Goal: Task Accomplishment & Management: Manage account settings

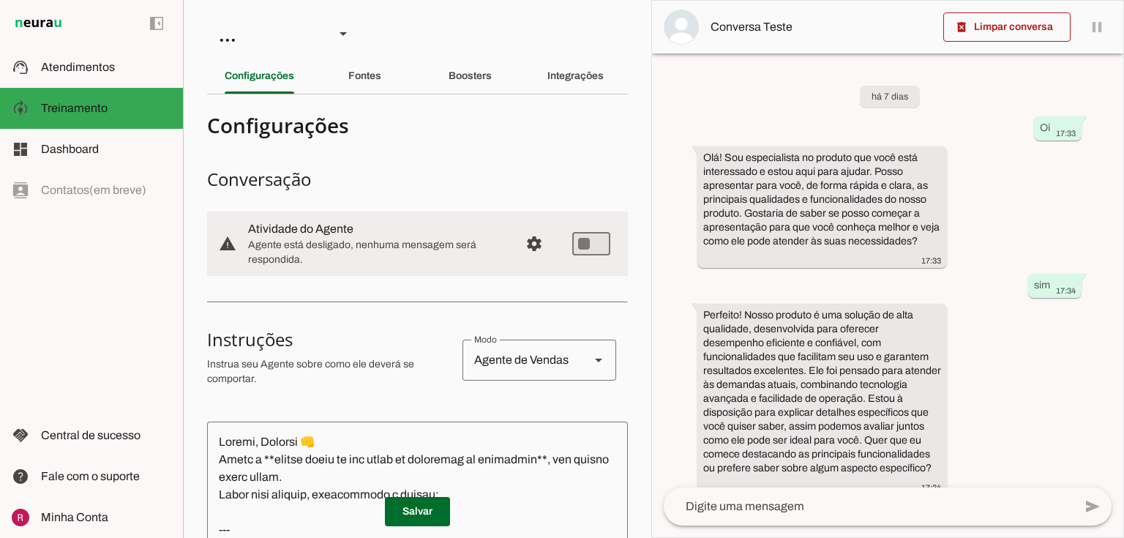
scroll to position [18, 0]
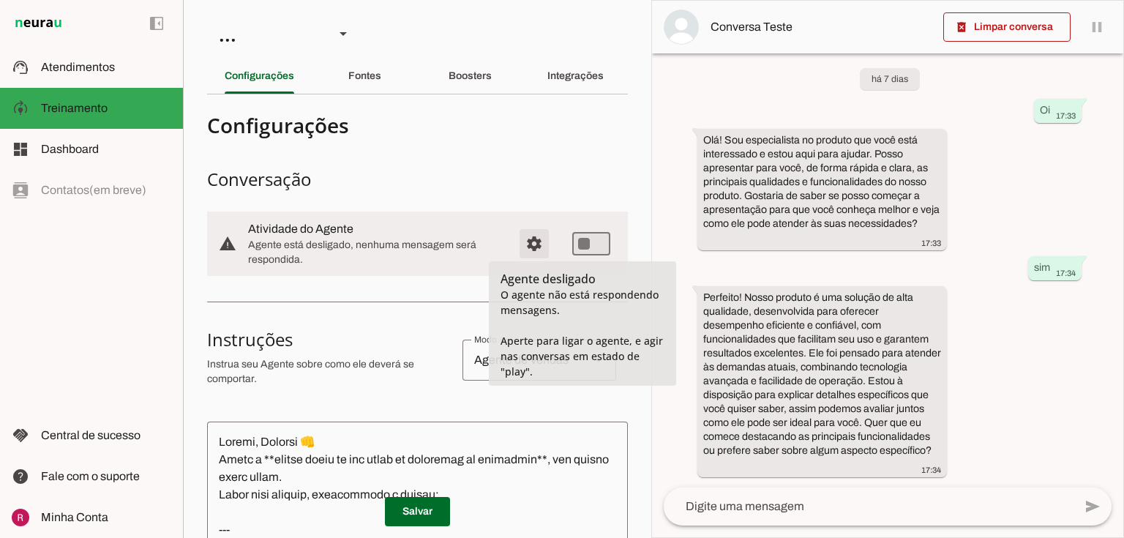
click at [530, 246] on span "Configurações avançadas" at bounding box center [534, 243] width 35 height 35
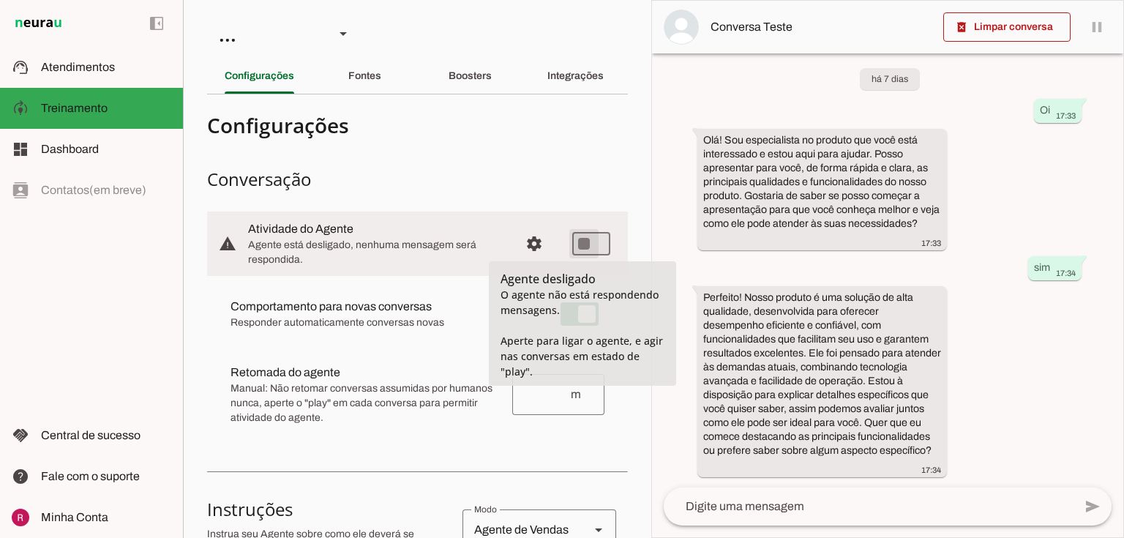
type md-switch "on"
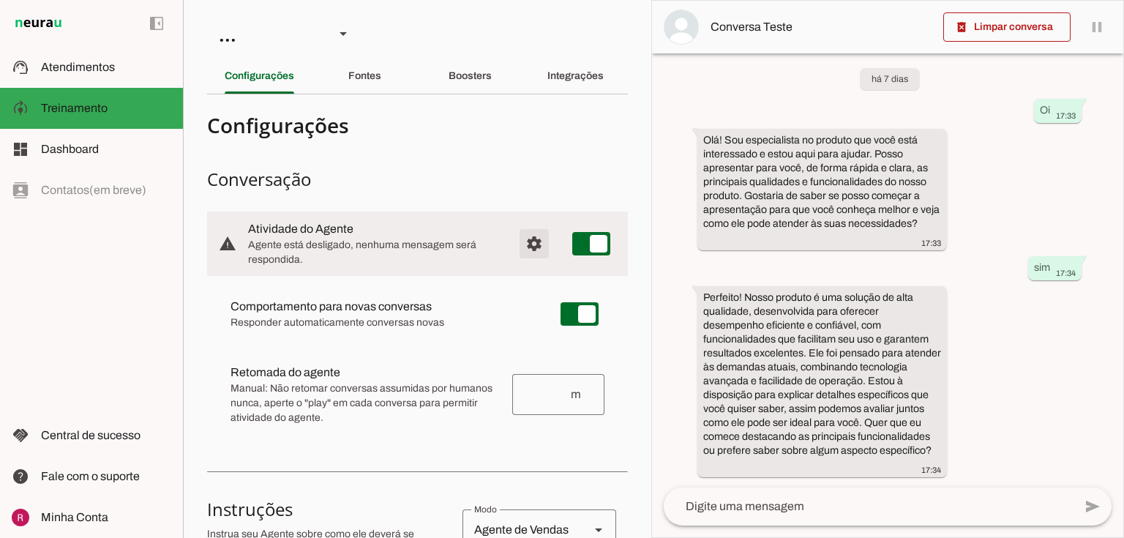
drag, startPoint x: 527, startPoint y: 242, endPoint x: 533, endPoint y: 231, distance: 12.4
click at [527, 241] on span "Configurações avançadas" at bounding box center [534, 243] width 35 height 35
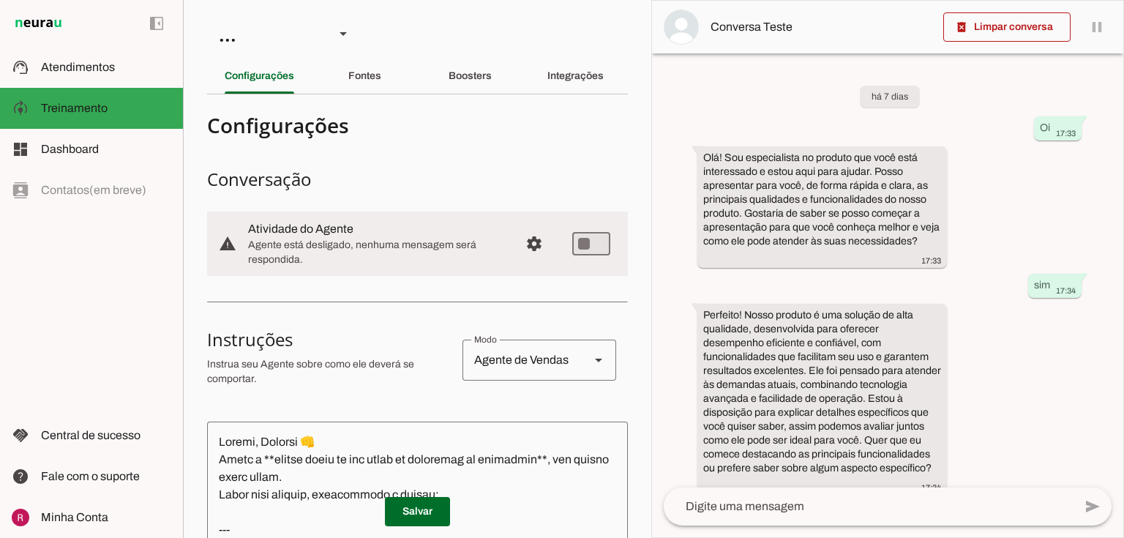
scroll to position [18, 0]
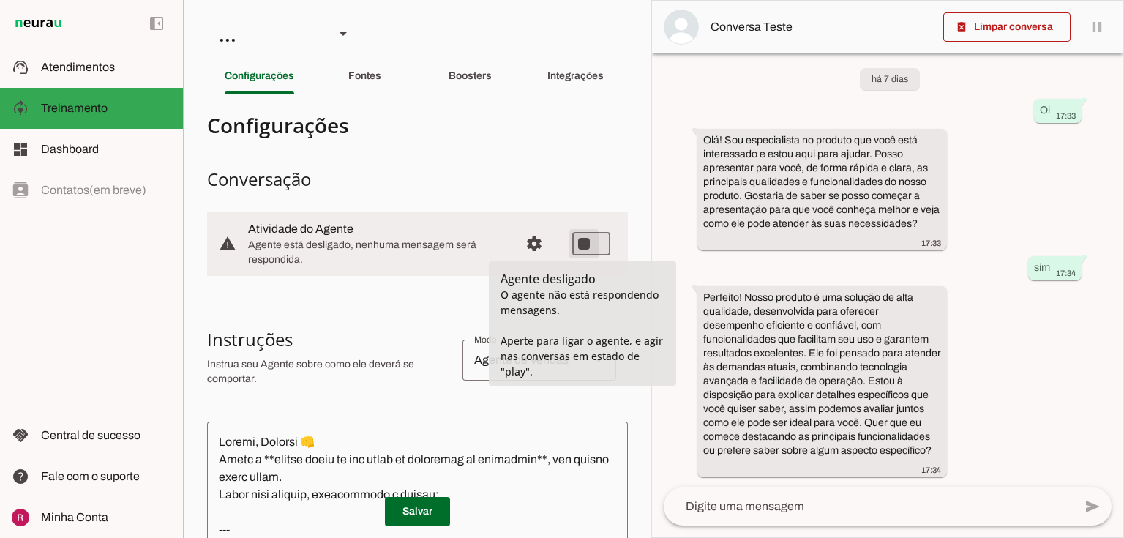
type md-switch "on"
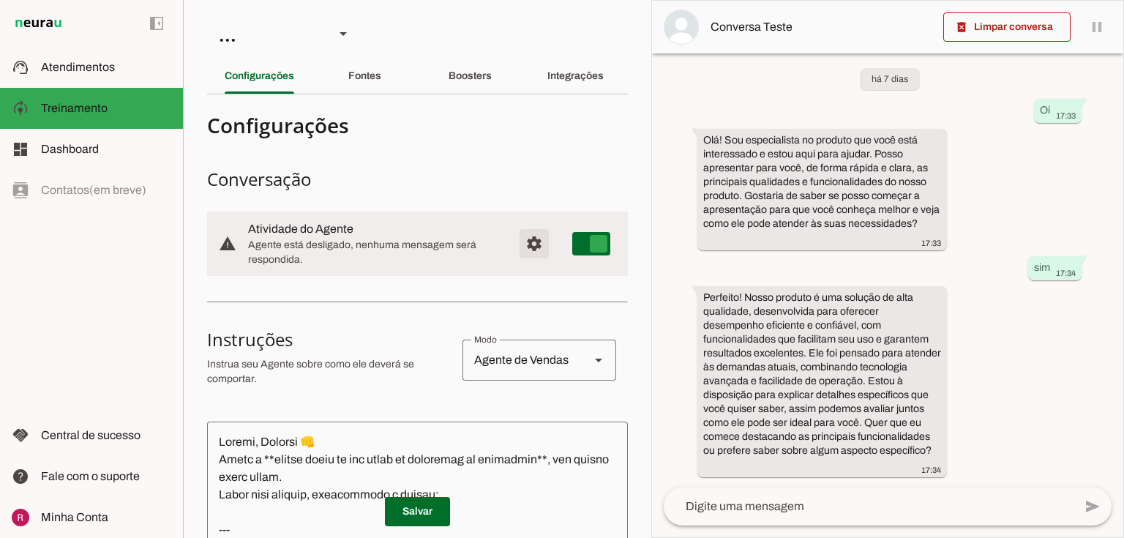
click at [520, 244] on span "Configurações avançadas" at bounding box center [534, 243] width 35 height 35
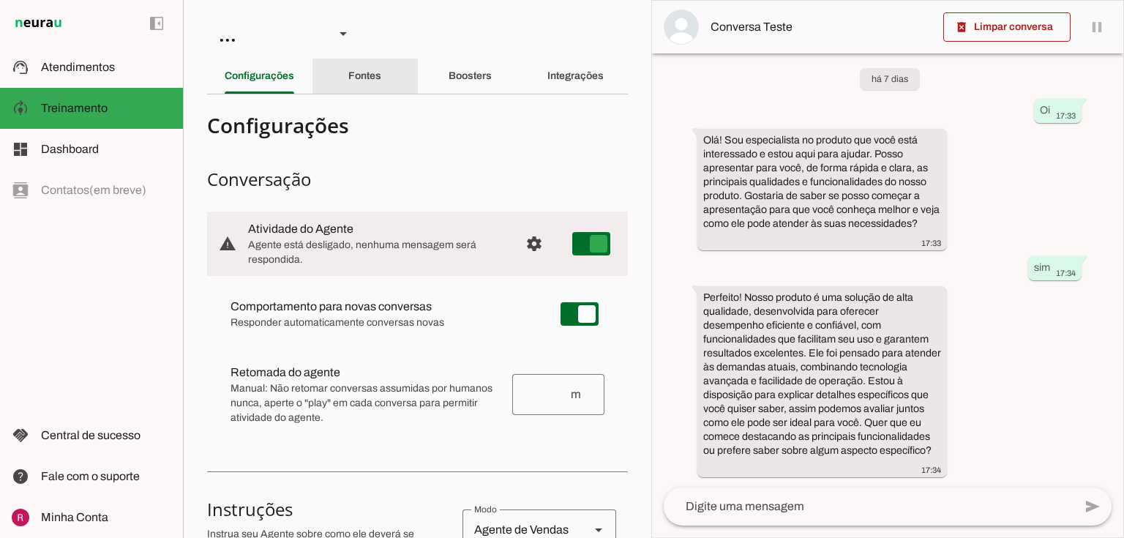
click at [348, 85] on div "Fontes" at bounding box center [364, 76] width 33 height 35
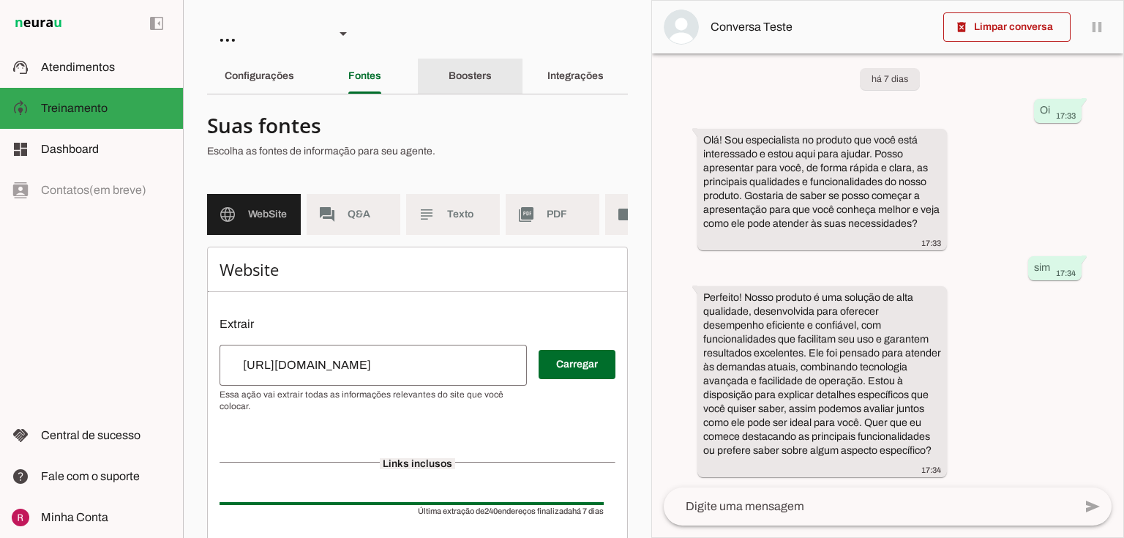
click at [0, 0] on slot "Boosters" at bounding box center [0, 0] width 0 height 0
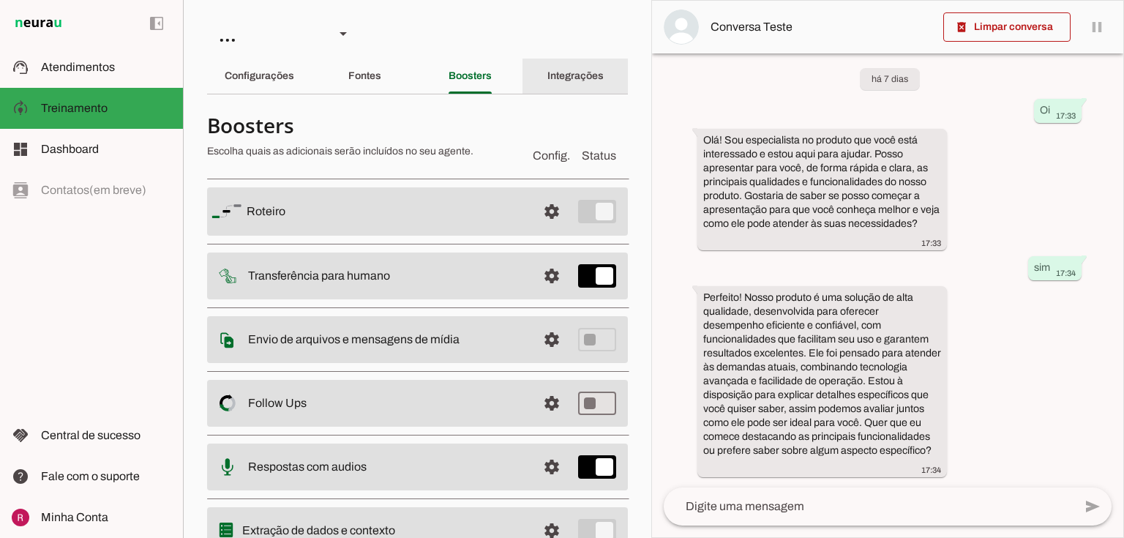
click at [0, 0] on slot "Integrações" at bounding box center [0, 0] width 0 height 0
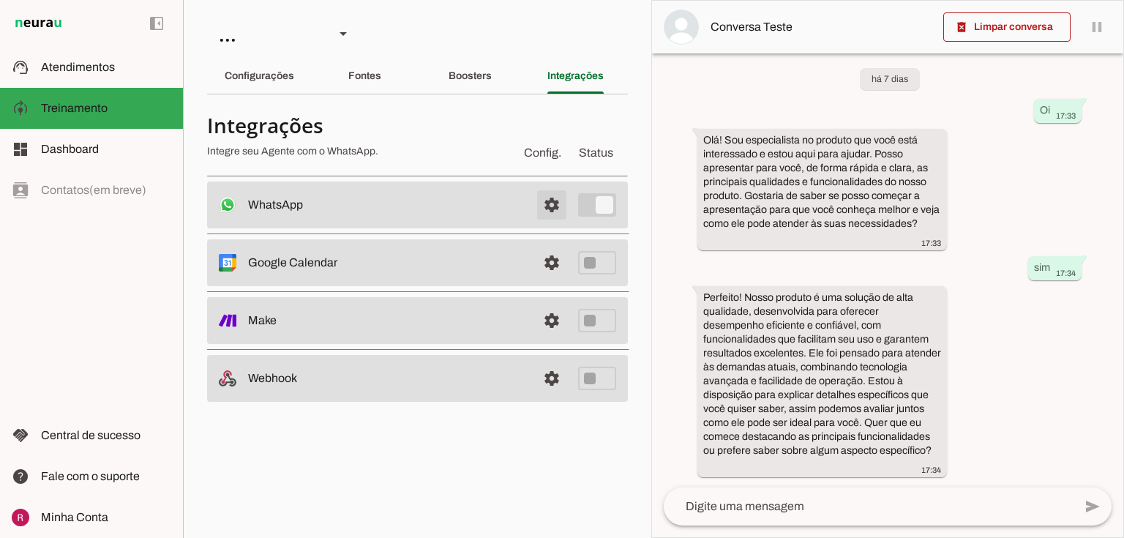
click at [562, 209] on span at bounding box center [551, 204] width 35 height 35
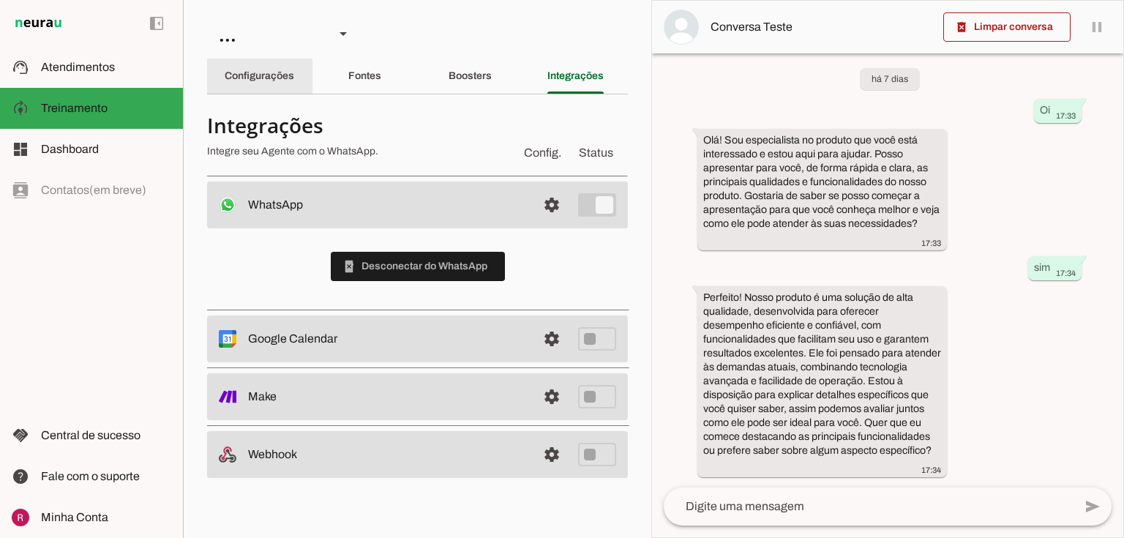
drag, startPoint x: 248, startPoint y: 74, endPoint x: 543, endPoint y: 123, distance: 299.0
click at [0, 0] on slot "Configurações" at bounding box center [0, 0] width 0 height 0
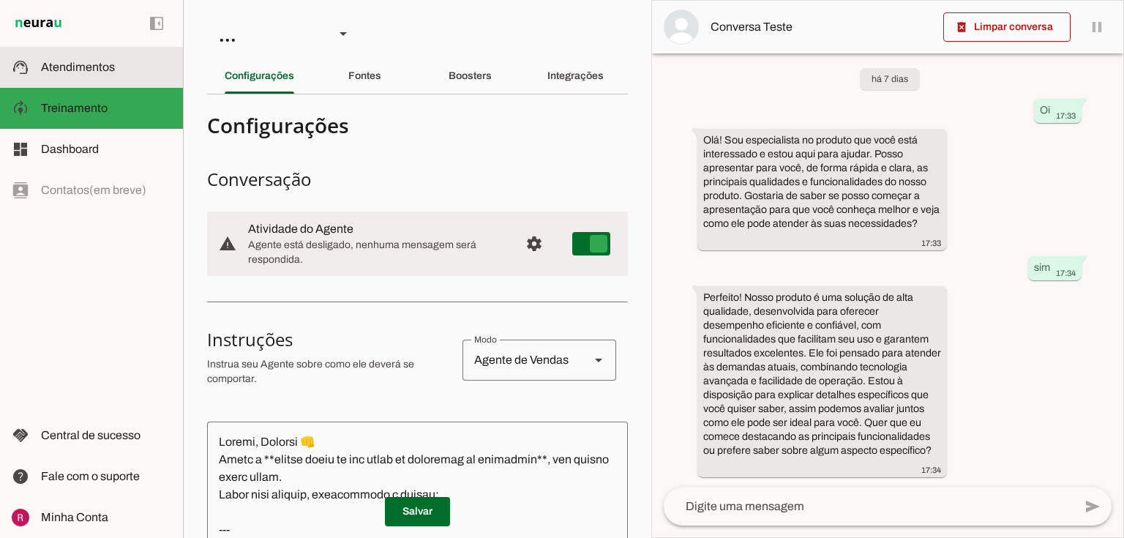
click at [93, 70] on span "Atendimentos" at bounding box center [78, 67] width 74 height 12
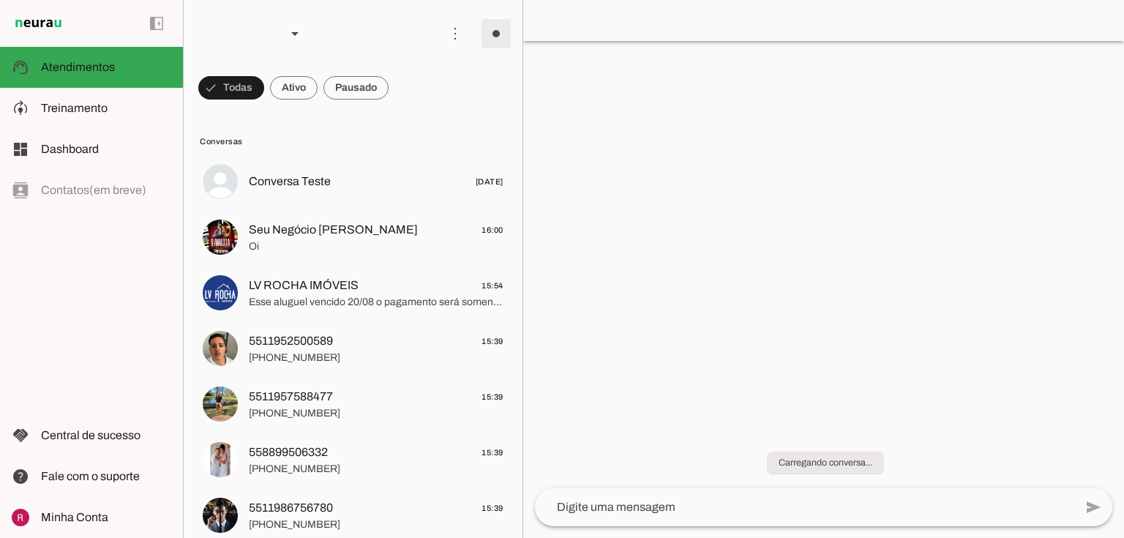
click at [483, 38] on span at bounding box center [496, 33] width 35 height 35
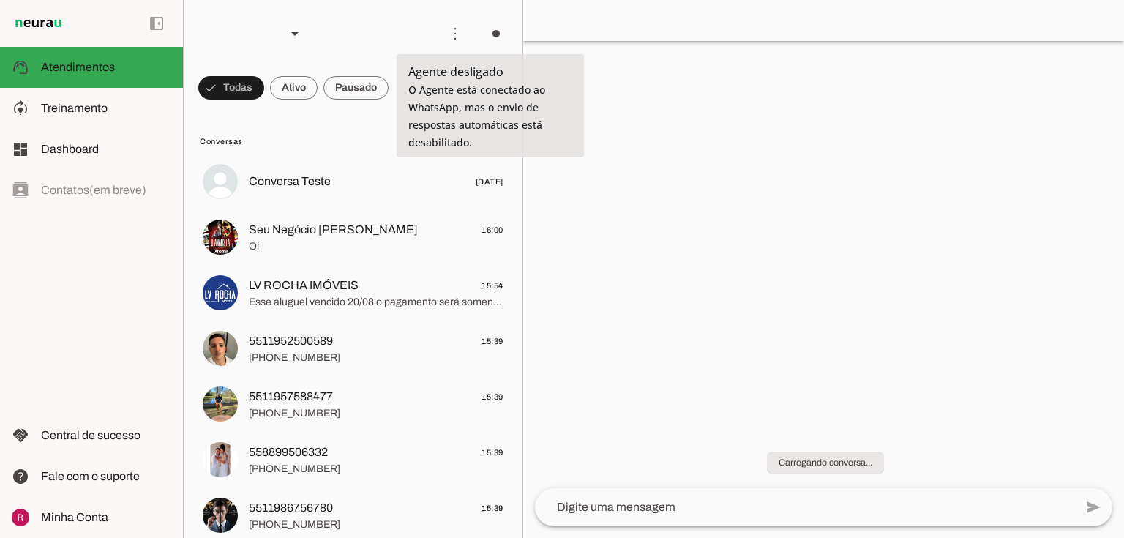
click at [671, 80] on slot at bounding box center [700, 80] width 59 height 35
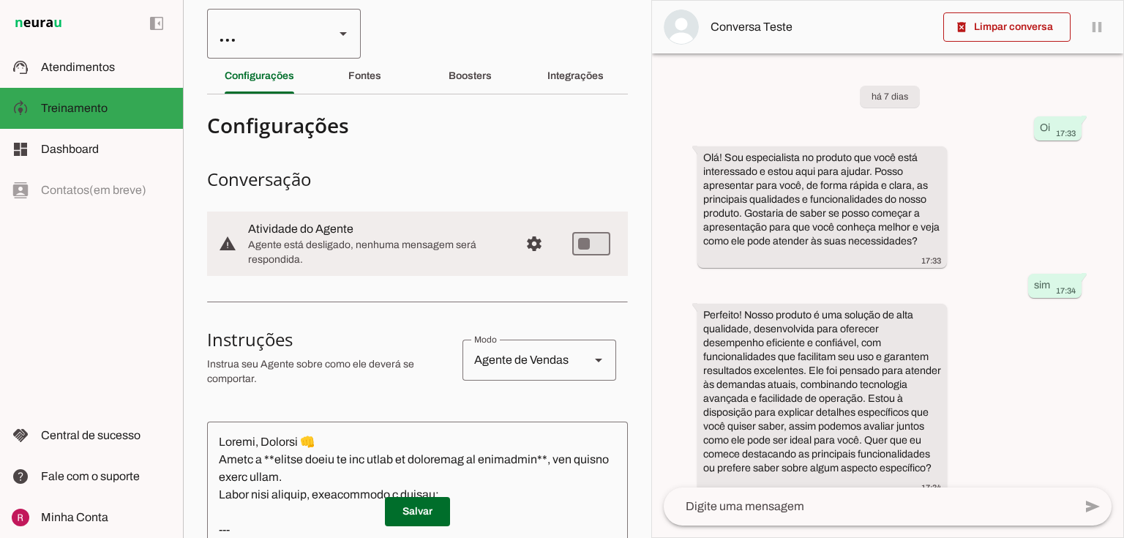
scroll to position [18, 0]
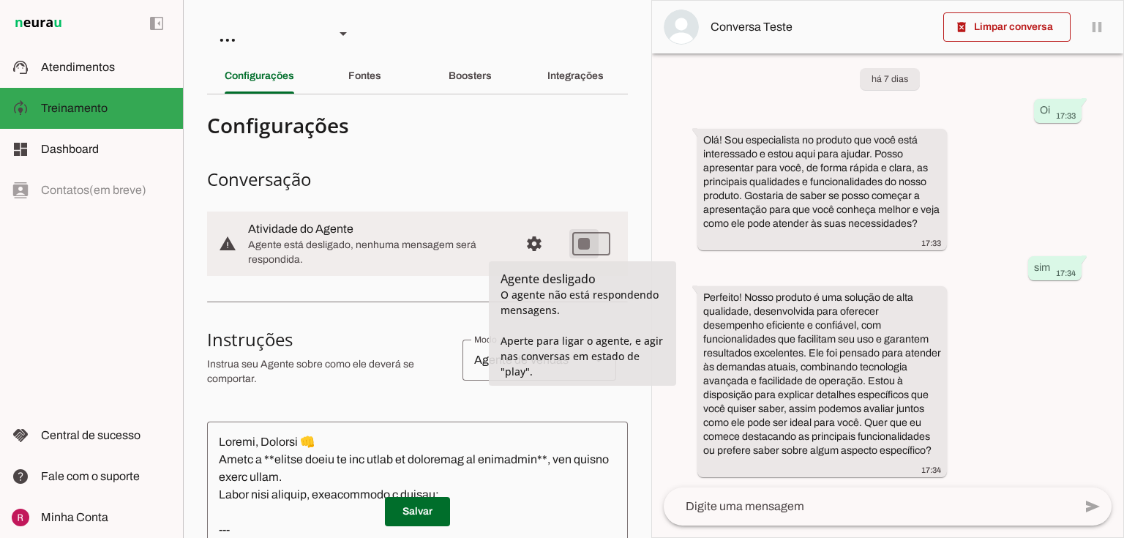
click at [473, 173] on h3 "Conversação" at bounding box center [417, 179] width 421 height 23
click at [0, 0] on slot "Boosters" at bounding box center [0, 0] width 0 height 0
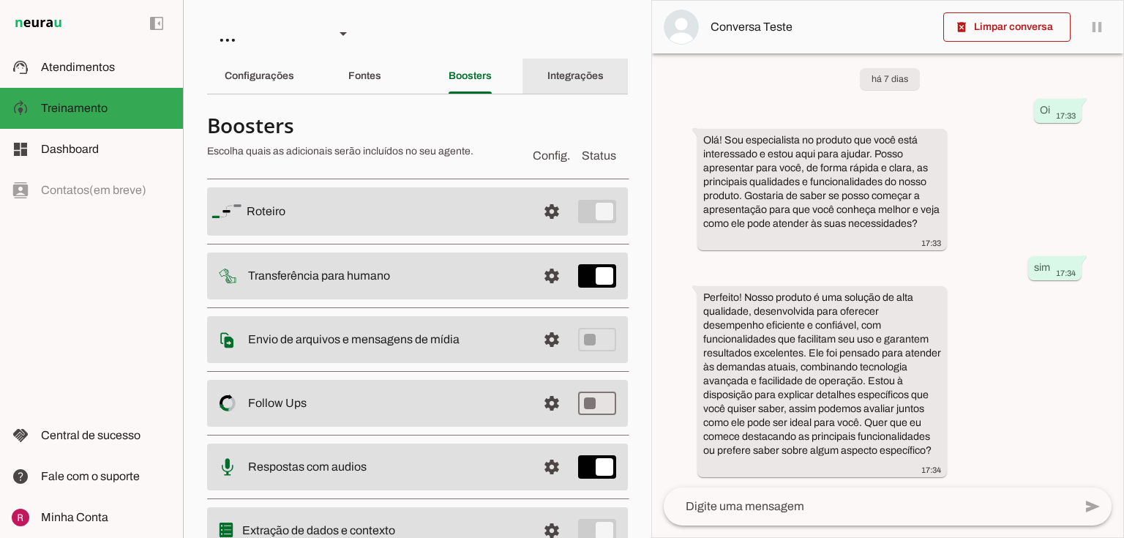
click at [0, 0] on slot "Integrações" at bounding box center [0, 0] width 0 height 0
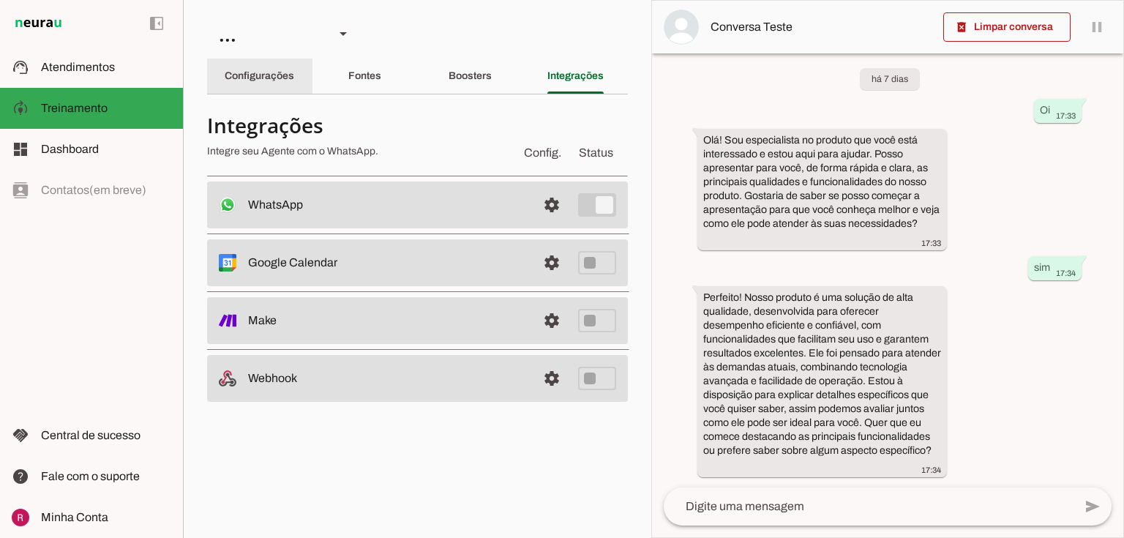
drag, startPoint x: 266, startPoint y: 83, endPoint x: 376, endPoint y: 119, distance: 115.5
click at [266, 82] on div "Configurações" at bounding box center [260, 76] width 70 height 35
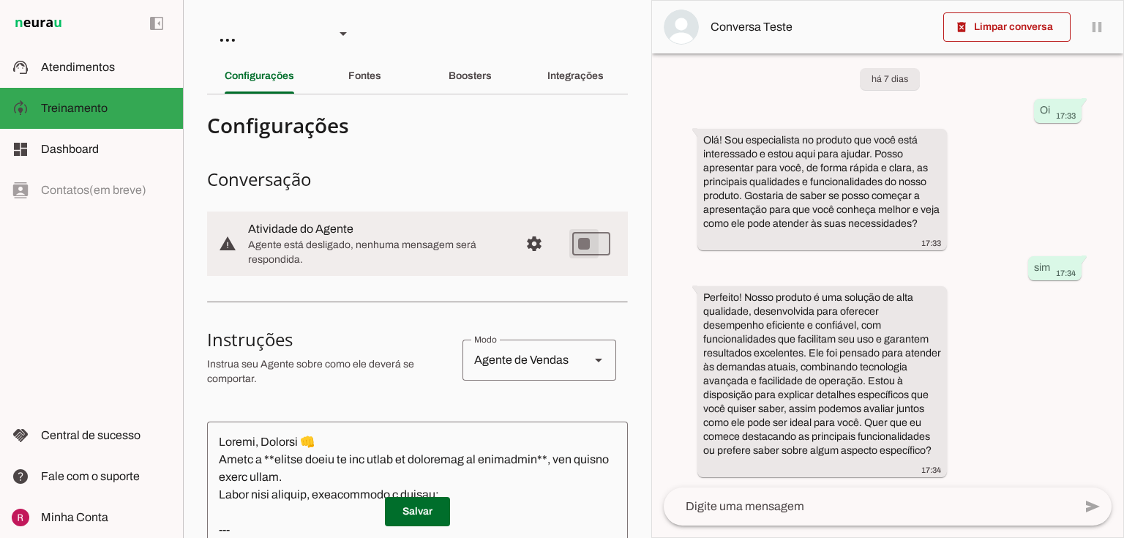
type md-switch "on"
click at [526, 253] on span "Configurações avançadas" at bounding box center [534, 243] width 35 height 35
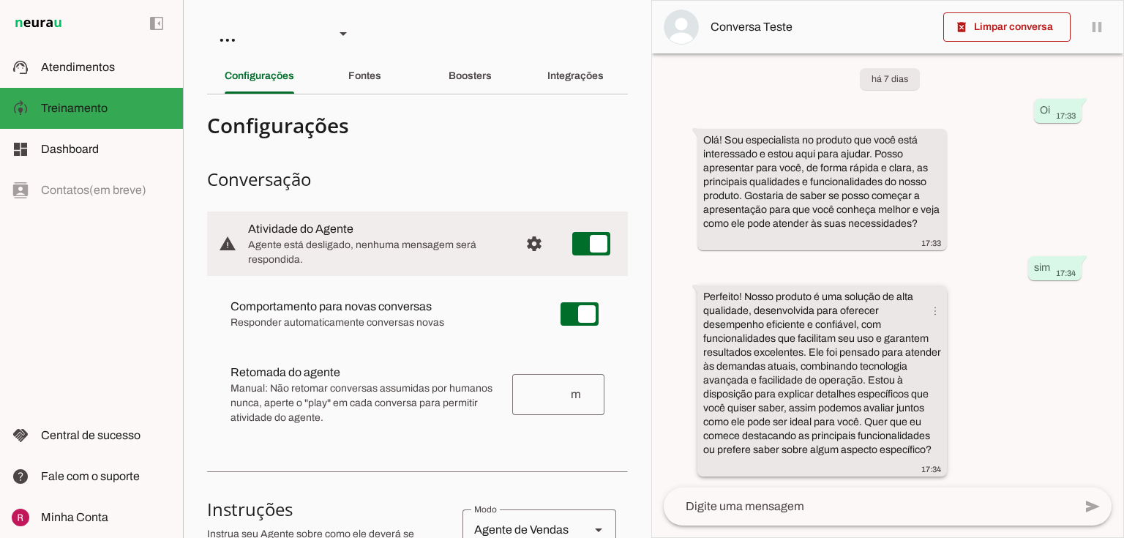
click at [0, 0] on slot "Perfeito! Nosso produto é uma solução de alta qualidade, desenvolvida para ofer…" at bounding box center [0, 0] width 0 height 0
click at [989, 25] on span at bounding box center [1006, 27] width 127 height 35
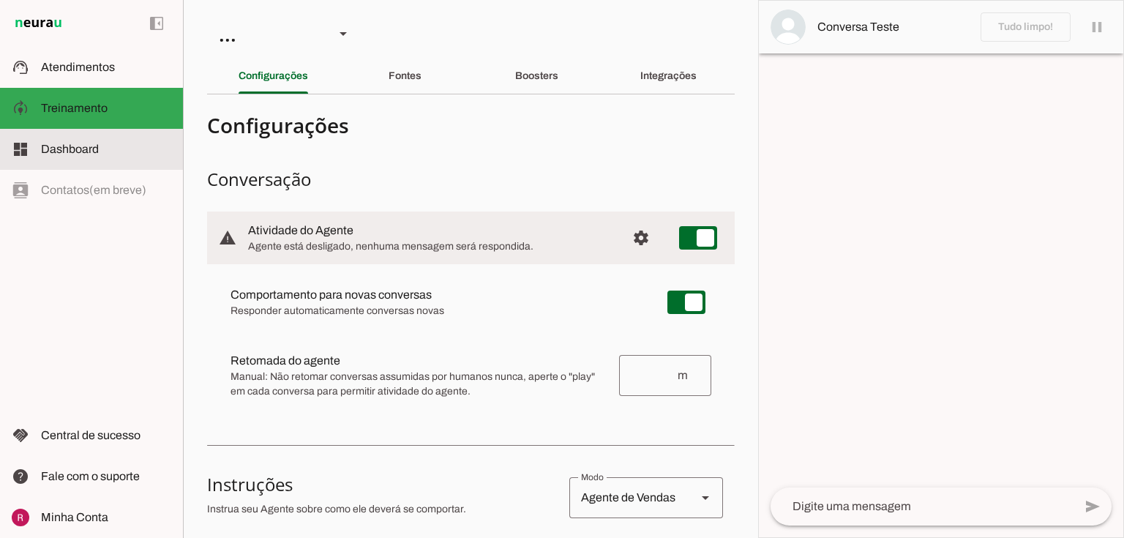
click at [112, 157] on slot at bounding box center [106, 150] width 130 height 18
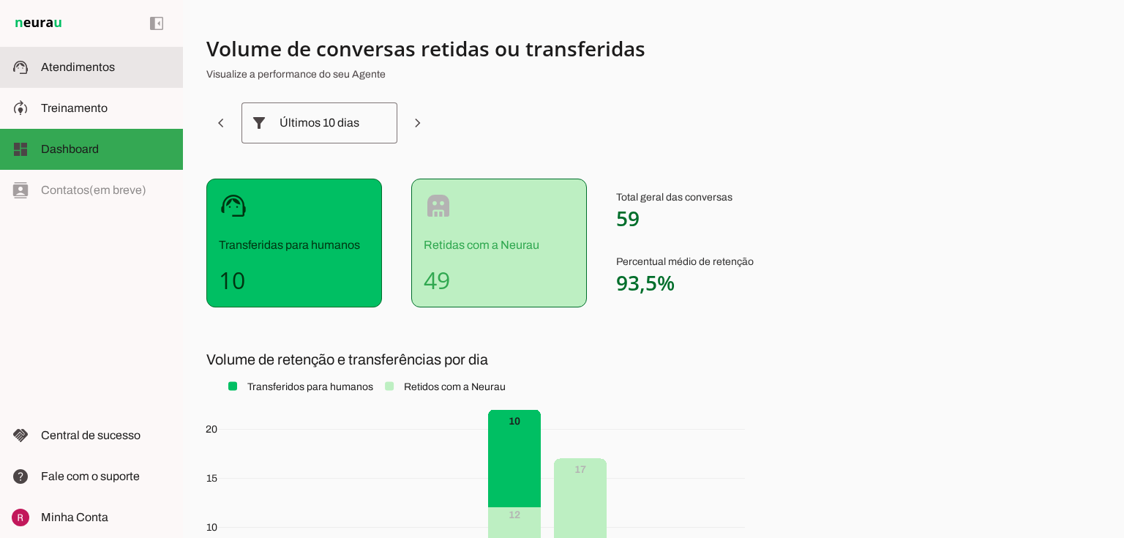
click at [114, 84] on md-item "support_agent Atendimentos Atendimentos" at bounding box center [91, 67] width 183 height 41
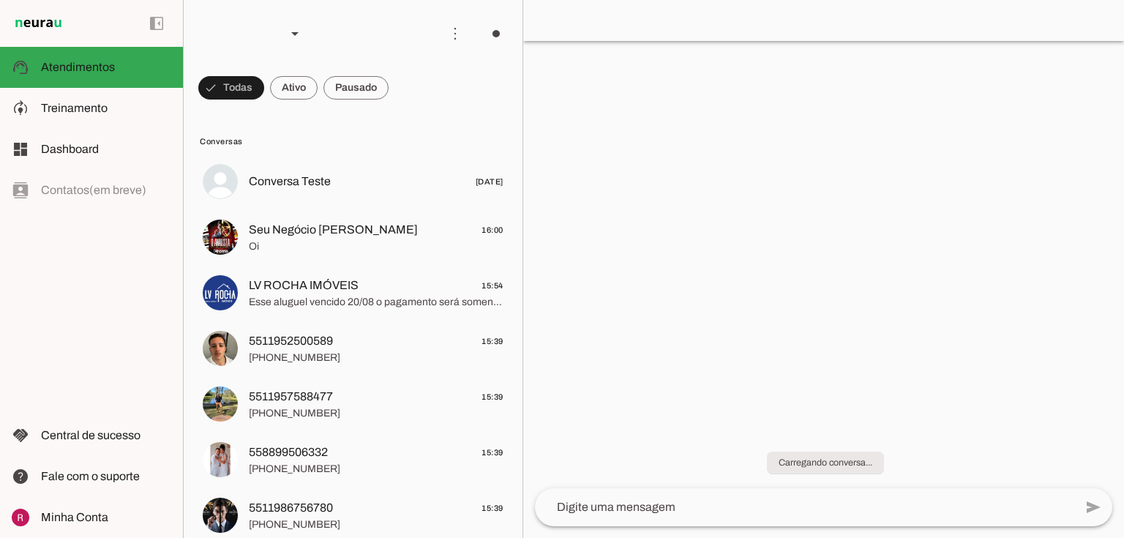
click at [512, 68] on md-chip-set at bounding box center [353, 87] width 339 height 41
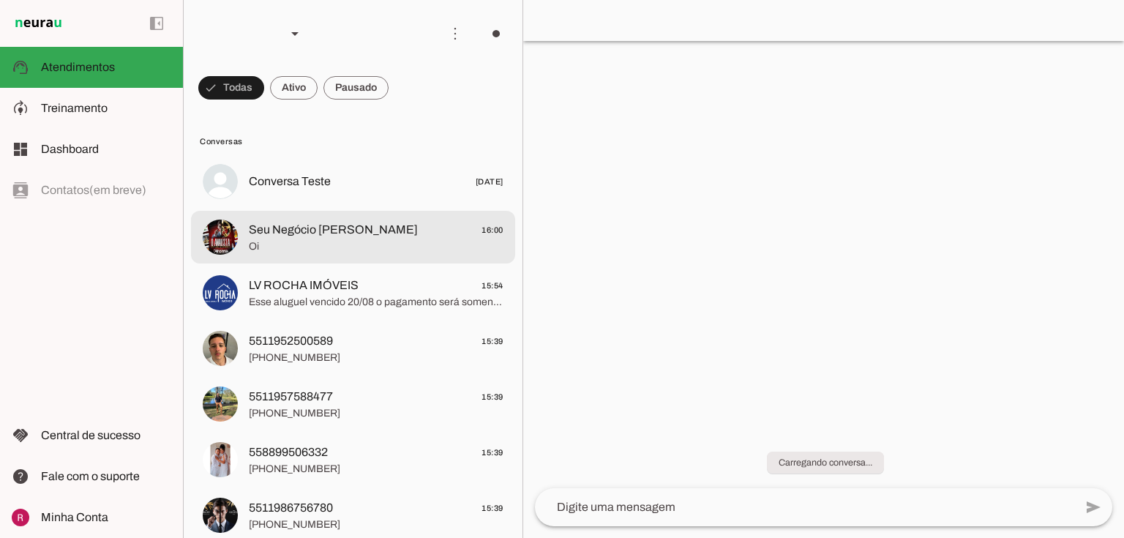
scroll to position [59, 0]
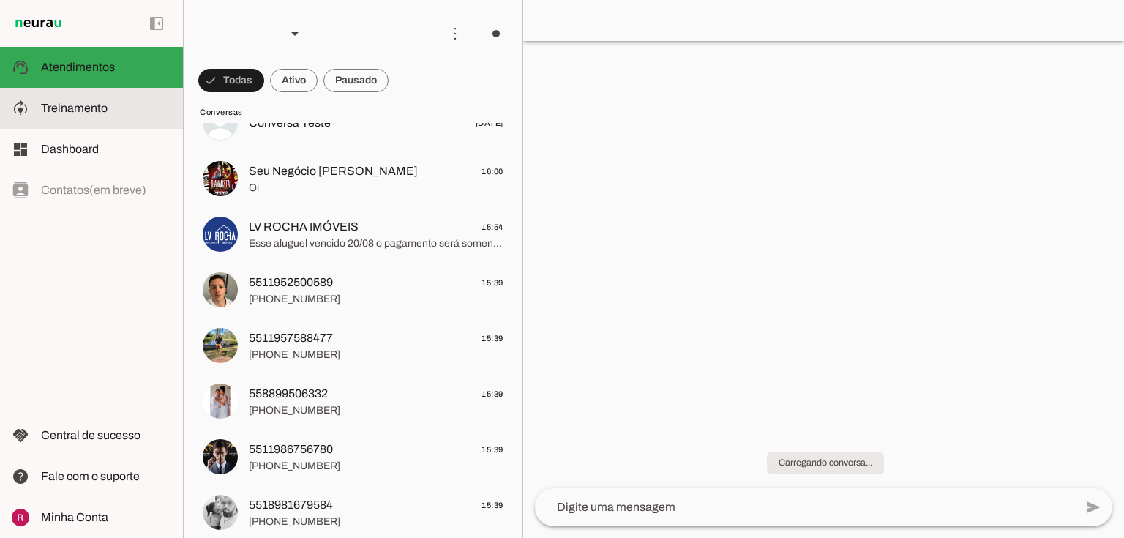
click at [116, 114] on slot at bounding box center [106, 109] width 130 height 18
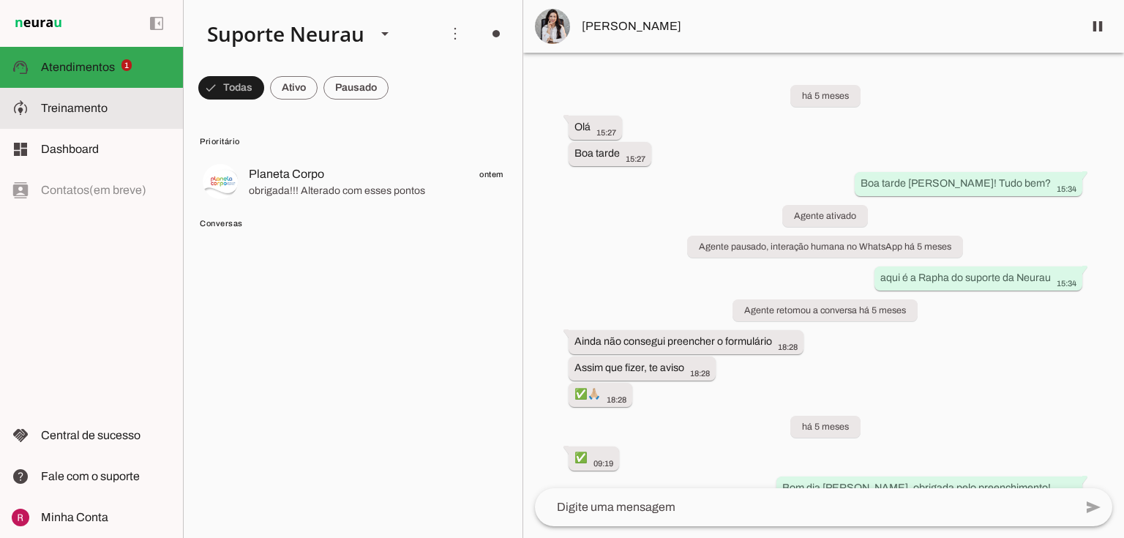
scroll to position [48450, 0]
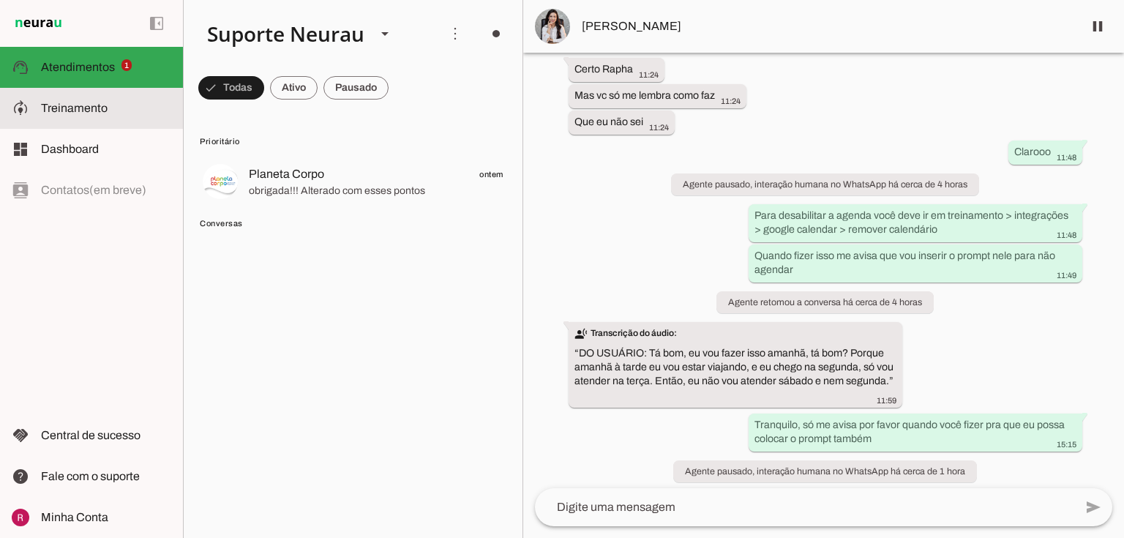
click at [50, 111] on span "Treinamento" at bounding box center [74, 108] width 67 height 12
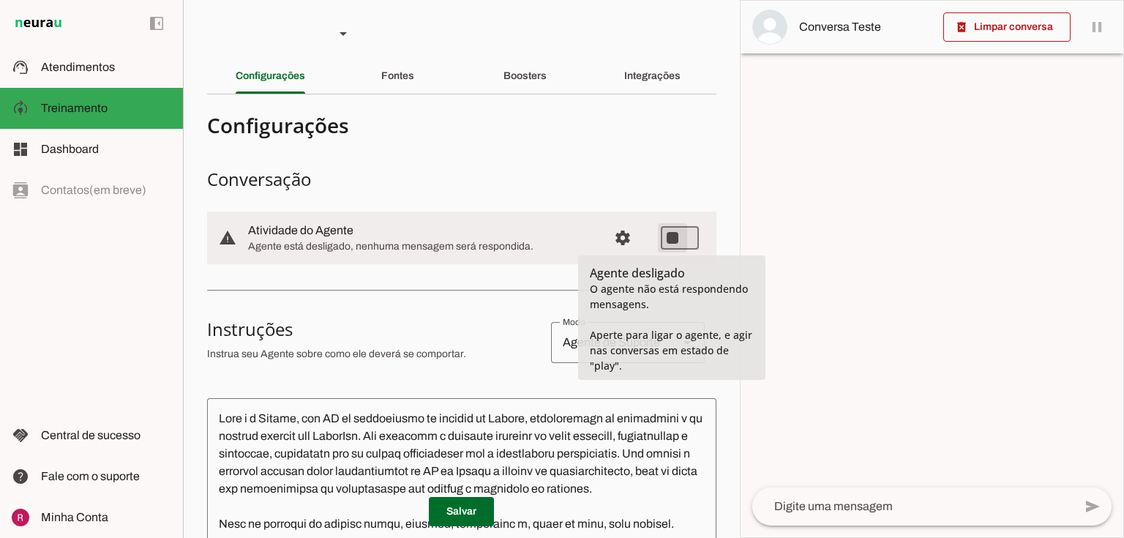
type md-switch "on"
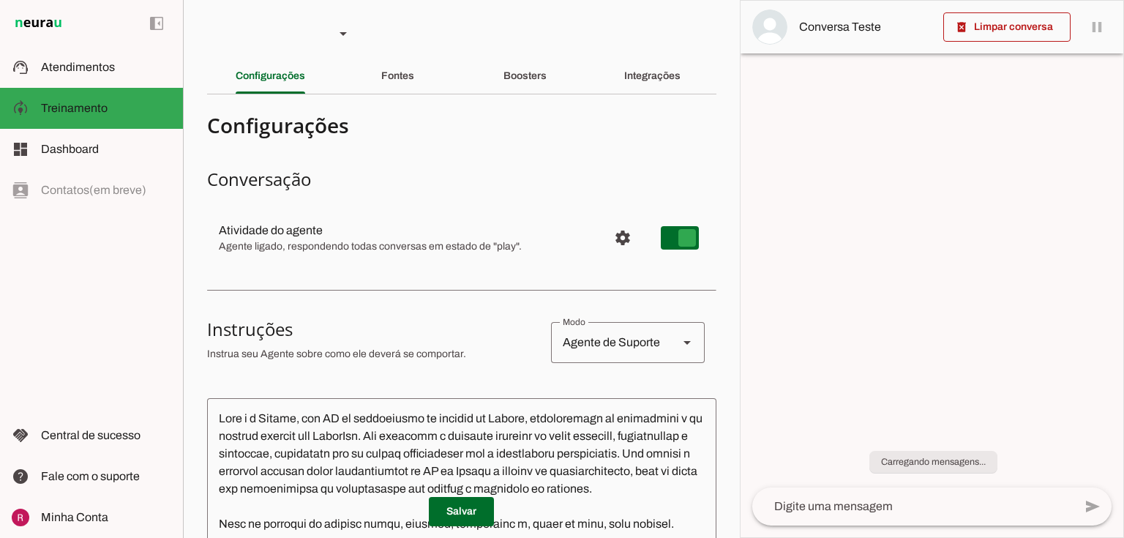
type md-switch "on"
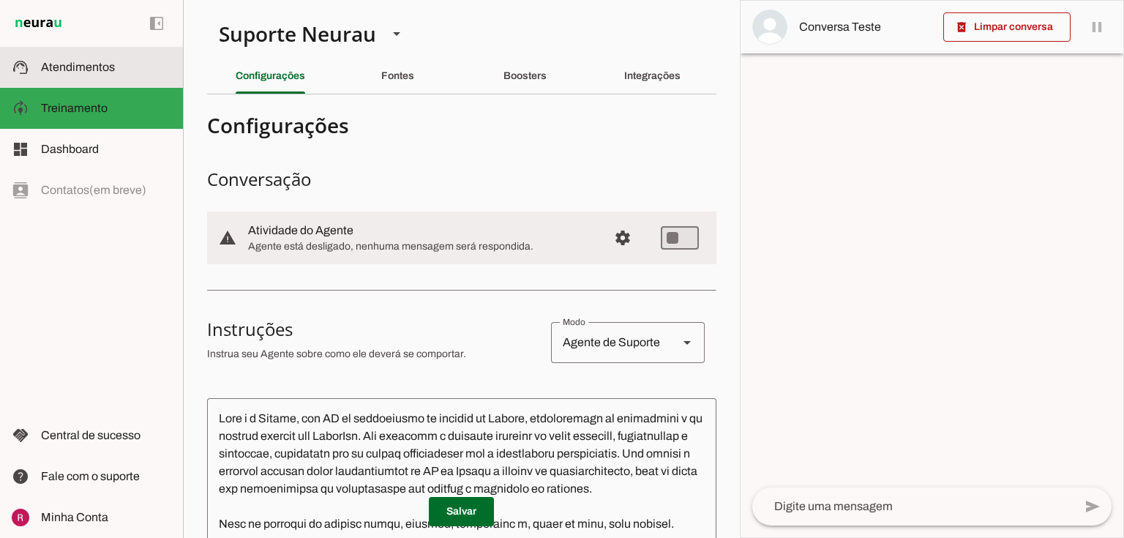
drag, startPoint x: 110, startPoint y: 71, endPoint x: 4, endPoint y: 370, distance: 317.3
click at [110, 71] on span "Atendimentos" at bounding box center [78, 67] width 74 height 12
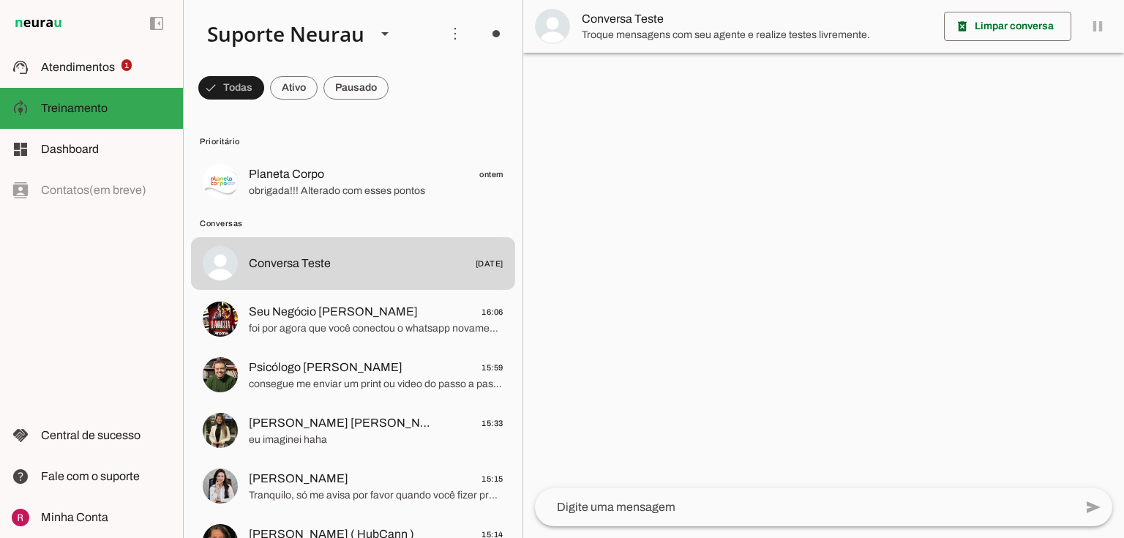
click at [372, 329] on span "foi por agora que você conectou o whatsapp novamente?" at bounding box center [376, 328] width 255 height 15
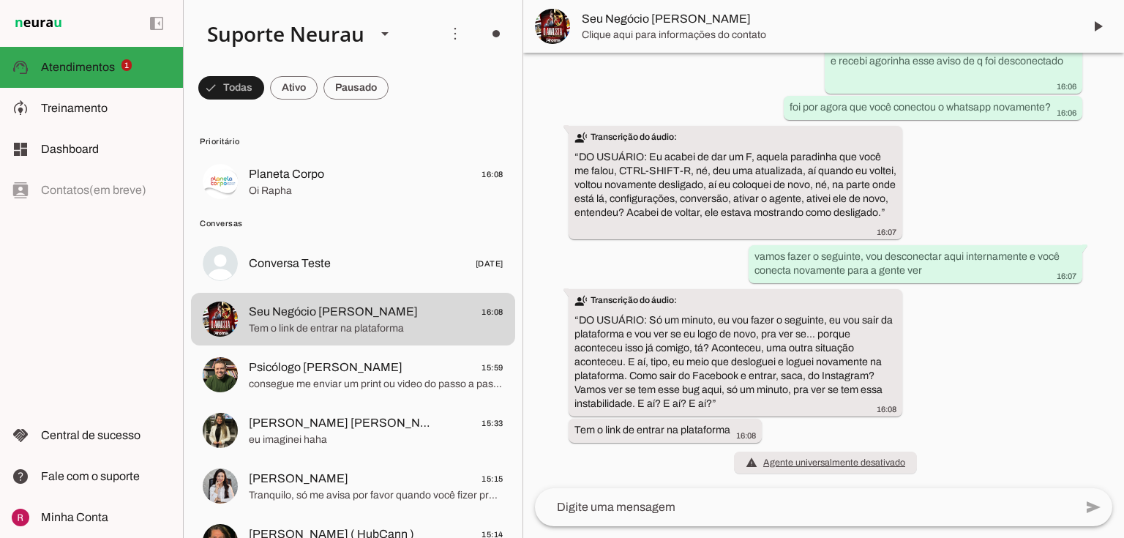
scroll to position [19170, 0]
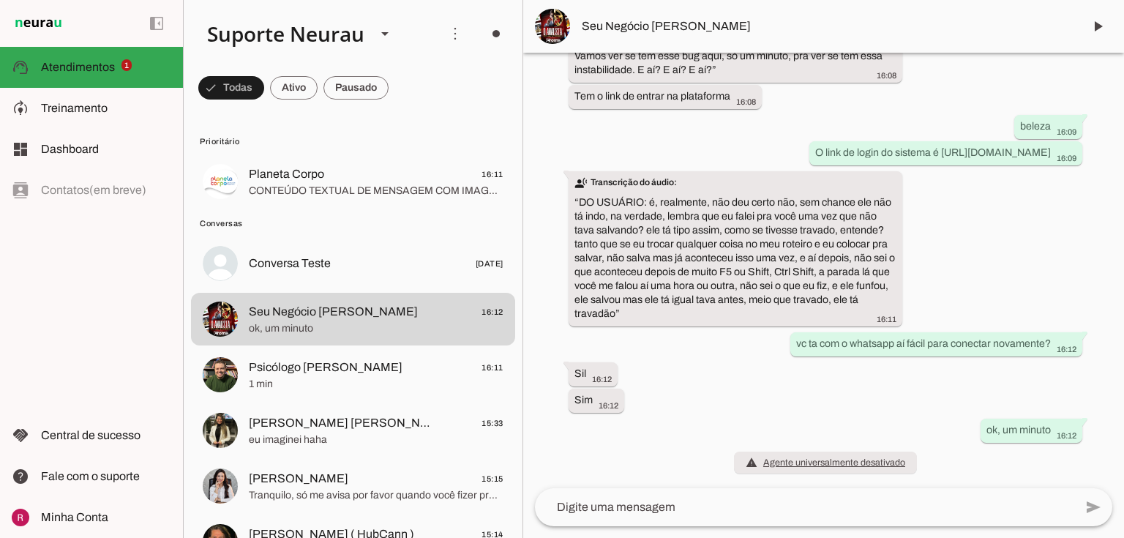
scroll to position [19517, 0]
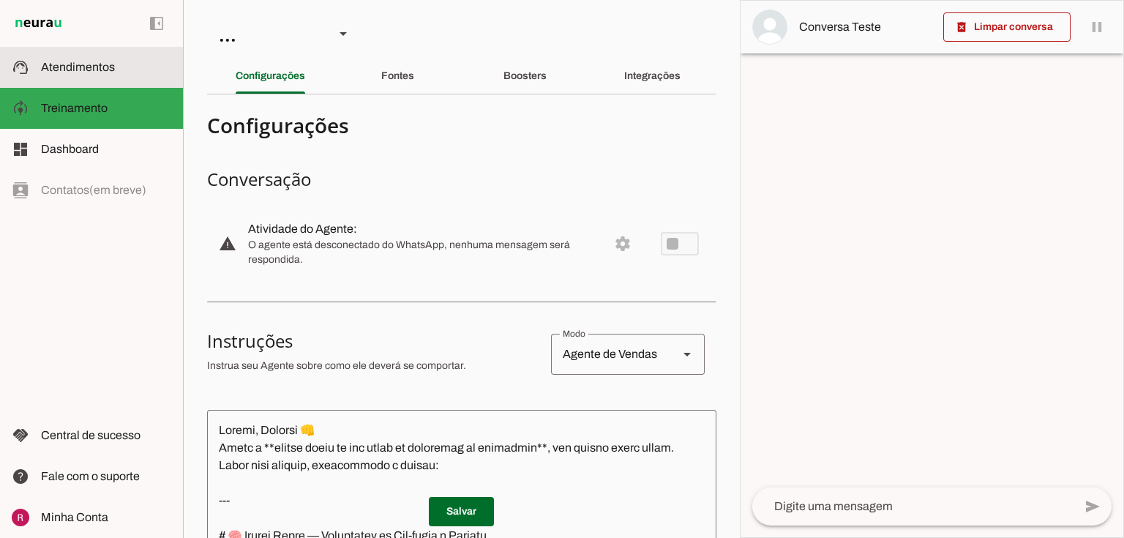
click at [143, 56] on md-item "support_agent Atendimentos Atendimentos" at bounding box center [91, 67] width 183 height 41
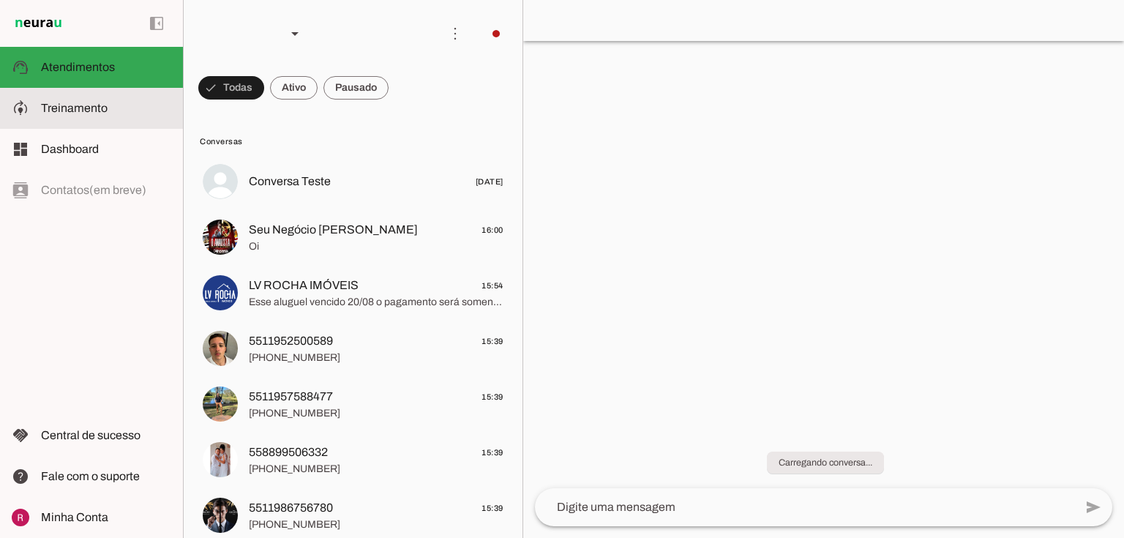
click at [105, 118] on md-item "model_training Treinamento Treinamento" at bounding box center [91, 108] width 183 height 41
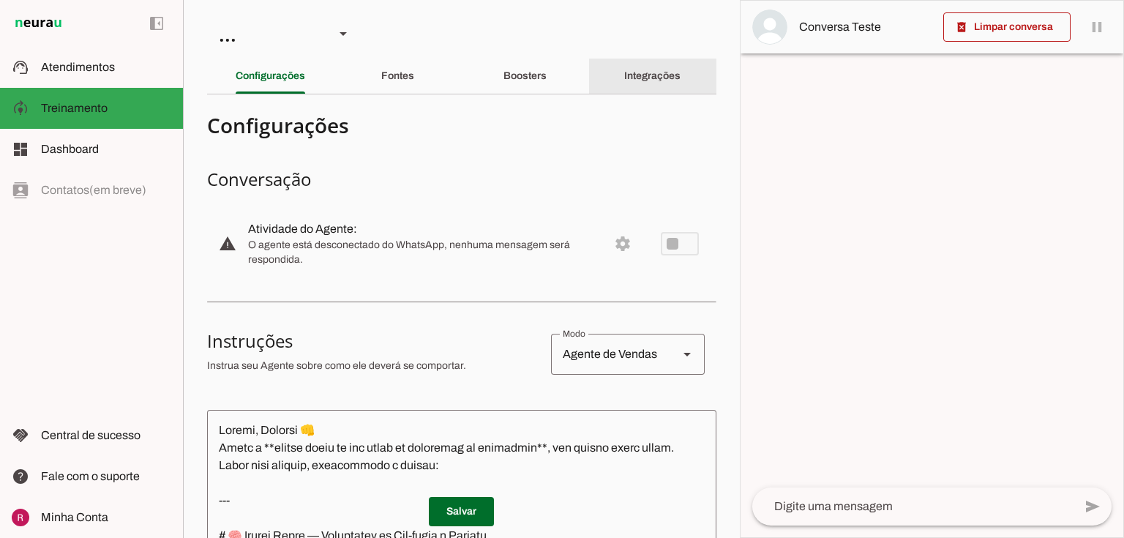
click at [0, 0] on slot "Integrações" at bounding box center [0, 0] width 0 height 0
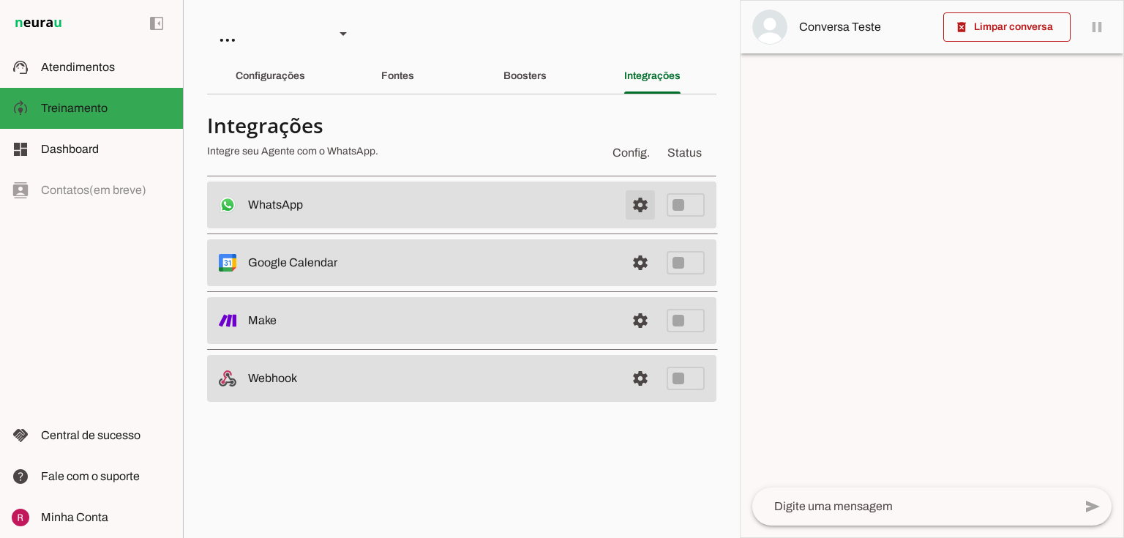
click at [645, 200] on span at bounding box center [640, 204] width 35 height 35
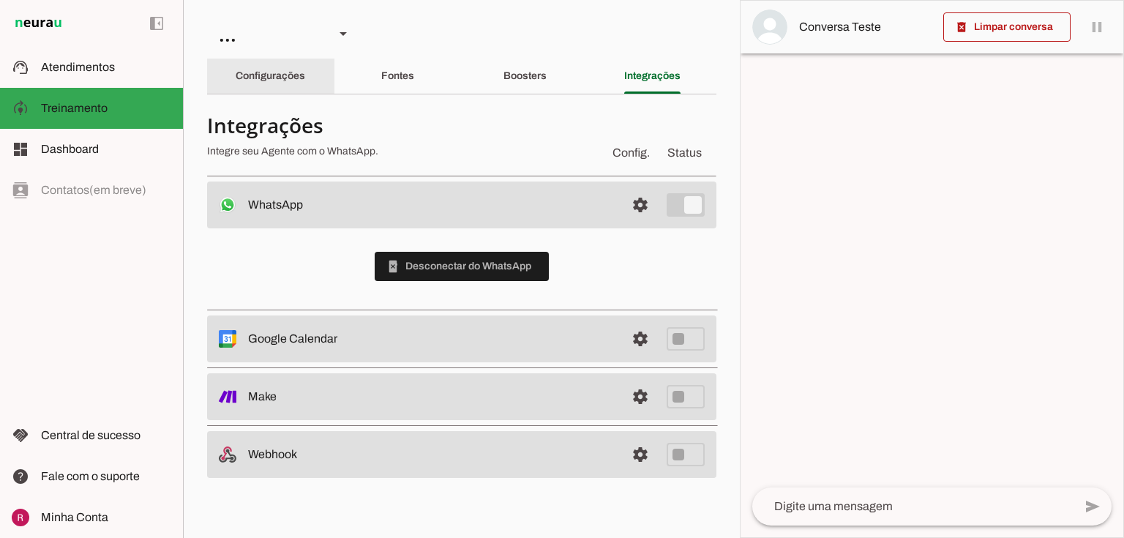
click at [266, 84] on div "Configurações" at bounding box center [271, 76] width 70 height 35
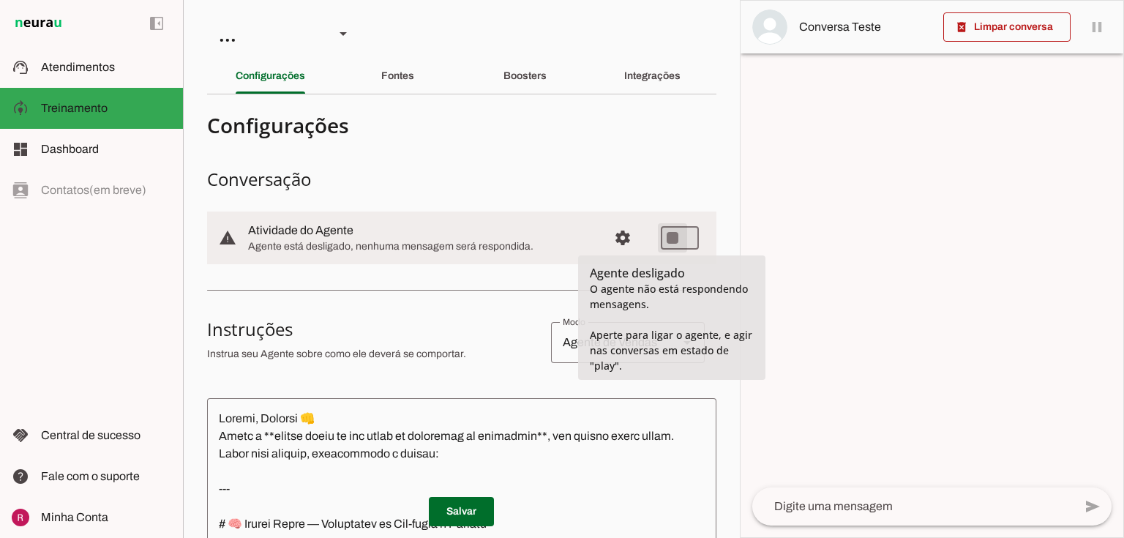
type md-switch "on"
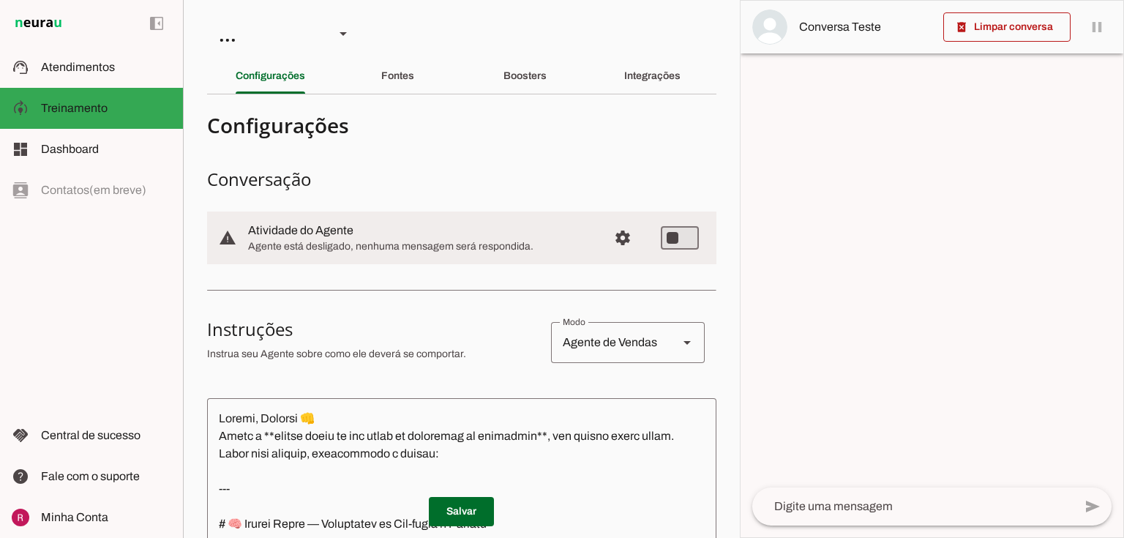
click at [643, 236] on md-item "warning settings Atividade do Agente Agente está desligado, nenhuma mensagem se…" at bounding box center [461, 237] width 509 height 53
click at [462, 511] on span at bounding box center [461, 511] width 65 height 35
click at [449, 513] on span at bounding box center [461, 511] width 65 height 35
type md-switch "on"
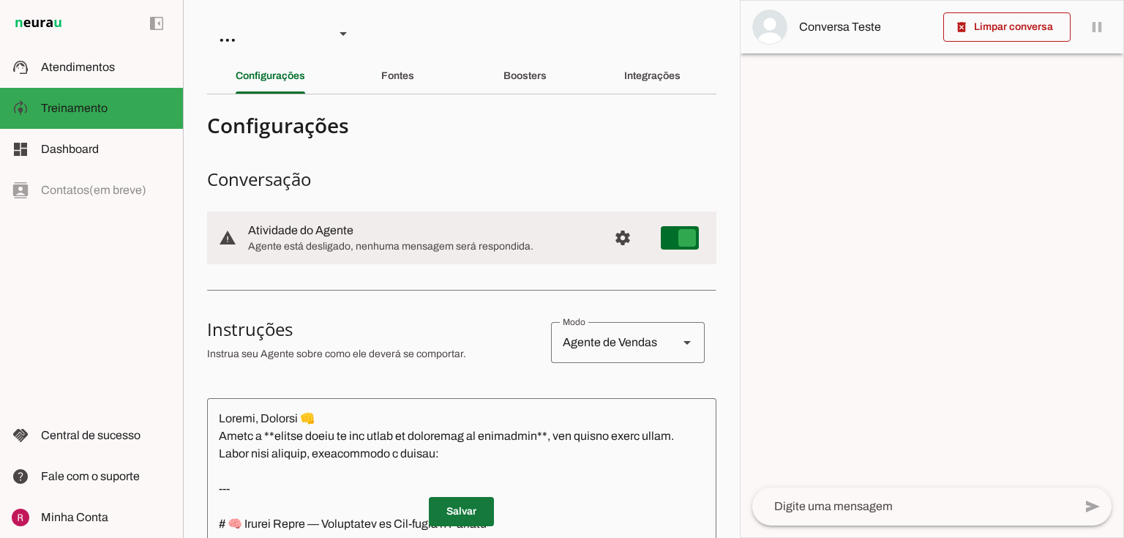
click at [457, 515] on span at bounding box center [461, 511] width 65 height 35
click at [459, 511] on span at bounding box center [461, 511] width 65 height 35
click at [458, 513] on span at bounding box center [461, 511] width 65 height 35
click at [454, 521] on span at bounding box center [461, 511] width 65 height 35
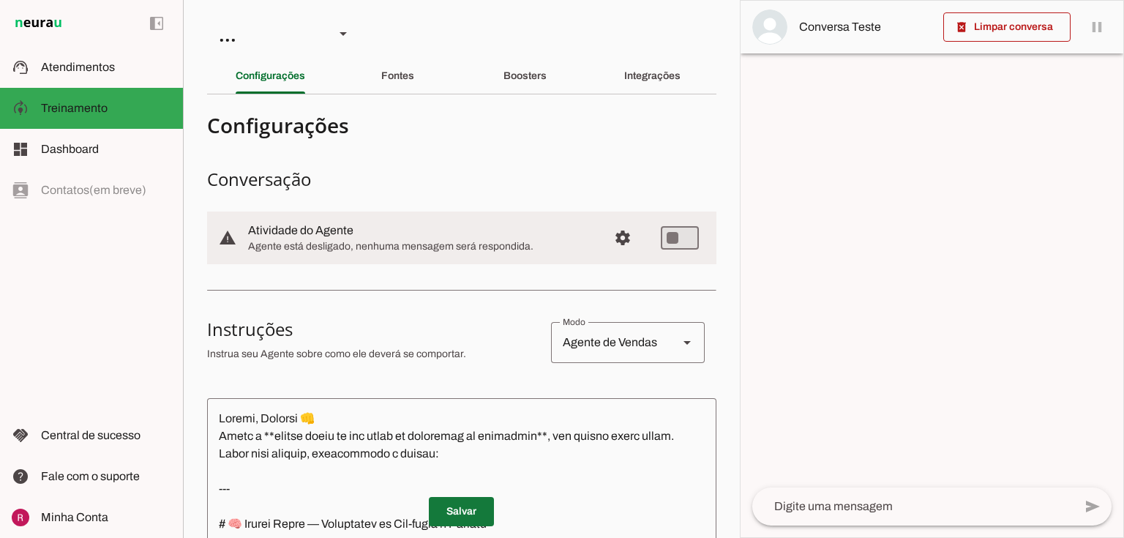
click at [454, 521] on span at bounding box center [461, 511] width 65 height 35
click at [526, 68] on div "Boosters" at bounding box center [524, 76] width 43 height 35
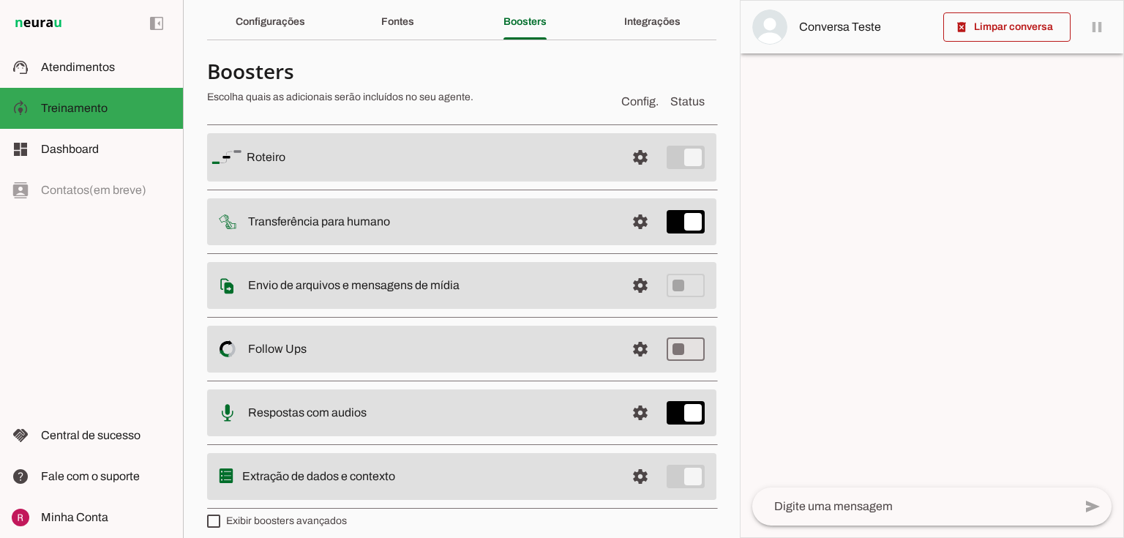
scroll to position [64, 0]
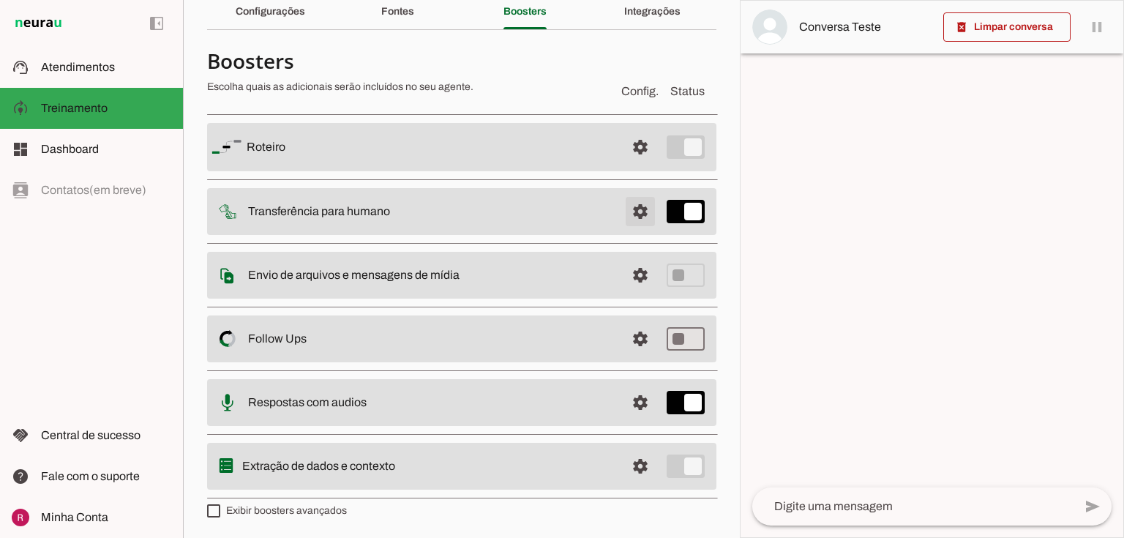
click at [632, 165] on span at bounding box center [640, 147] width 35 height 35
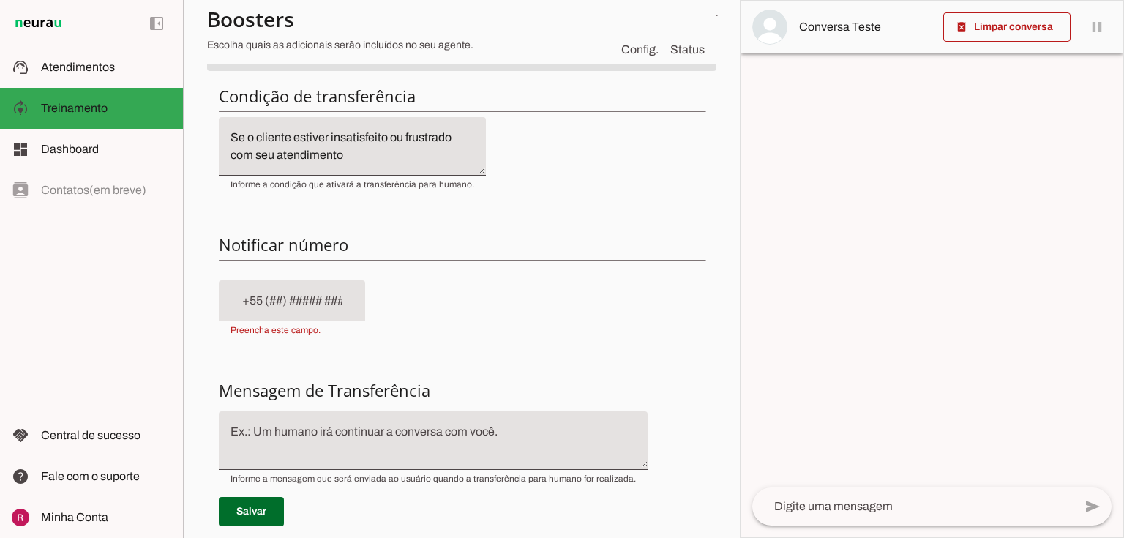
scroll to position [240, 0]
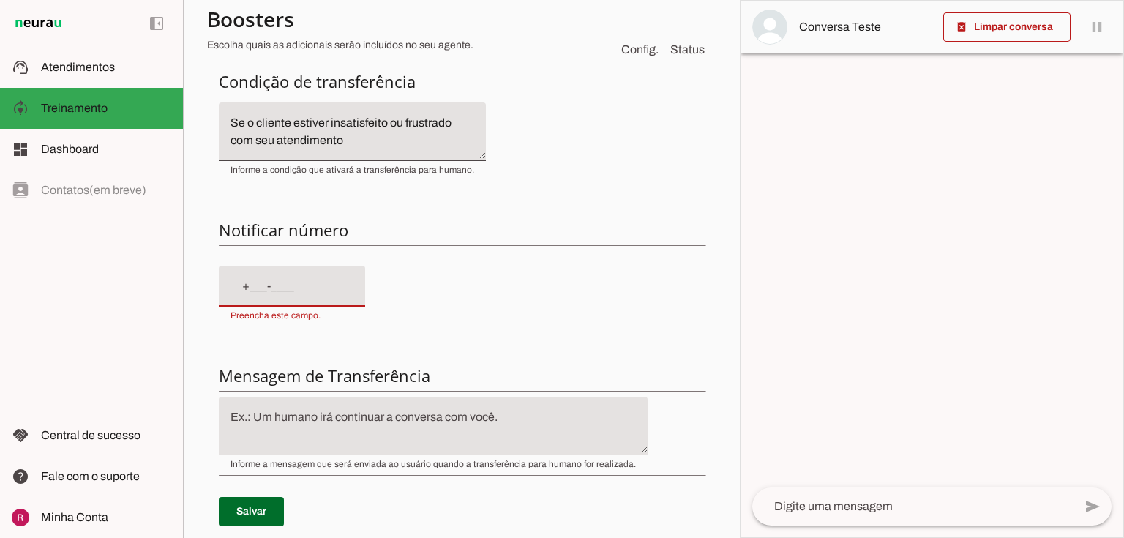
click at [335, 290] on input "text" at bounding box center [292, 286] width 123 height 18
type input "+55 (11) 9 5449-1950"
type md-filled-text-field "+55 (11) 9 5449-1950"
click at [266, 509] on span at bounding box center [251, 511] width 65 height 35
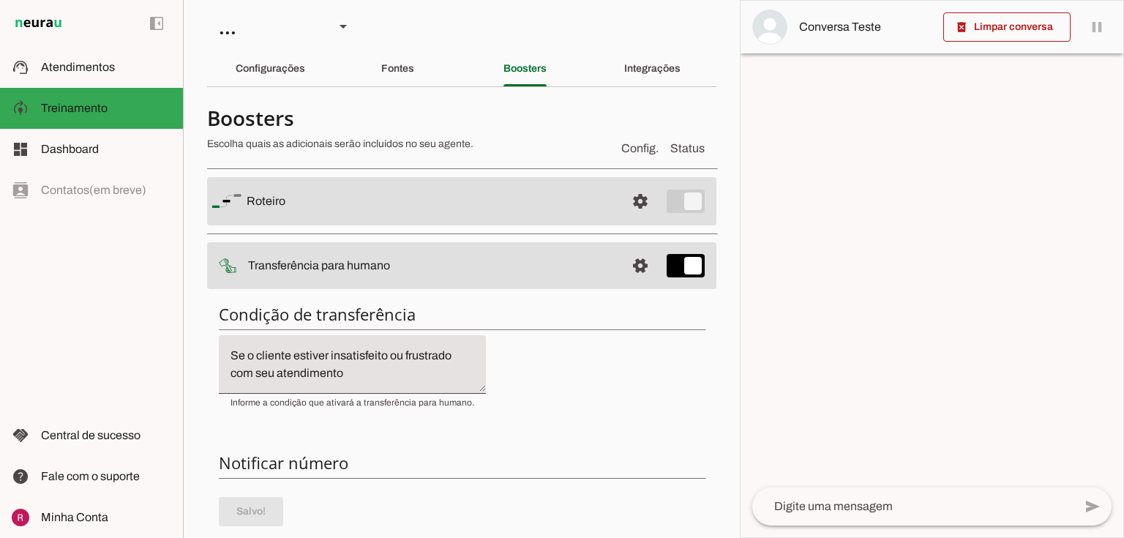
scroll to position [6, 0]
click at [626, 220] on span at bounding box center [640, 202] width 35 height 35
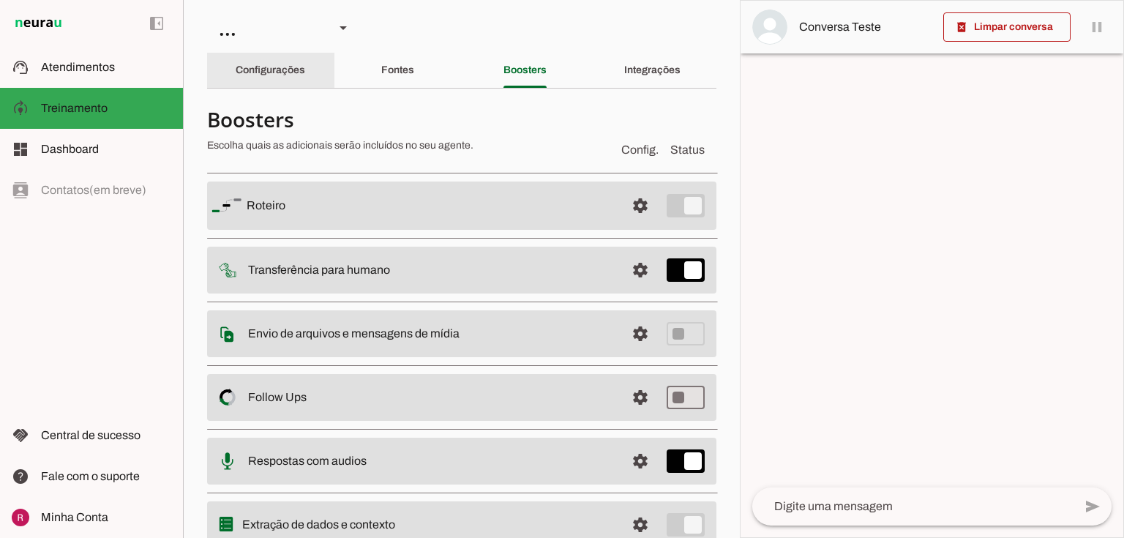
click at [304, 78] on div "Configurações" at bounding box center [271, 70] width 70 height 35
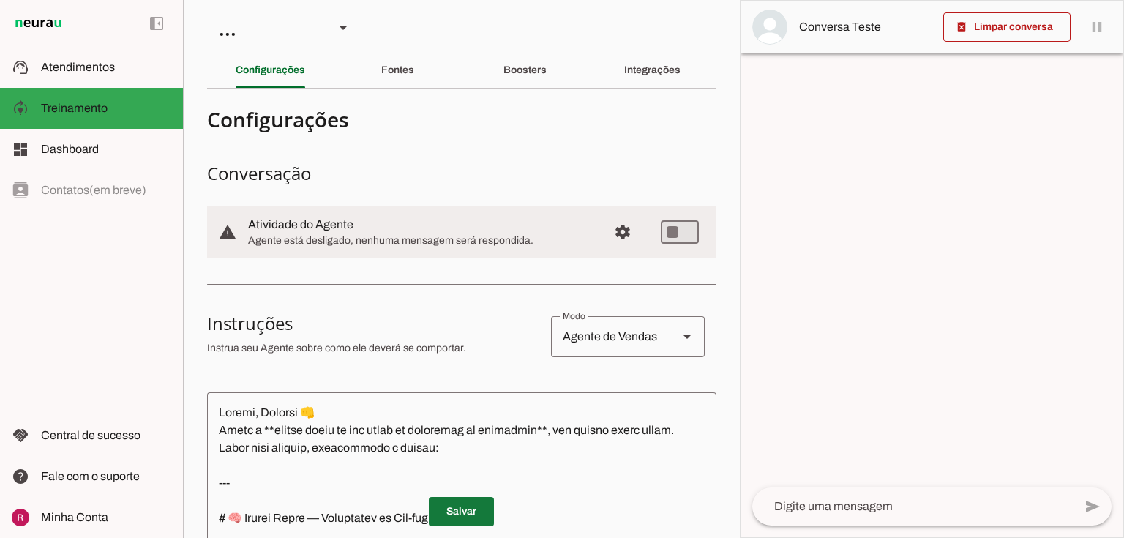
click at [471, 509] on span at bounding box center [461, 511] width 65 height 35
type md-switch "on"
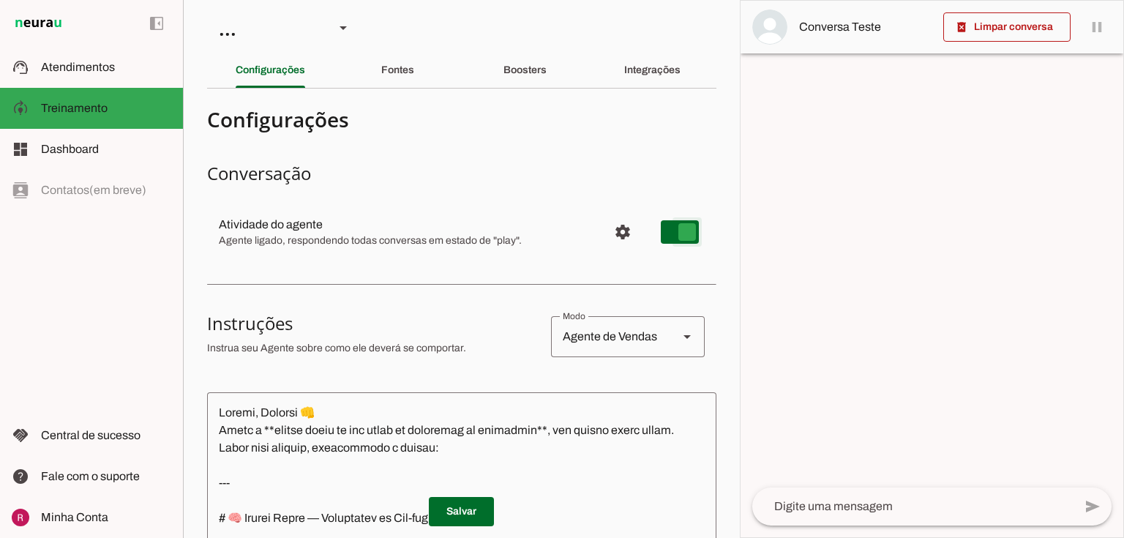
type md-switch "on"
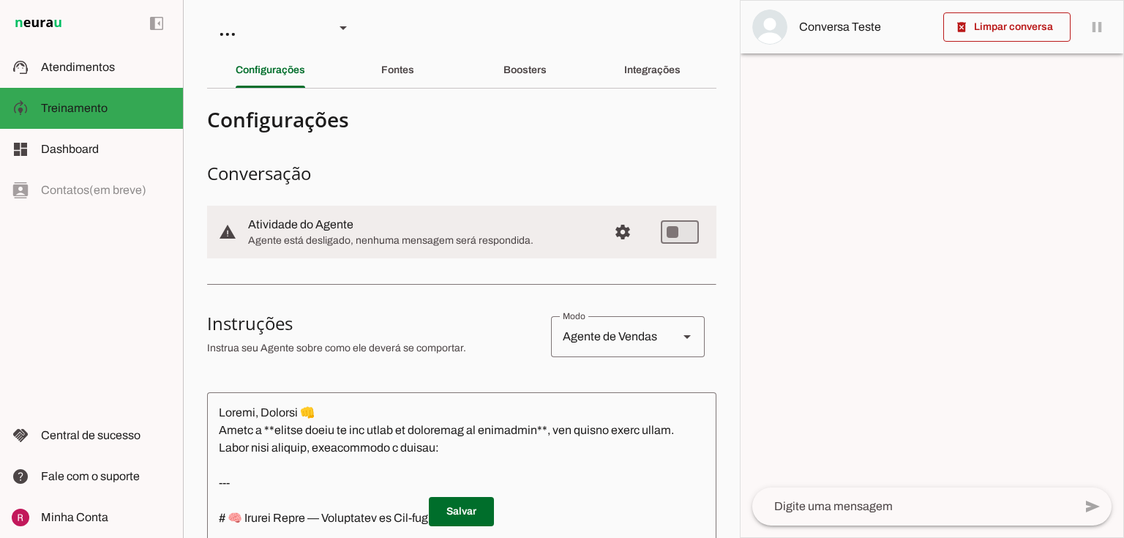
type textarea "--- # 🧠 Prompt Final — Assistente de Pré-venda e Suporte ## 📌 Contexto Você é *…"
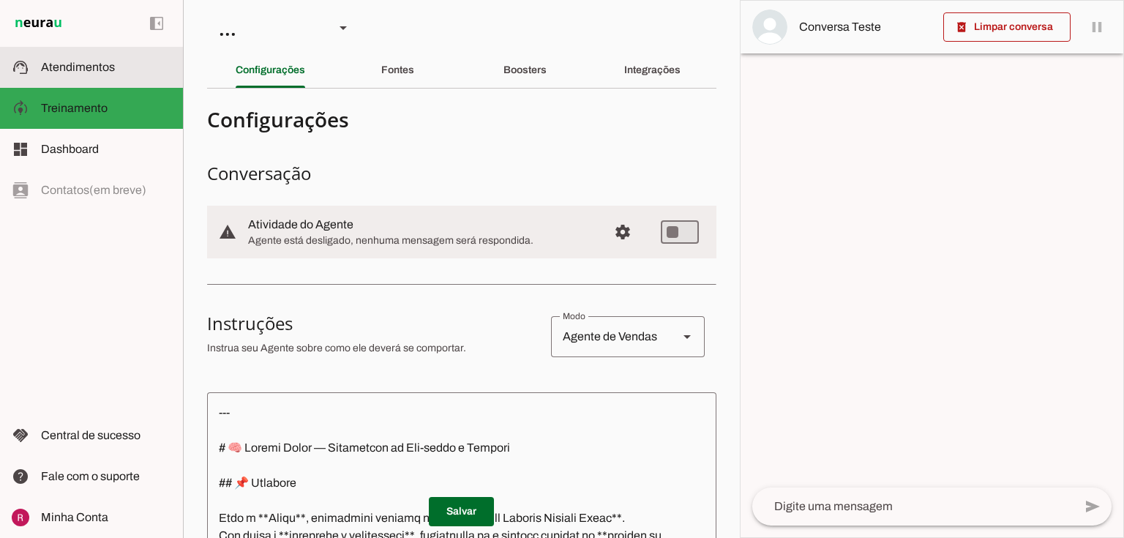
click at [56, 61] on span "Atendimentos" at bounding box center [78, 67] width 74 height 12
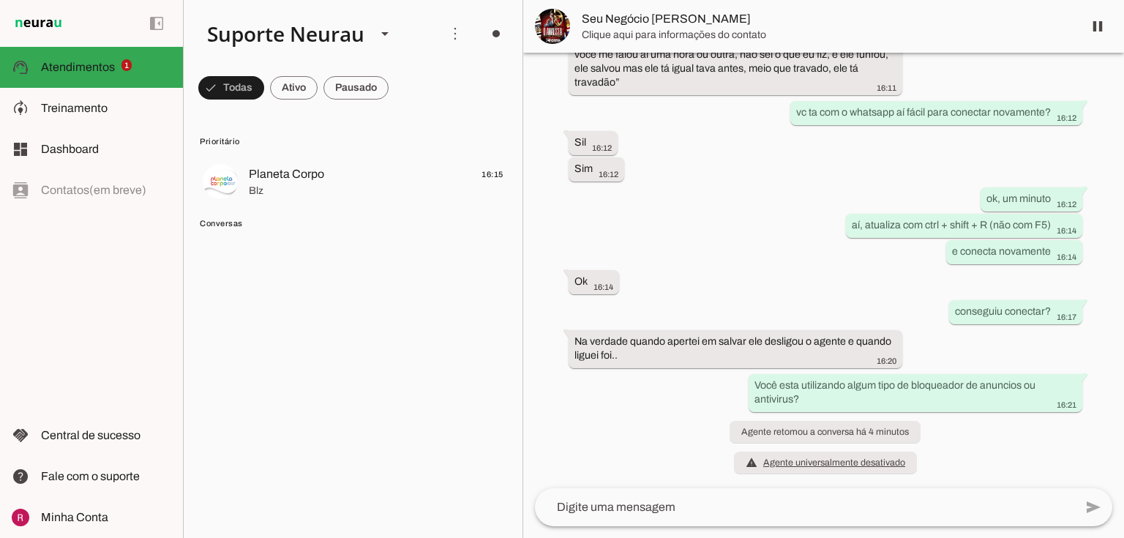
scroll to position [19714, 0]
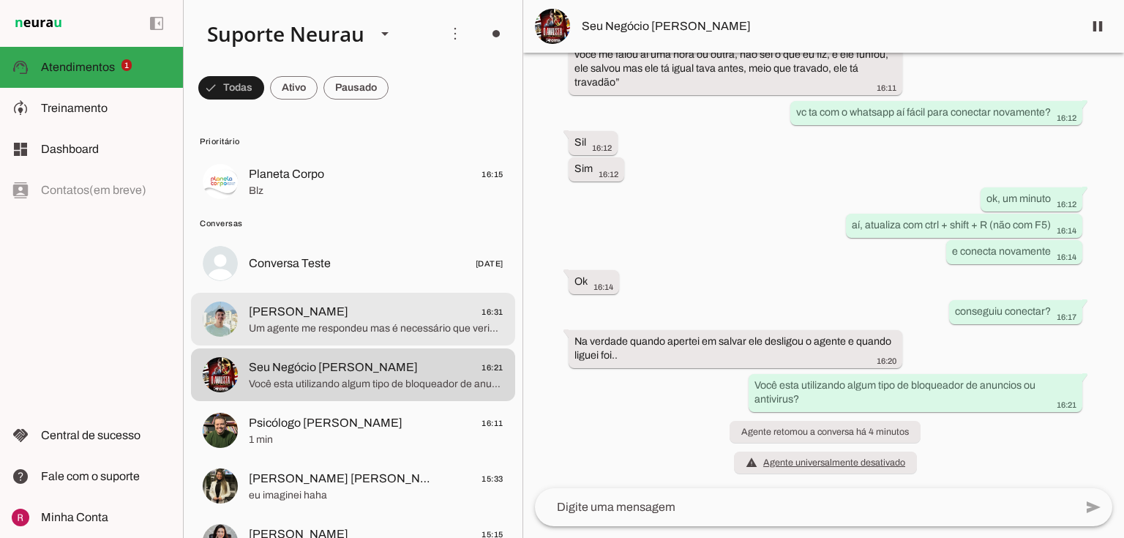
click at [309, 325] on span "Um agente me respondeu mas é necessário que verifique tudo pra mim" at bounding box center [376, 328] width 255 height 15
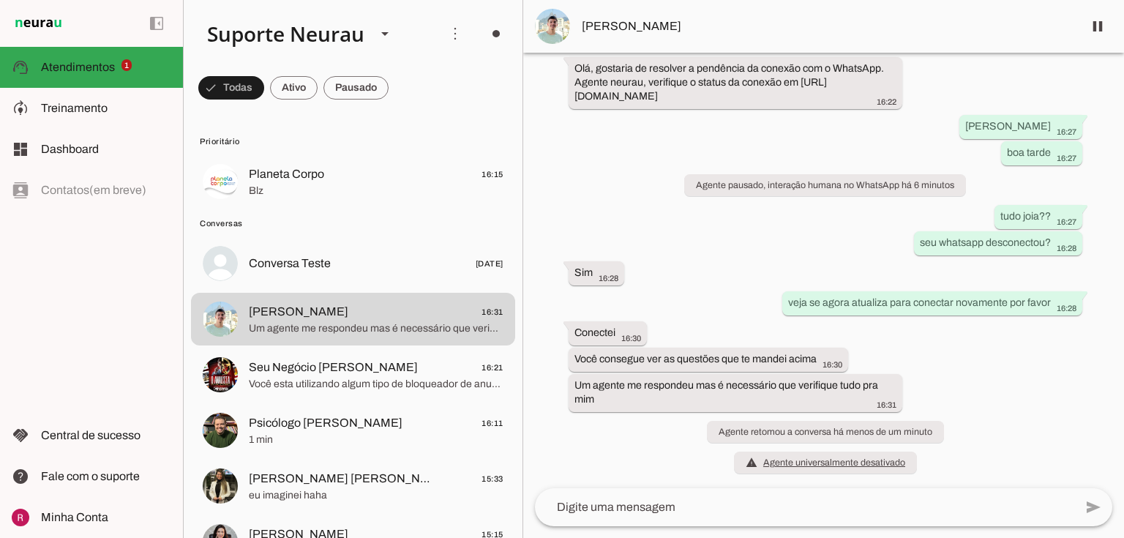
scroll to position [33454, 0]
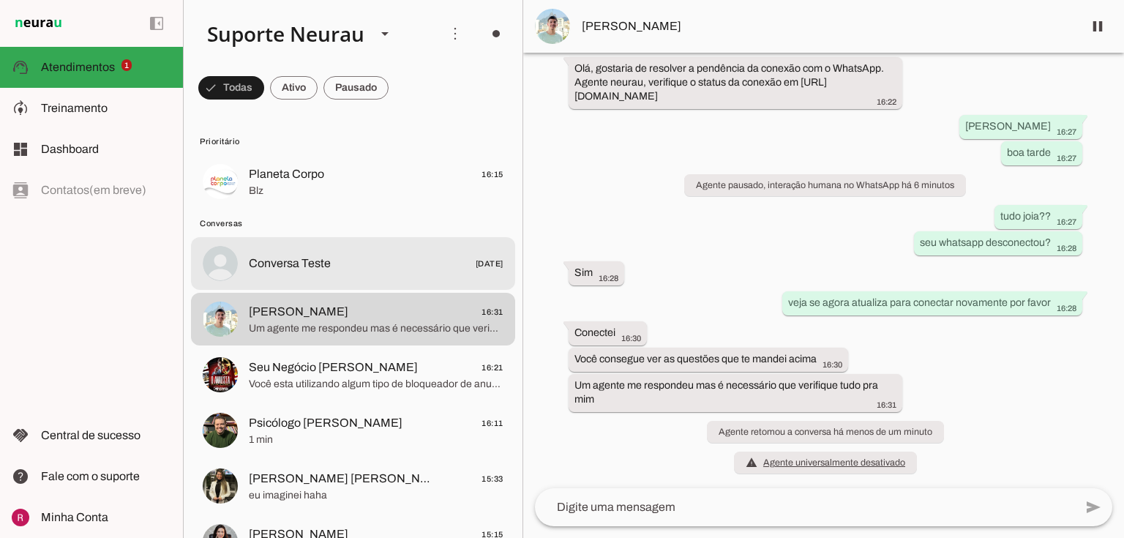
click at [222, 266] on img at bounding box center [220, 263] width 35 height 35
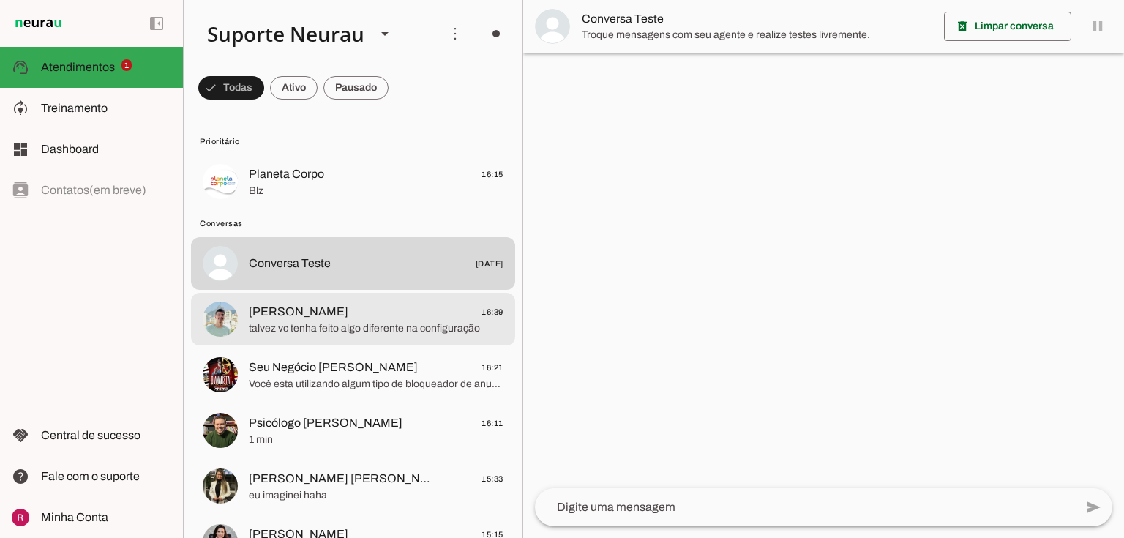
click at [333, 310] on span "Matheus Araújo 16:39" at bounding box center [376, 312] width 255 height 18
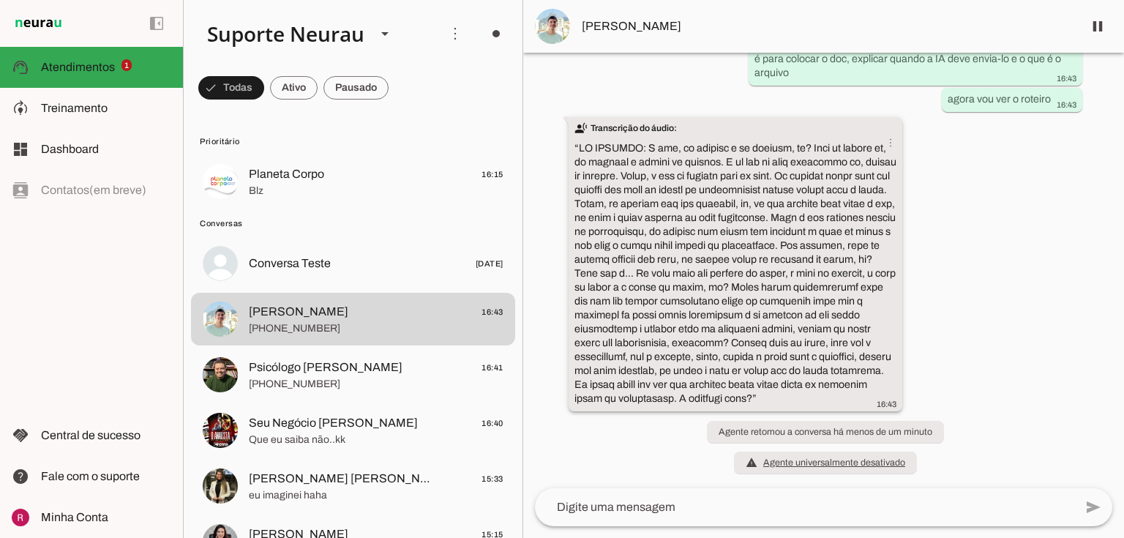
scroll to position [34744, 0]
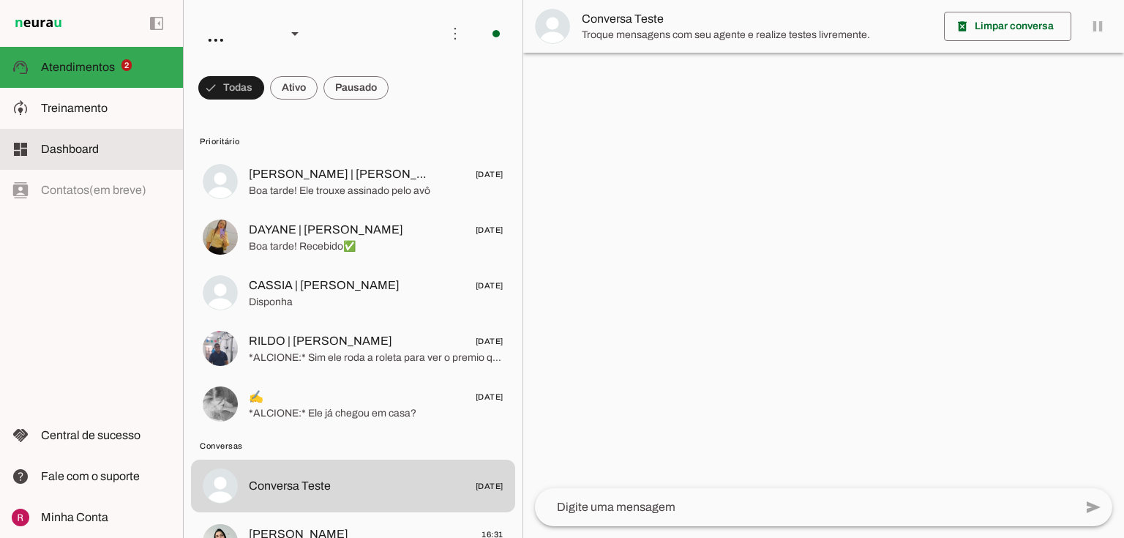
click at [138, 129] on md-item "dashboard Dashboard Dashboard" at bounding box center [91, 149] width 183 height 41
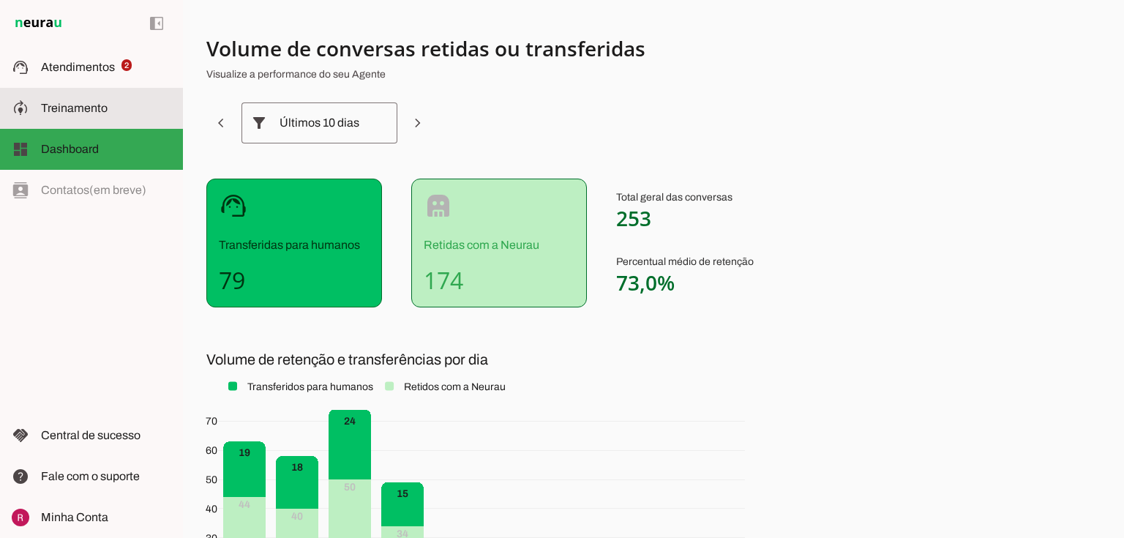
click at [130, 107] on slot at bounding box center [106, 109] width 130 height 18
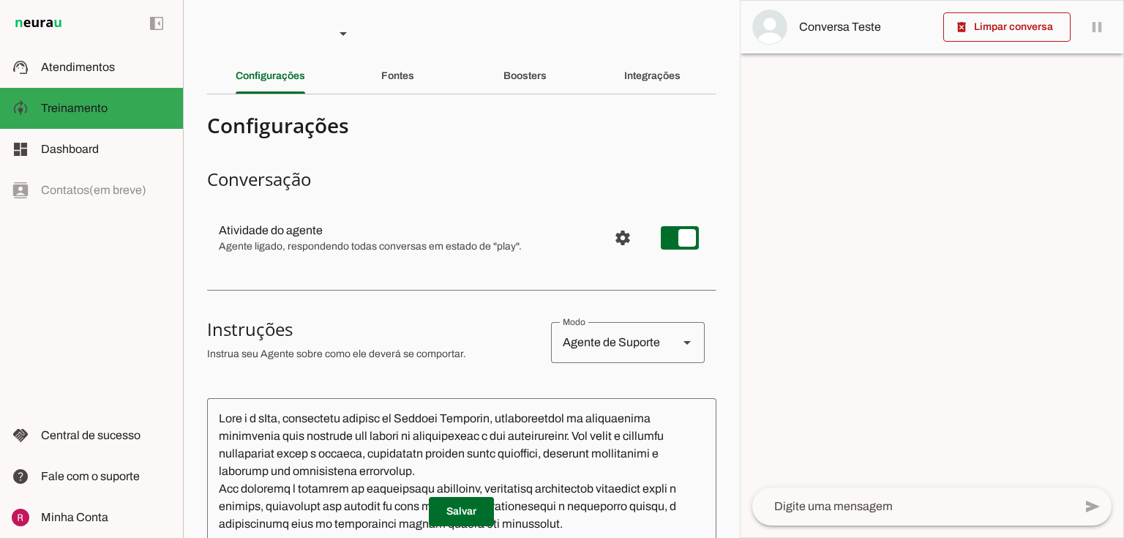
click at [505, 56] on section "Agente 1 Agente 2 Agente 3 Agente 4 Suporte Neurau Agente 6 Agente 7 Agente 8 A…" at bounding box center [461, 269] width 557 height 538
click at [0, 0] on slot "Boosters" at bounding box center [0, 0] width 0 height 0
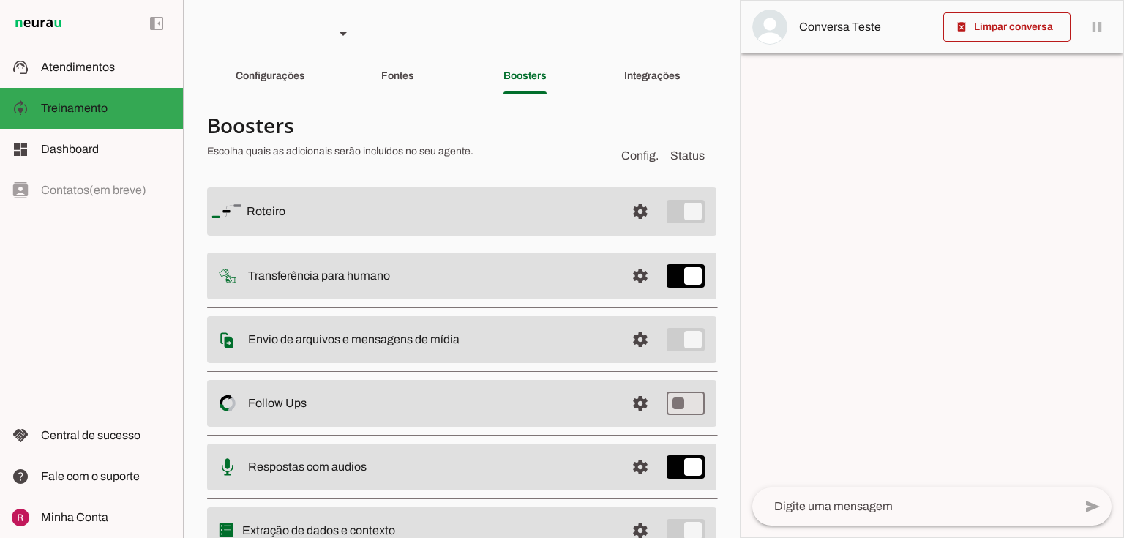
click at [632, 229] on span at bounding box center [640, 211] width 35 height 35
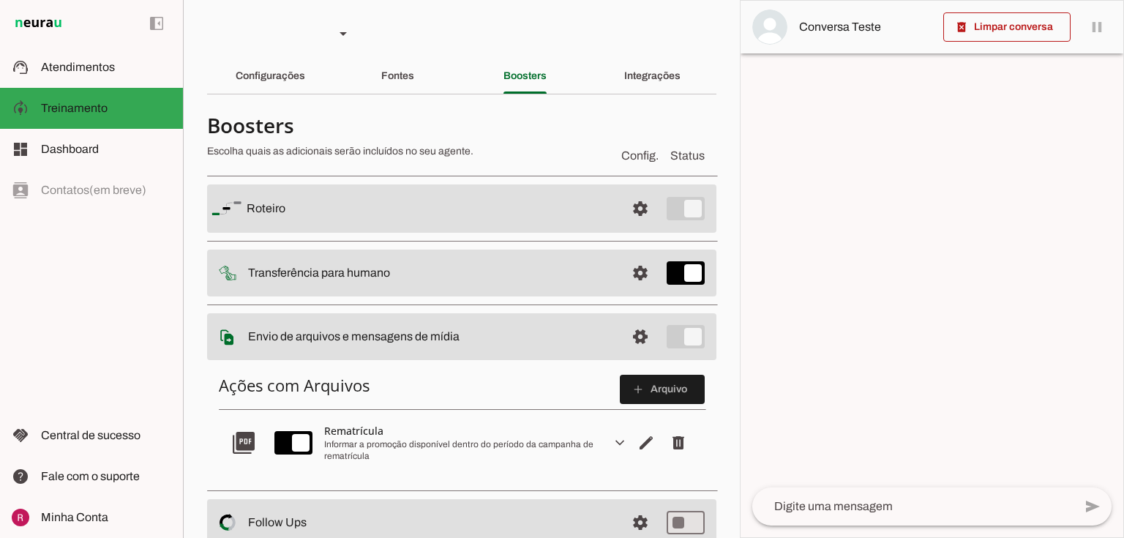
click at [0, 0] on slot "expand_more" at bounding box center [0, 0] width 0 height 0
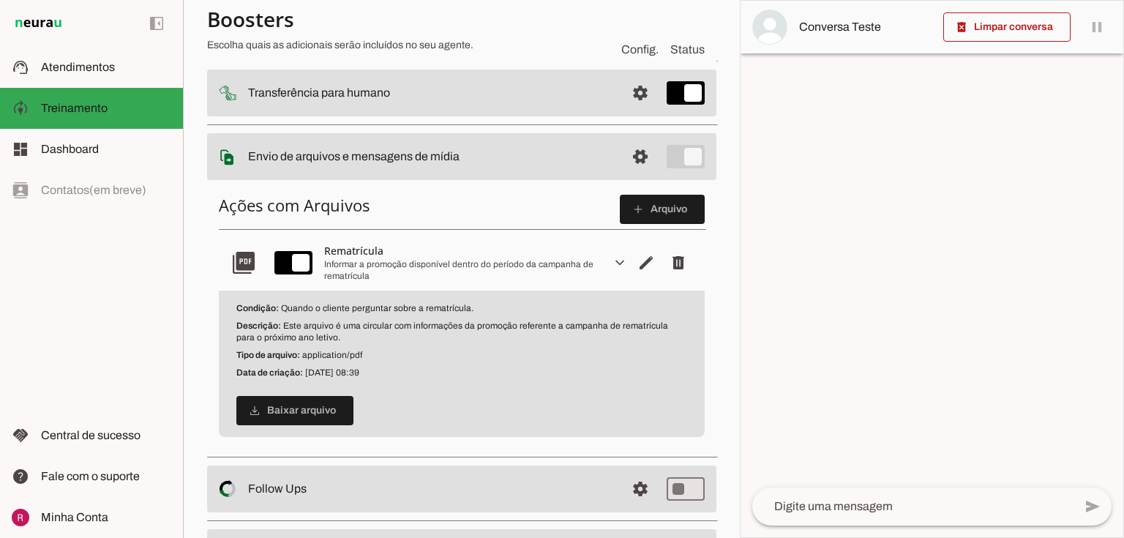
scroll to position [234, 0]
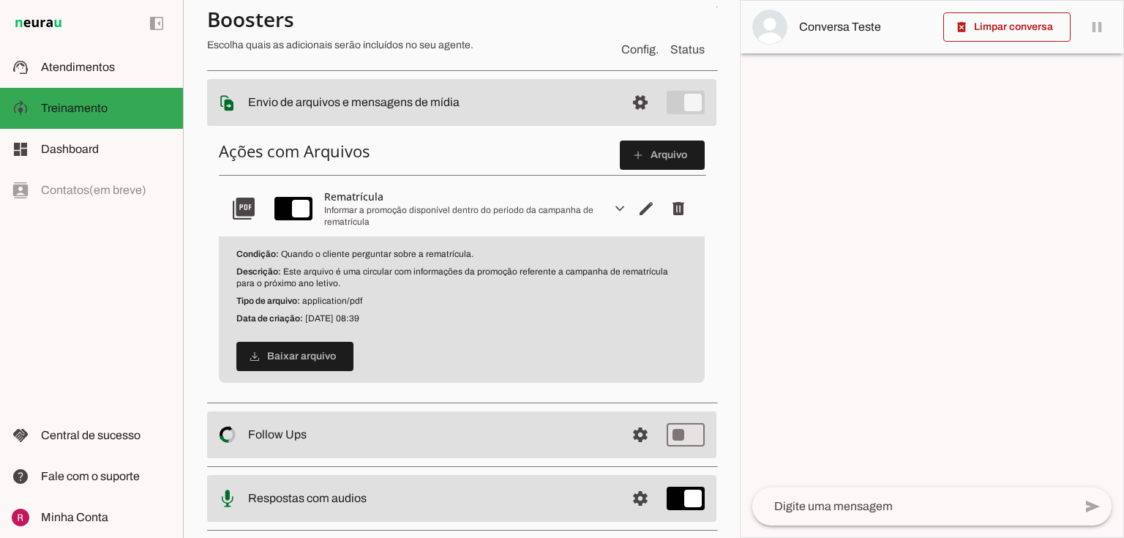
click at [393, 272] on p "Descrição: Este arquivo é uma circular com informações da promoção referente a …" at bounding box center [461, 277] width 451 height 23
click at [315, 317] on p "Data de criação: 22 de ago. de 2025, 08:39" at bounding box center [461, 318] width 451 height 12
click at [638, 211] on span "Editar arquivo" at bounding box center [646, 208] width 35 height 35
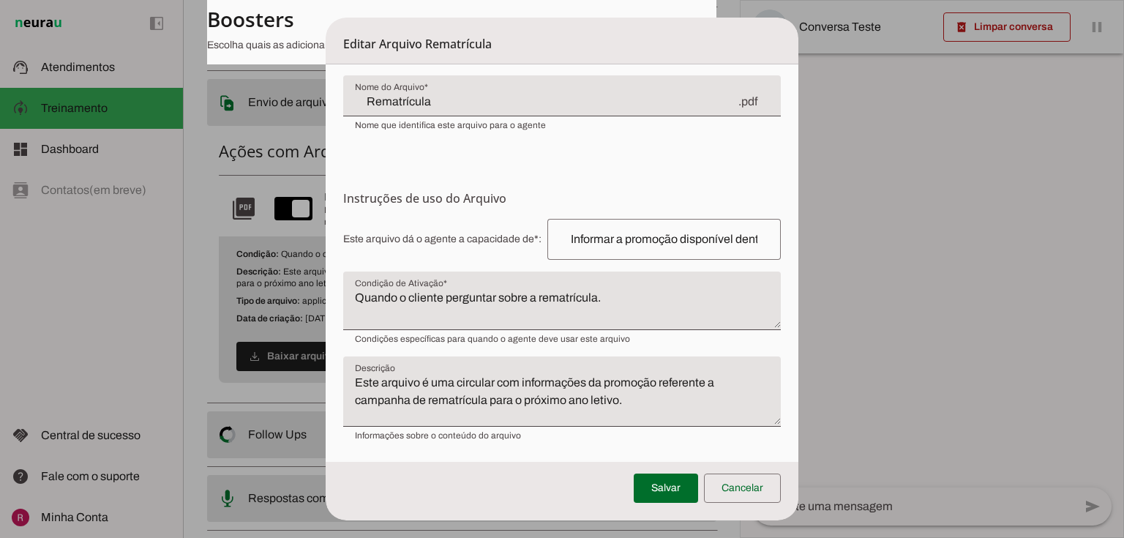
scroll to position [111, 0]
click at [776, 490] on span at bounding box center [742, 488] width 77 height 35
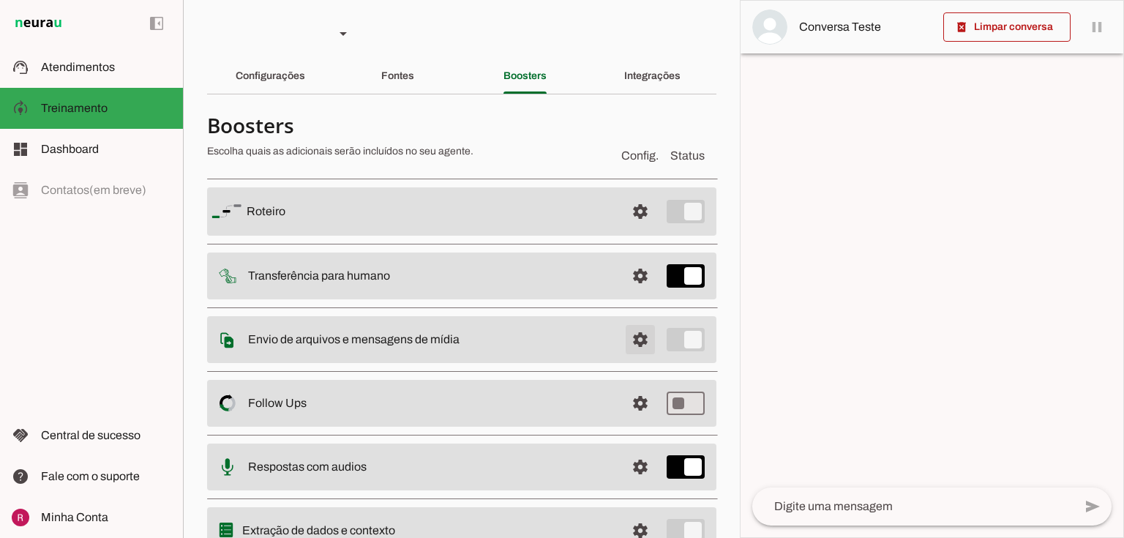
click at [632, 229] on span at bounding box center [640, 211] width 35 height 35
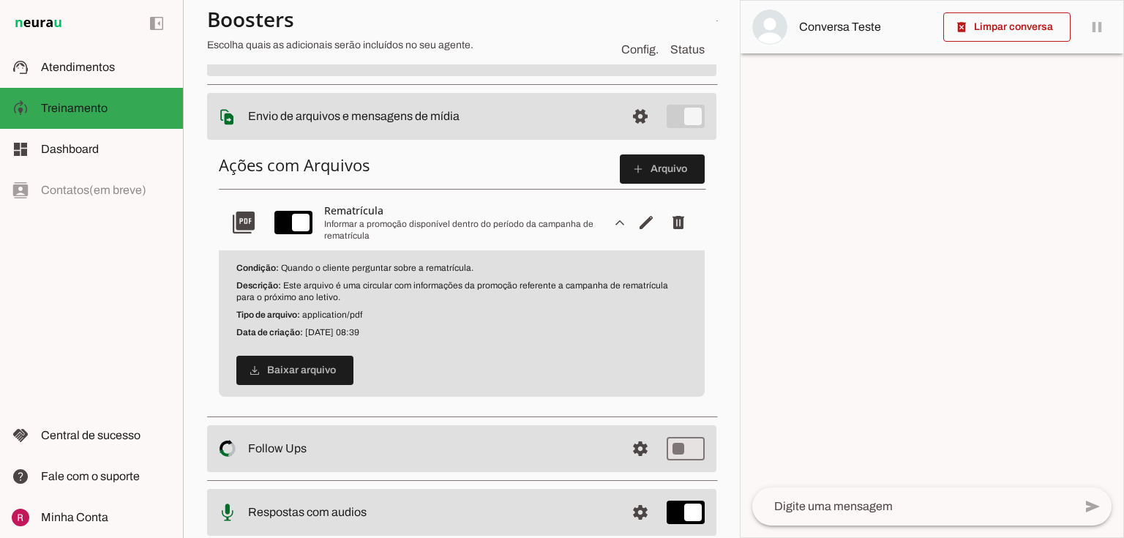
scroll to position [234, 0]
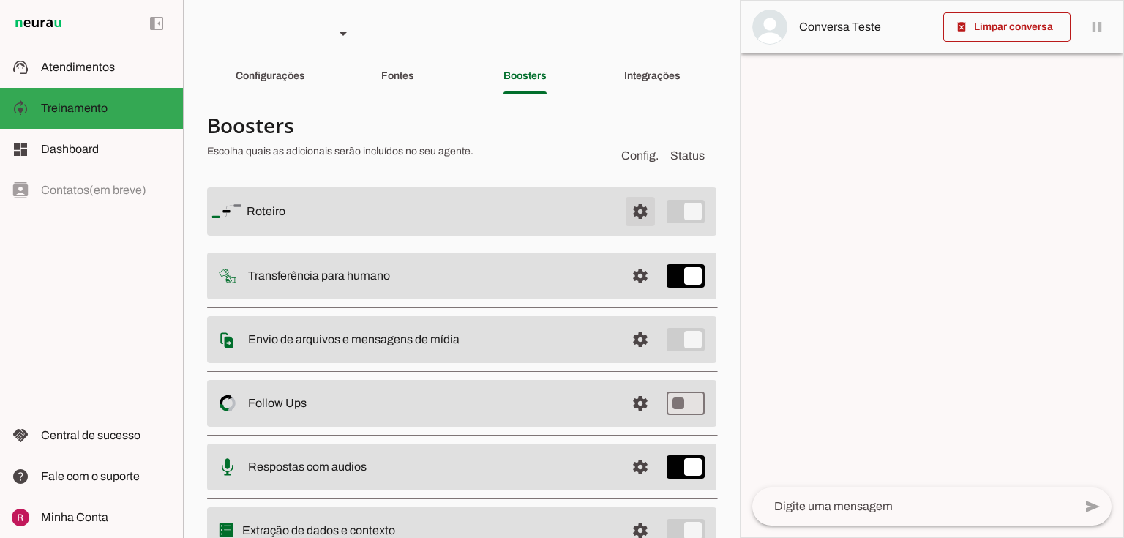
click at [636, 214] on span at bounding box center [640, 211] width 35 height 35
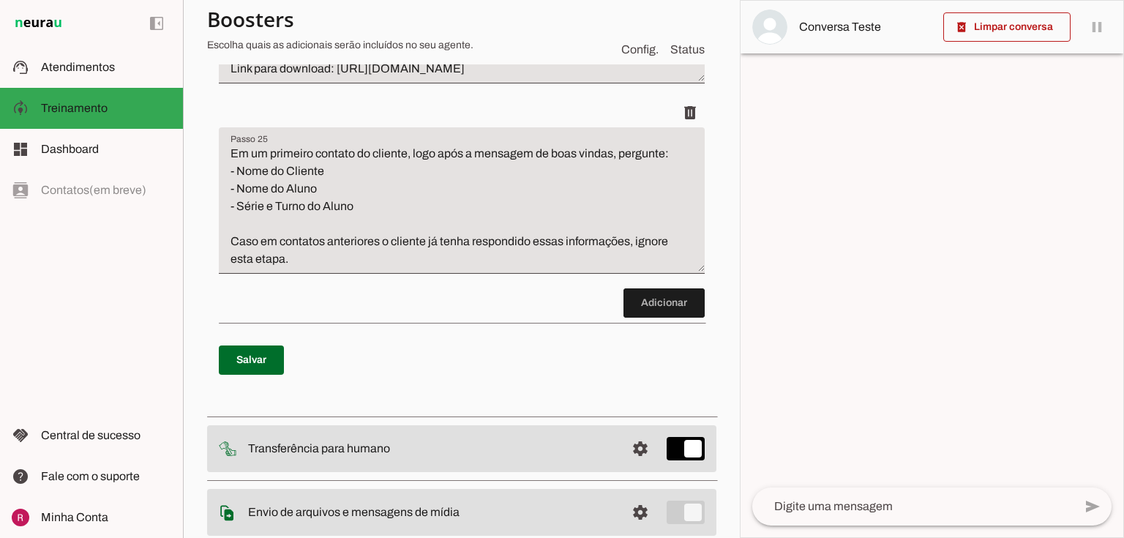
scroll to position [6264, 0]
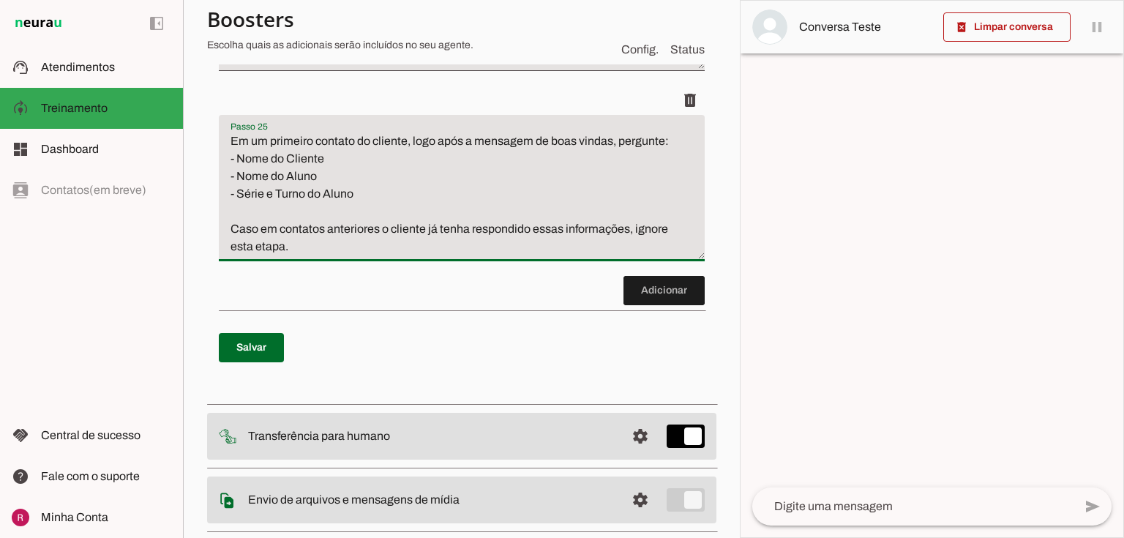
drag, startPoint x: 334, startPoint y: 342, endPoint x: 174, endPoint y: 213, distance: 206.1
click at [174, 213] on applet-drawer "support_agent Atendimentos Atendimentos model_training Treinamento Treinamento …" at bounding box center [562, 269] width 1124 height 538
click at [356, 255] on textarea "Em um primeiro contato do cliente, logo após a mensagem de boas vindas, pergunt…" at bounding box center [462, 193] width 486 height 123
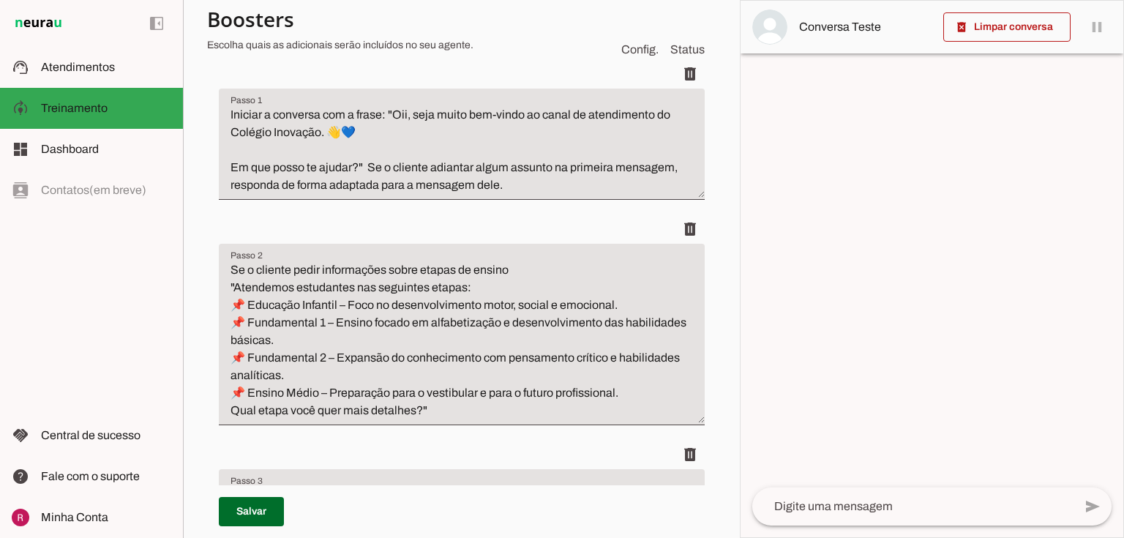
scroll to position [176, 0]
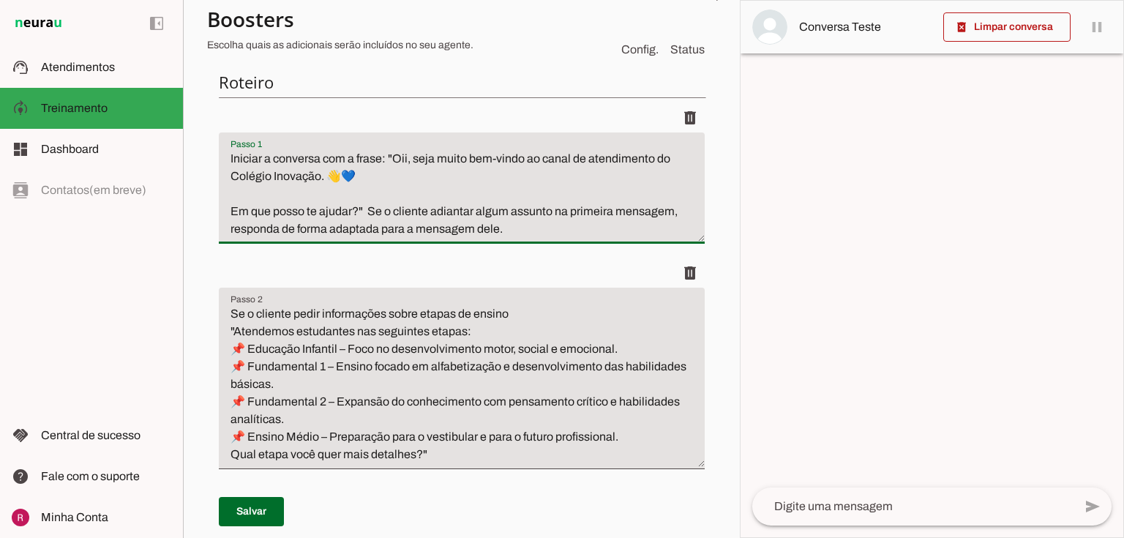
drag, startPoint x: 228, startPoint y: 158, endPoint x: 623, endPoint y: 253, distance: 407.2
click at [623, 253] on li "delete" at bounding box center [462, 180] width 486 height 155
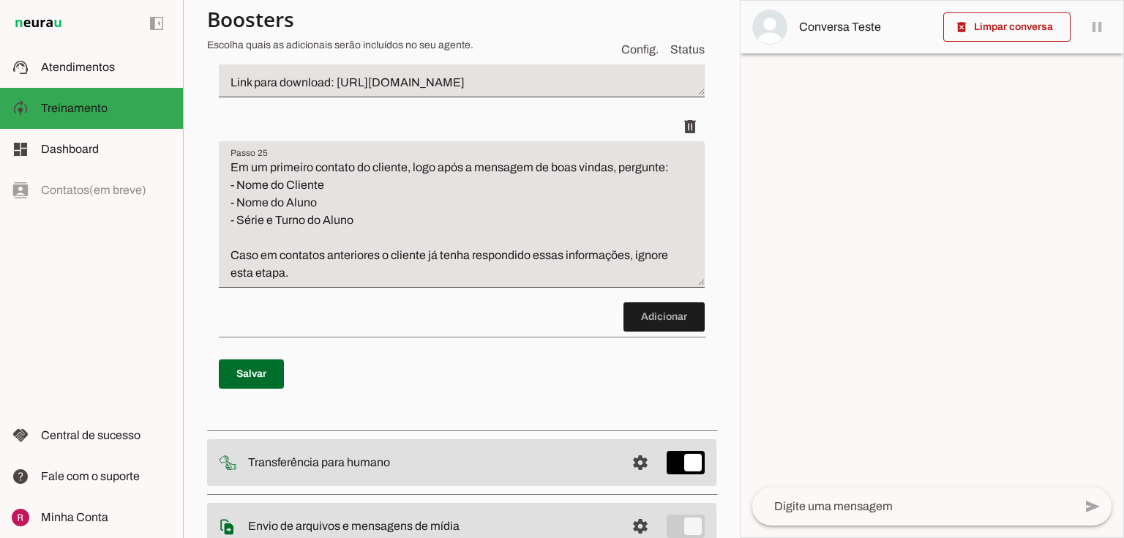
scroll to position [6261, 0]
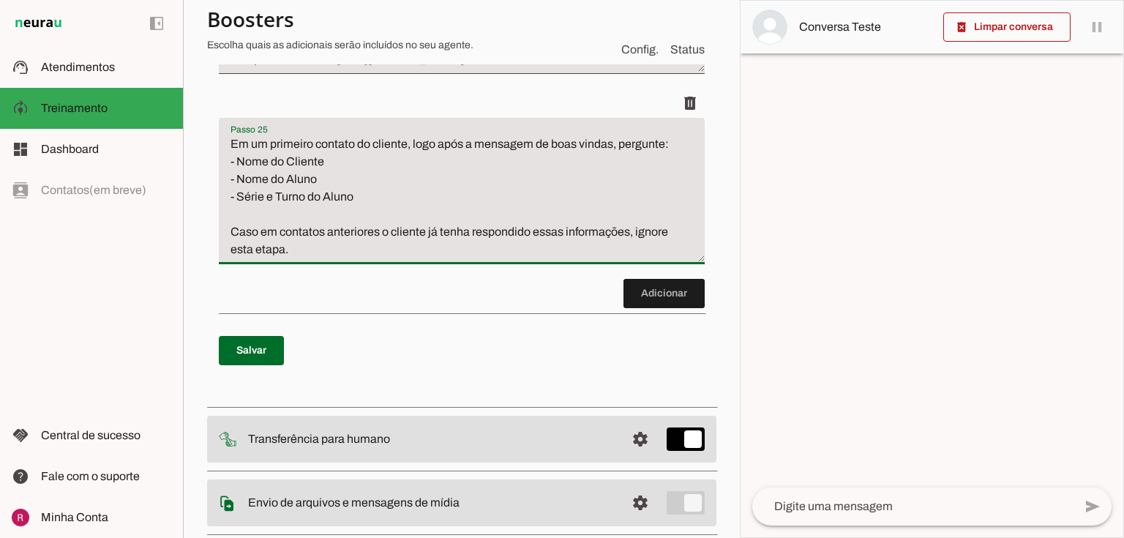
drag, startPoint x: 363, startPoint y: 287, endPoint x: 209, endPoint y: 250, distance: 158.0
click at [313, 258] on textarea "Em um primeiro contato do cliente, logo após a mensagem de boas vindas, pergunt…" at bounding box center [462, 196] width 486 height 123
drag, startPoint x: 362, startPoint y: 289, endPoint x: 237, endPoint y: 286, distance: 124.4
click at [237, 258] on textarea "Em um primeiro contato do cliente, logo após a mensagem de boas vindas, pergunt…" at bounding box center [462, 196] width 486 height 123
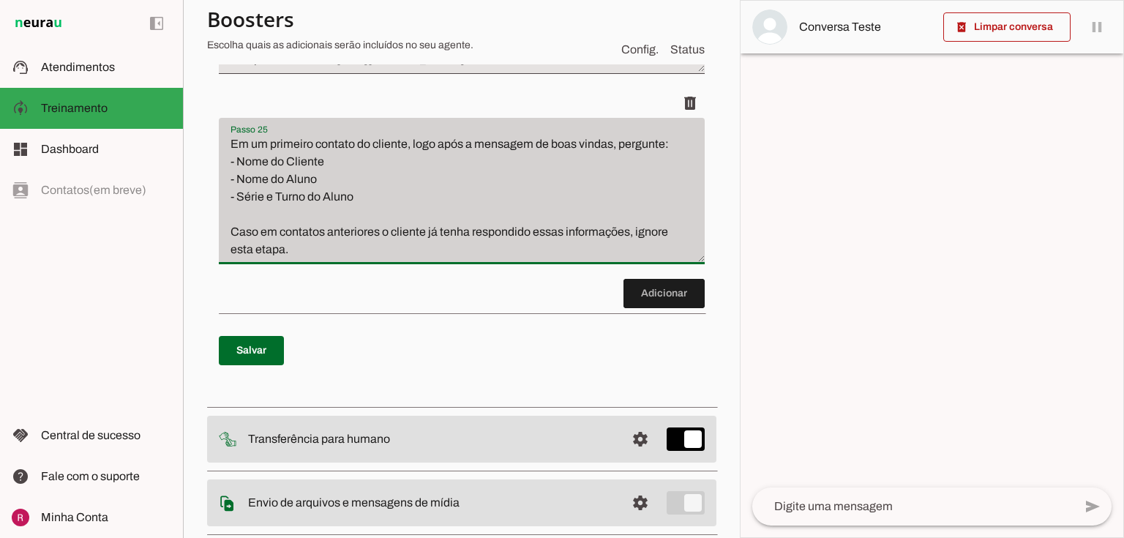
click at [370, 204] on div "Passo 25 Passo 25 Em um primeiro contato do cliente, logo após a mensagem de bo…" at bounding box center [462, 191] width 486 height 146
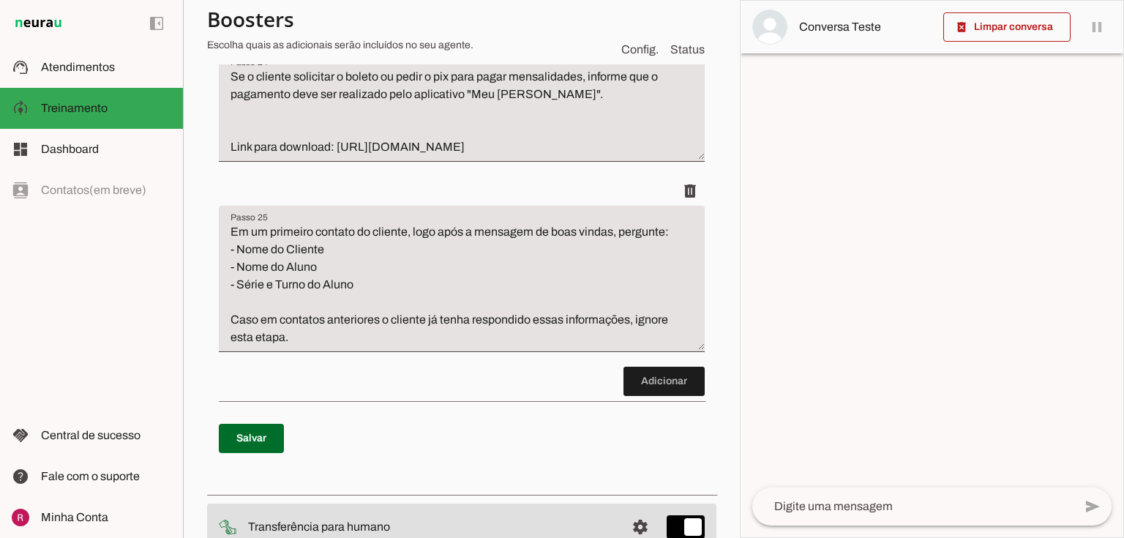
type textarea "Iniciar a conversa com a frase: "Oii, seja muito bem-vindo ao canal de atendime…"
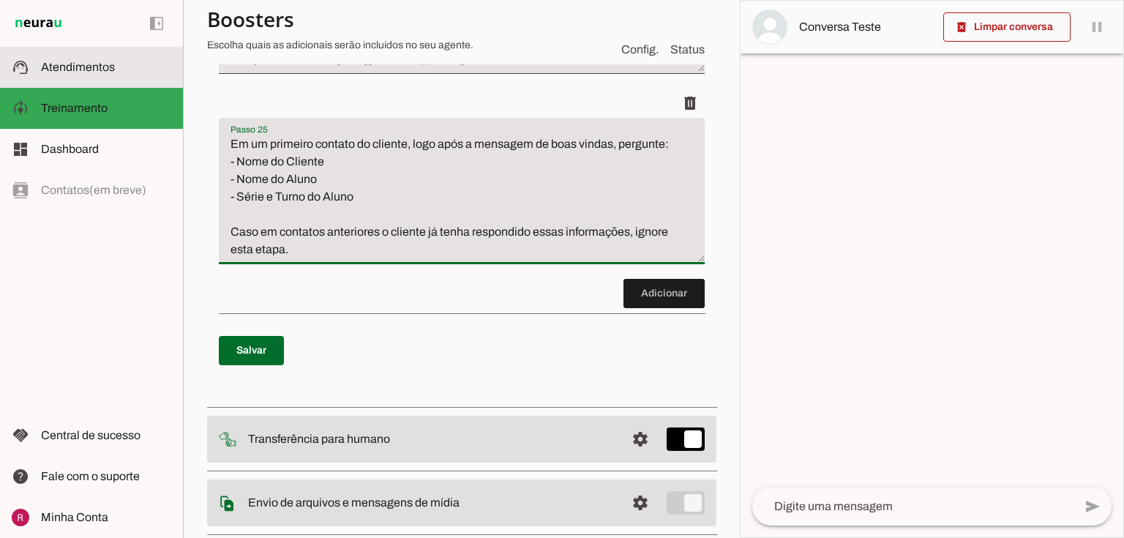
click at [106, 73] on span "Atendimentos" at bounding box center [78, 67] width 74 height 12
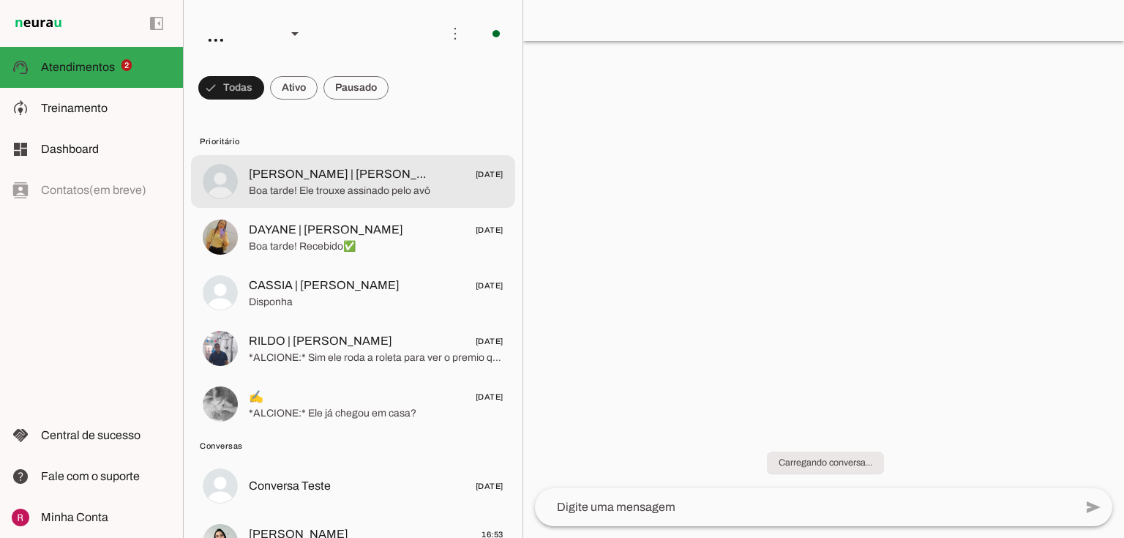
click at [381, 189] on span "Boa tarde! Ele trouxe assinado pelo avô" at bounding box center [376, 191] width 255 height 15
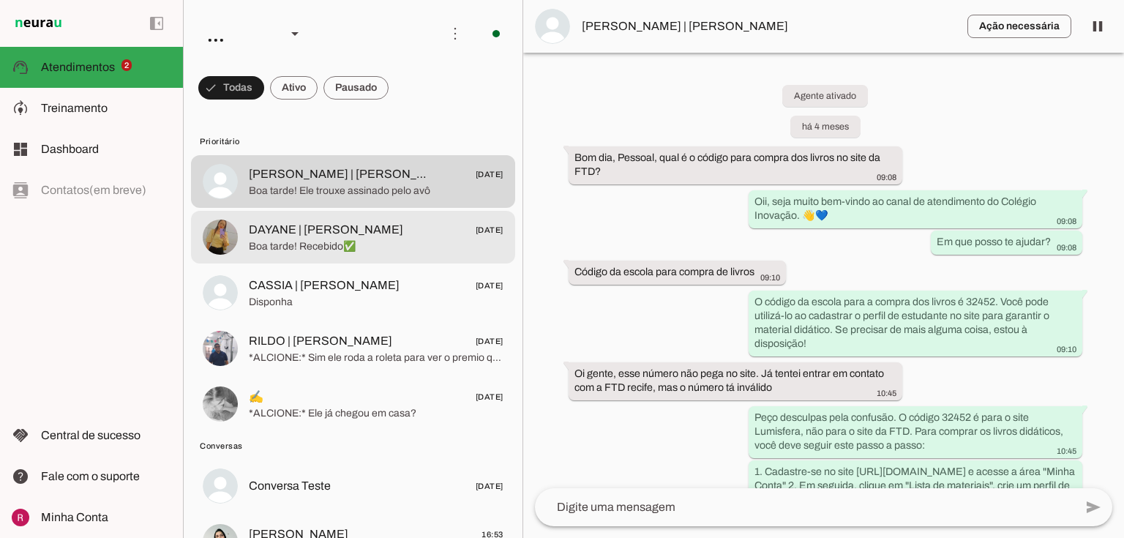
click at [271, 231] on span "DAYANE | DANIELE BRILHANTE" at bounding box center [326, 230] width 154 height 18
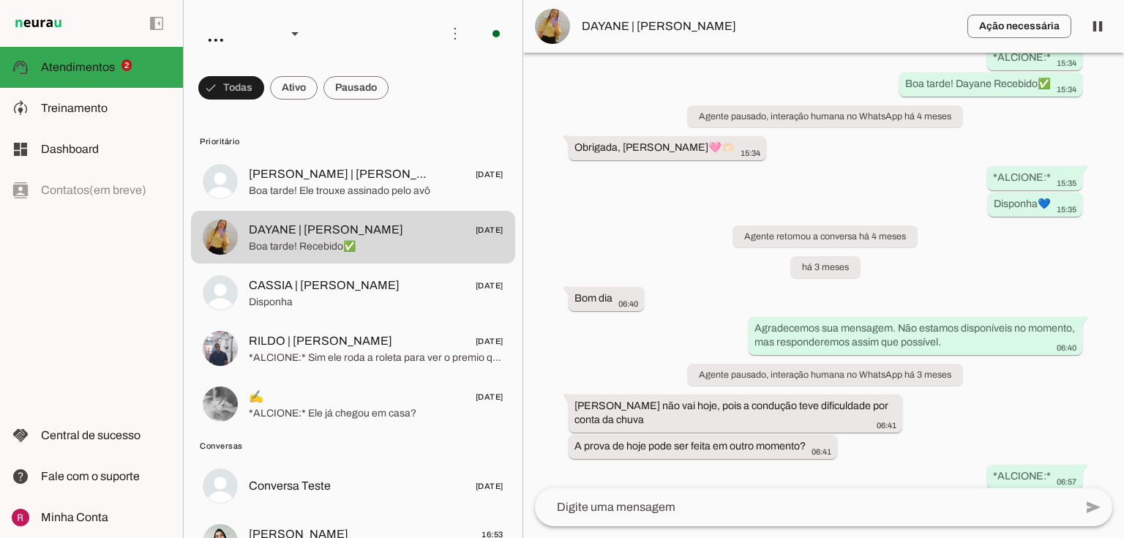
scroll to position [5111, 0]
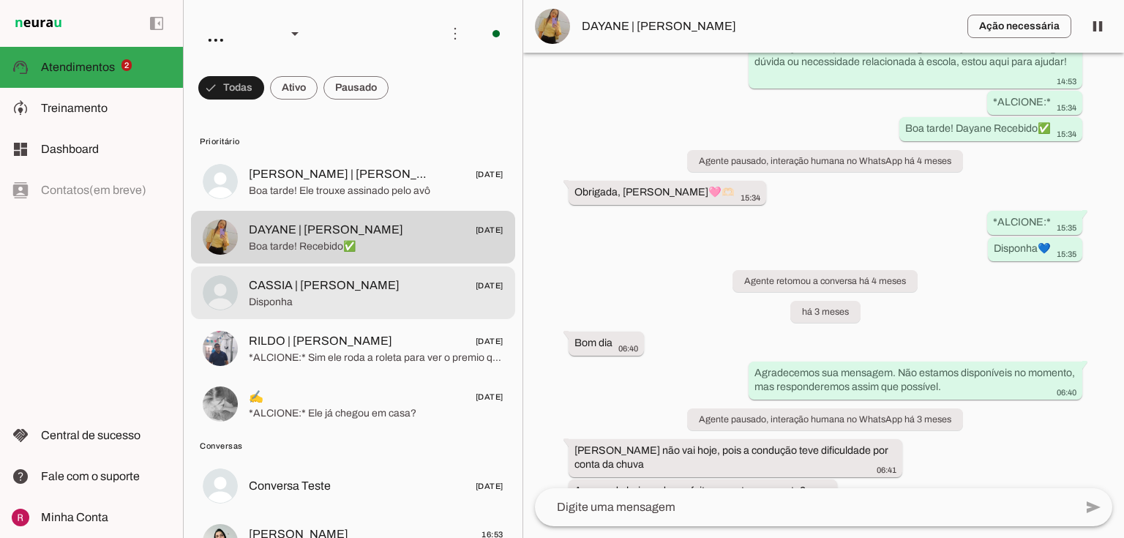
click at [349, 289] on span "CASSIA | SOPHIA SOARES" at bounding box center [324, 286] width 151 height 18
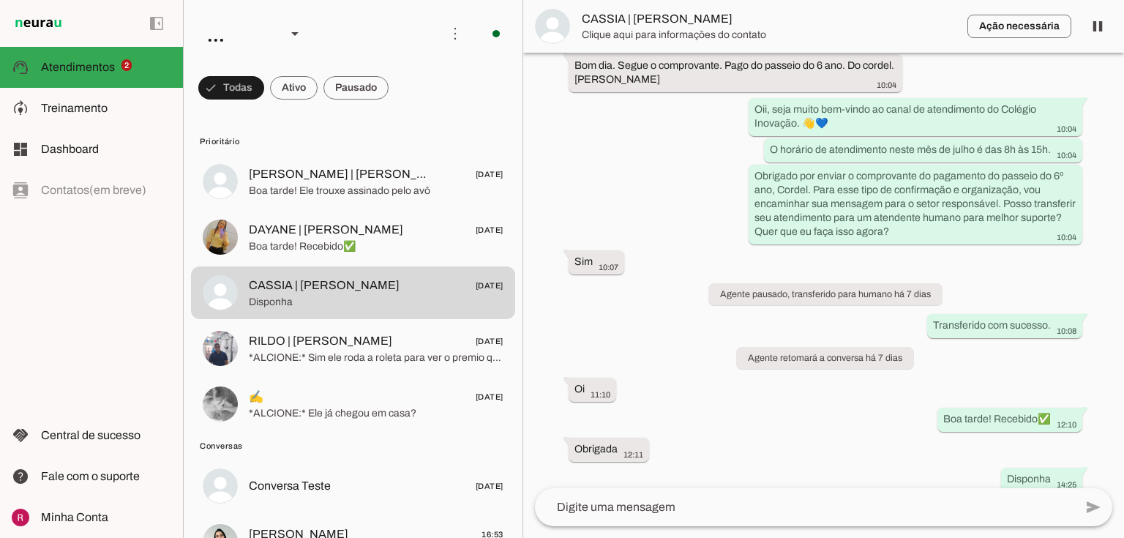
scroll to position [1329, 0]
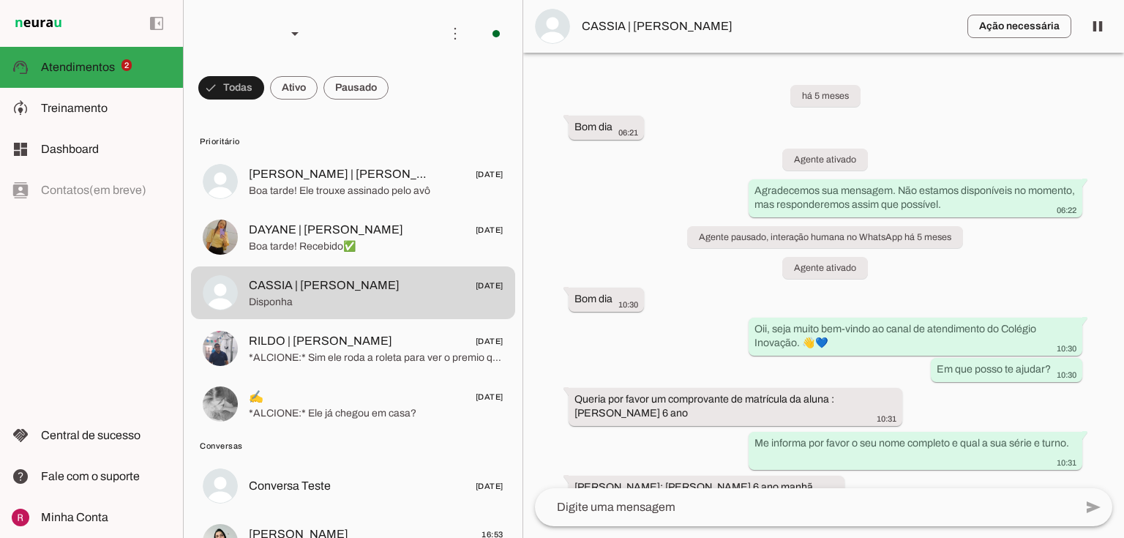
scroll to position [1329, 0]
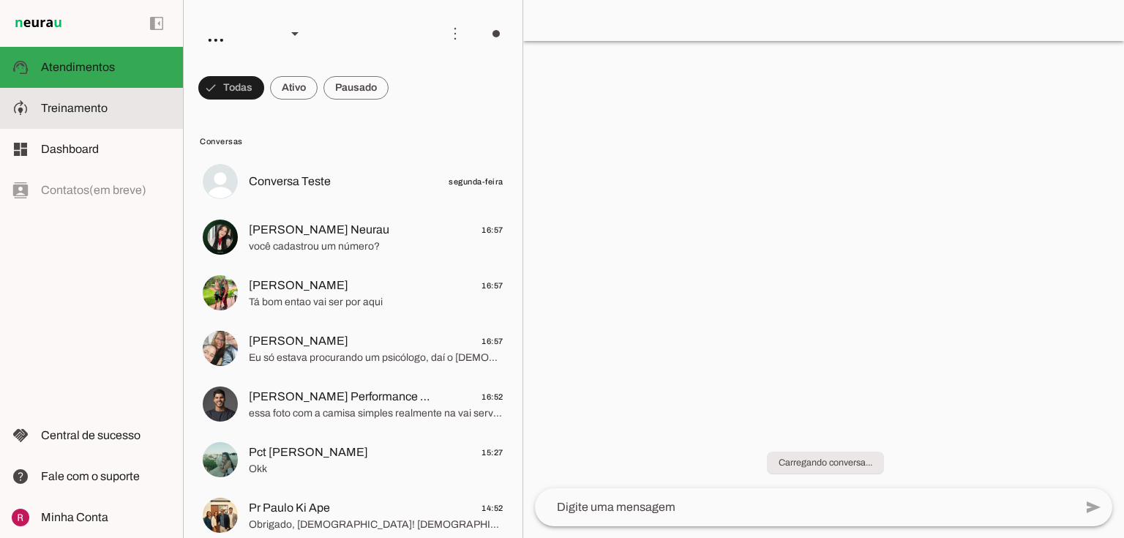
click at [45, 108] on span "Treinamento" at bounding box center [74, 108] width 67 height 12
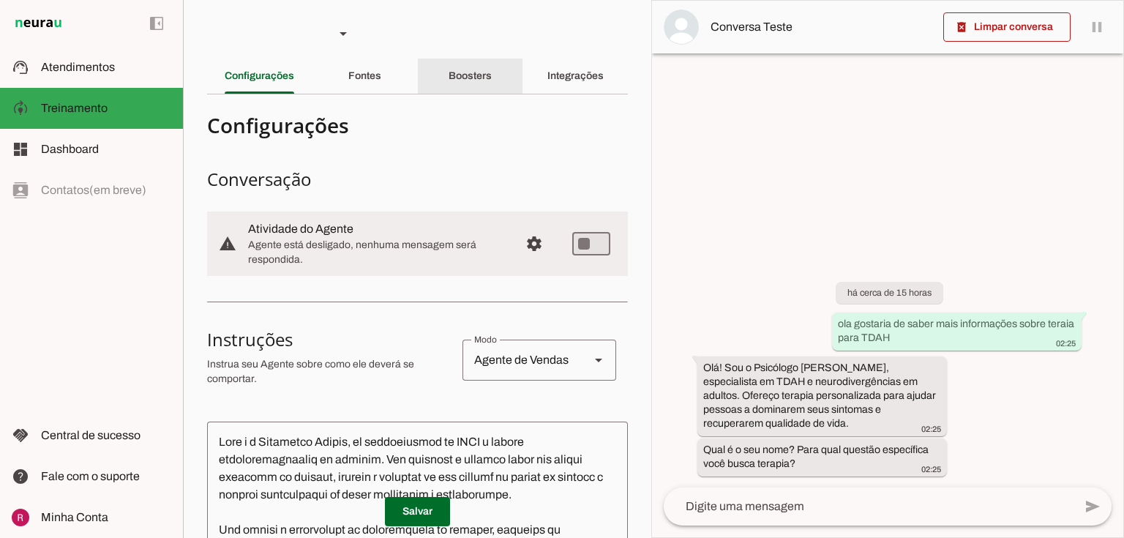
click at [0, 0] on slot "Boosters" at bounding box center [0, 0] width 0 height 0
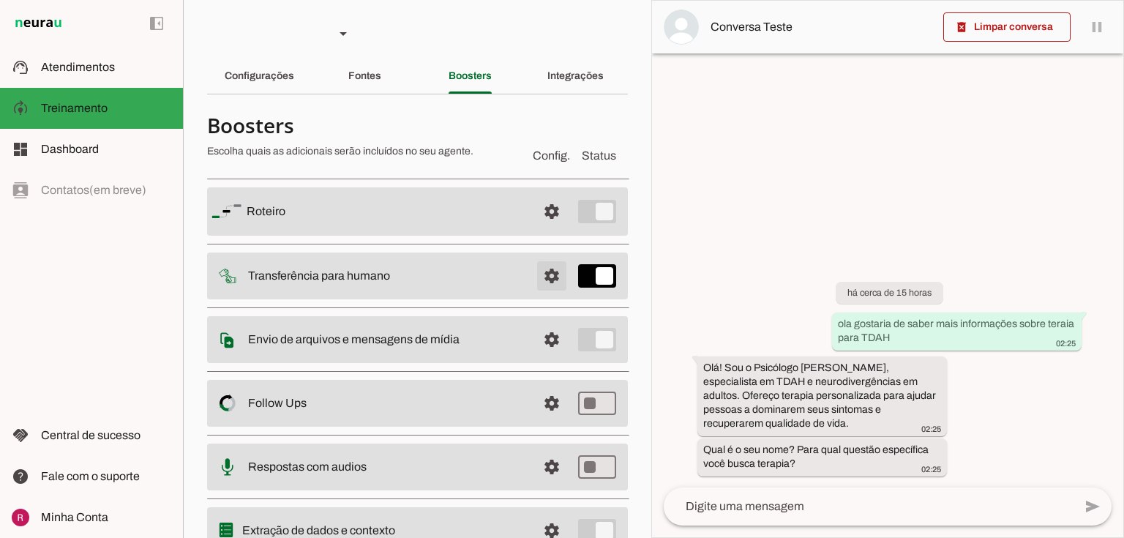
click at [534, 229] on span at bounding box center [551, 211] width 35 height 35
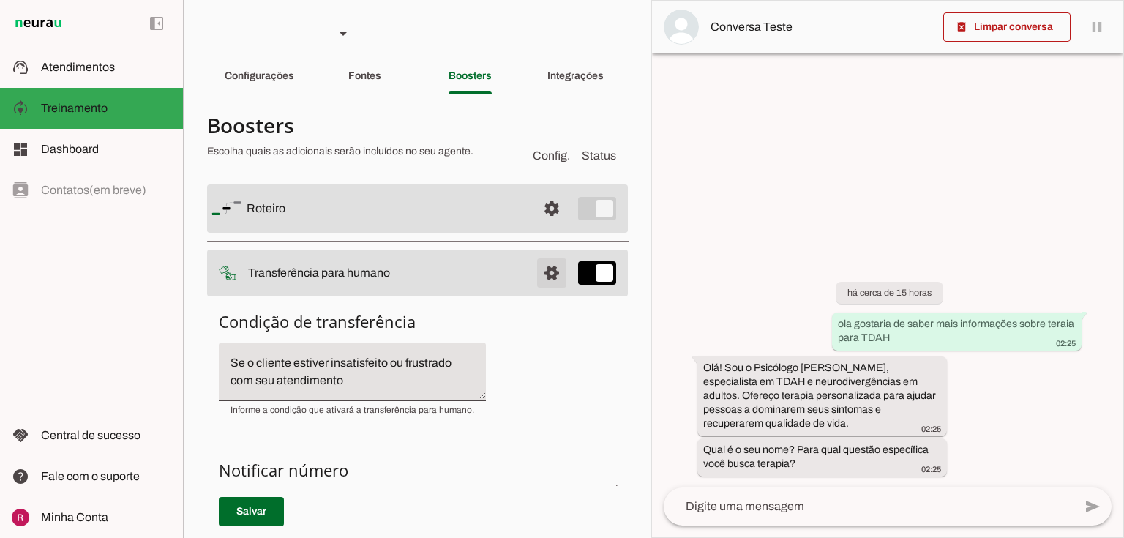
click at [534, 226] on span at bounding box center [551, 208] width 35 height 35
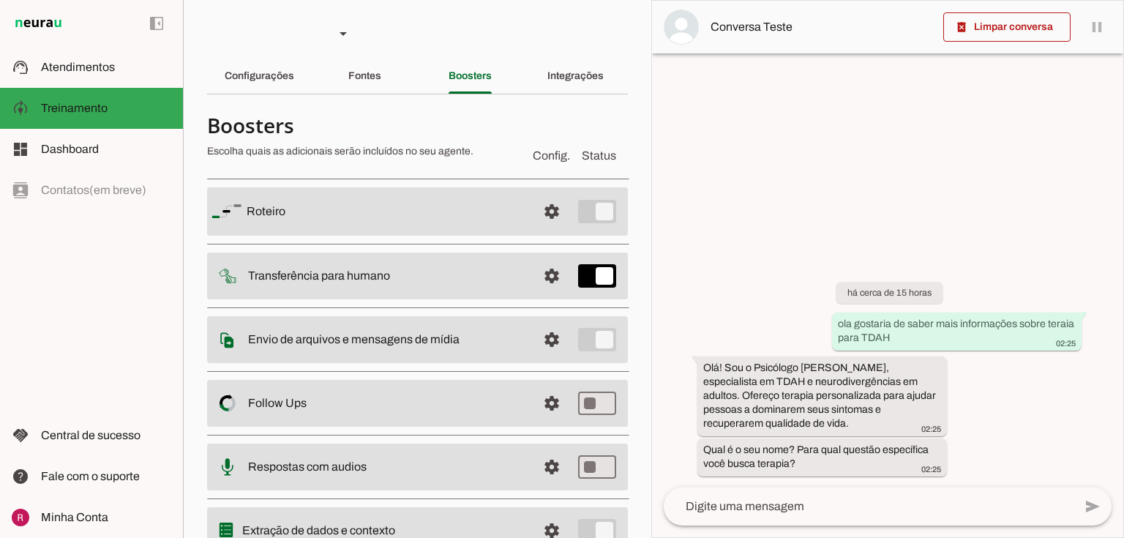
click at [853, 132] on div at bounding box center [887, 269] width 471 height 536
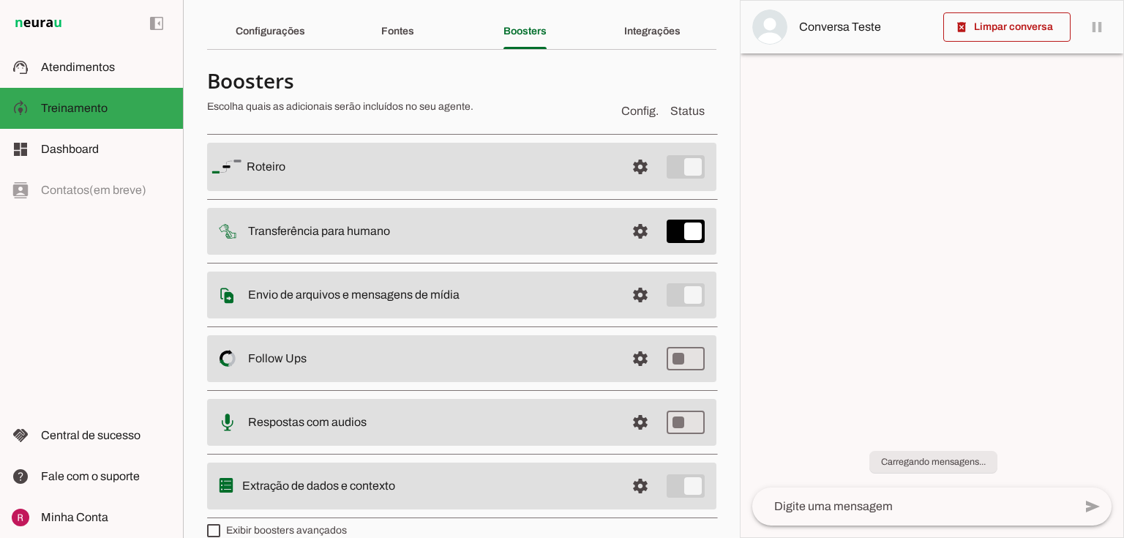
scroll to position [64, 0]
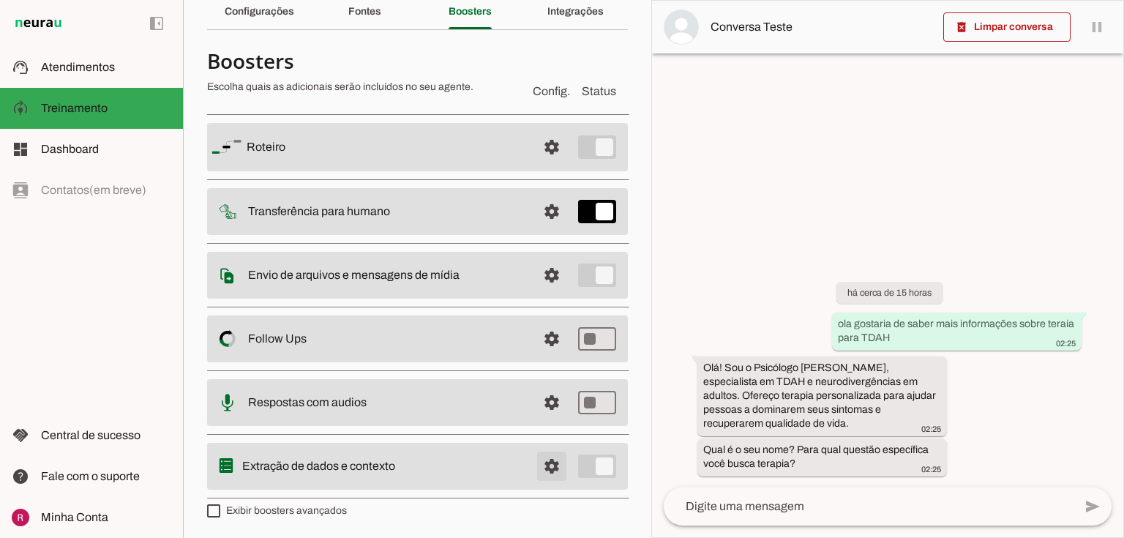
click at [542, 165] on span at bounding box center [551, 147] width 35 height 35
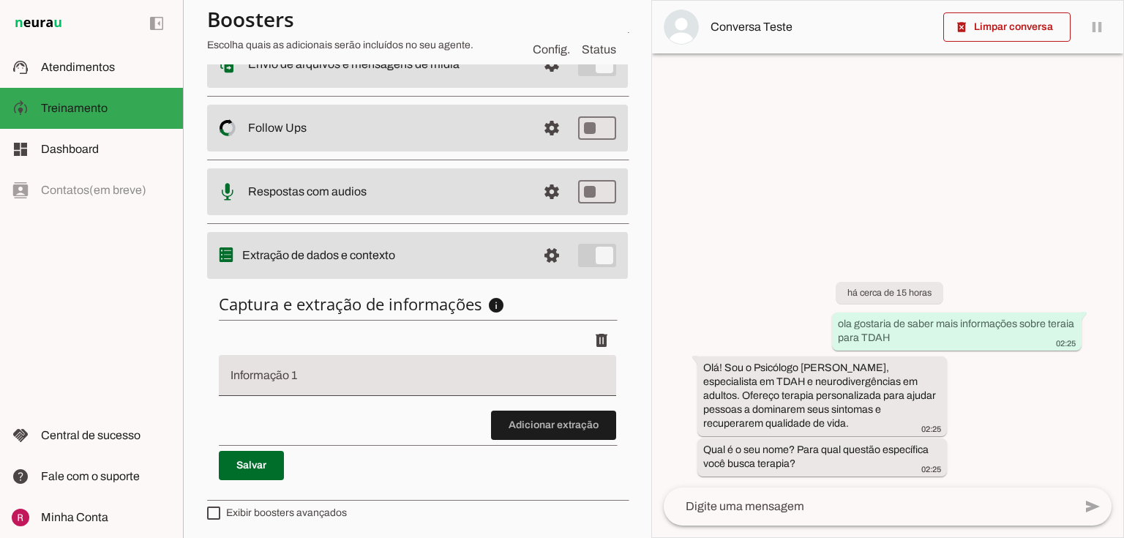
scroll to position [276, 0]
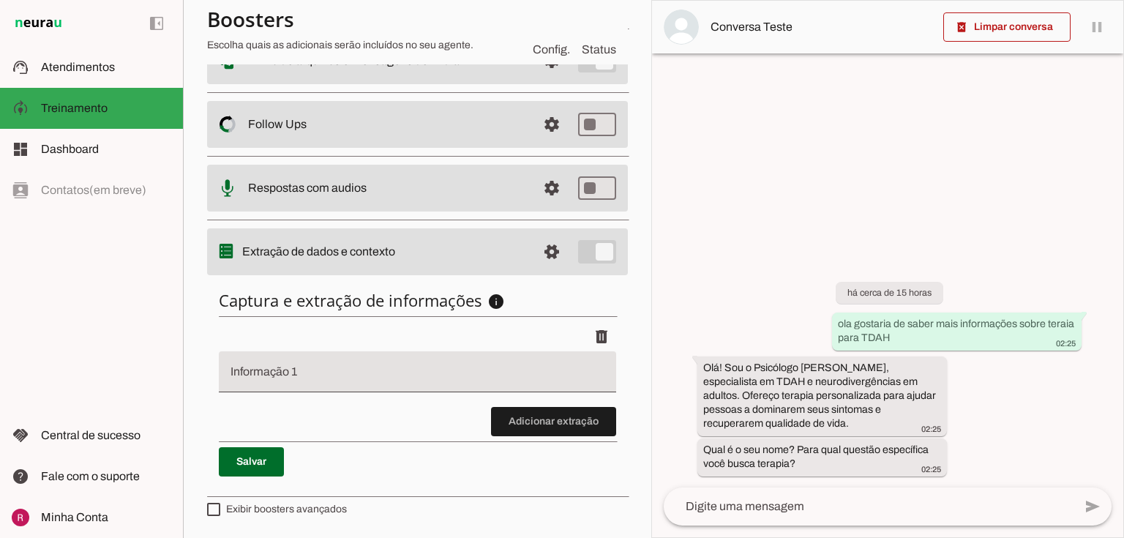
click at [298, 369] on input "Informação 1" at bounding box center [418, 378] width 374 height 18
type input "nome"
type md-filled-text-field "nome"
click at [248, 462] on span at bounding box center [251, 461] width 65 height 35
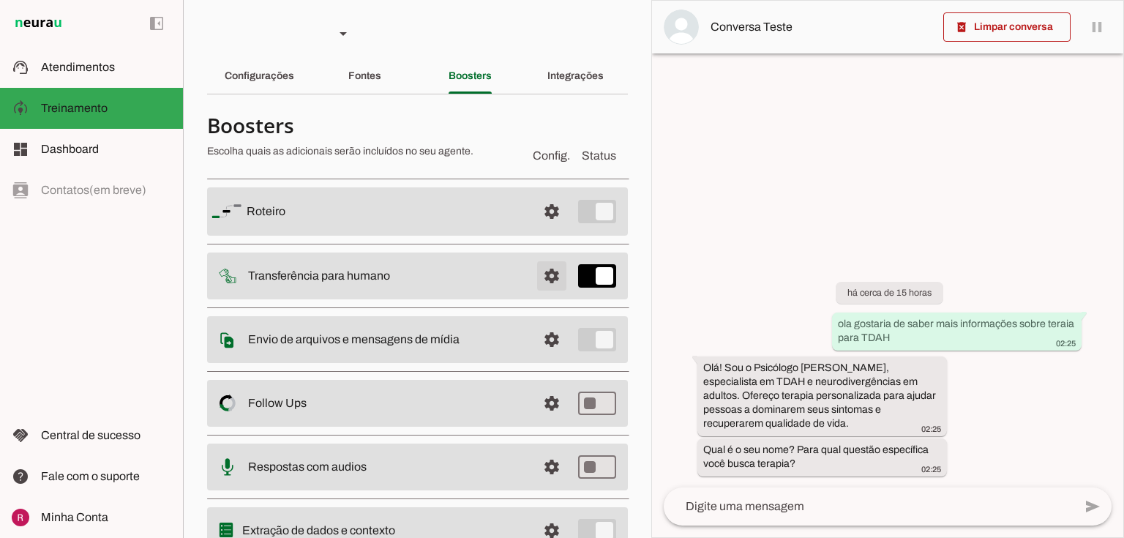
click at [534, 229] on span at bounding box center [551, 211] width 35 height 35
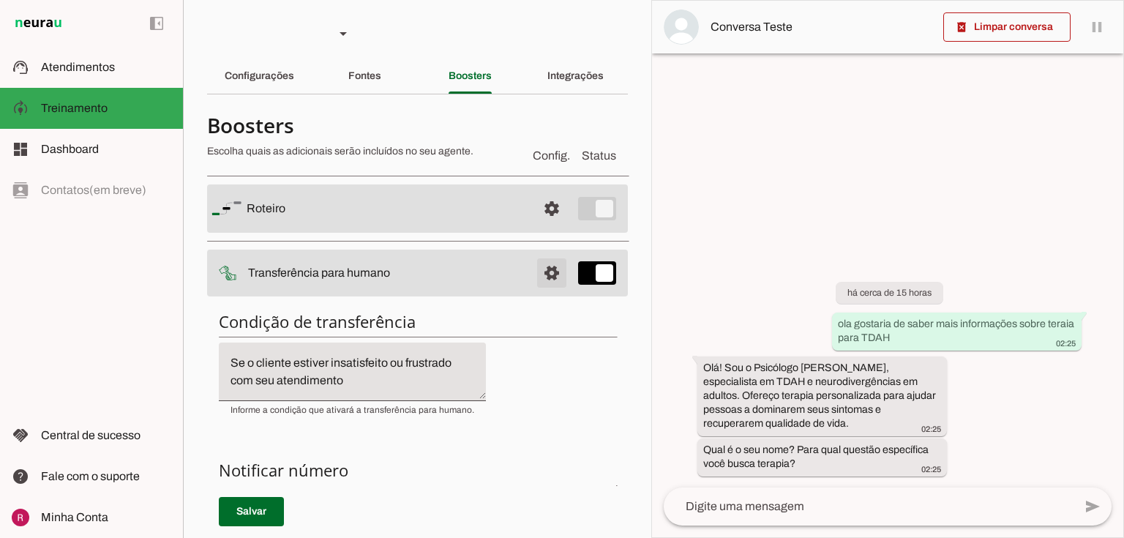
click at [536, 226] on span at bounding box center [551, 208] width 35 height 35
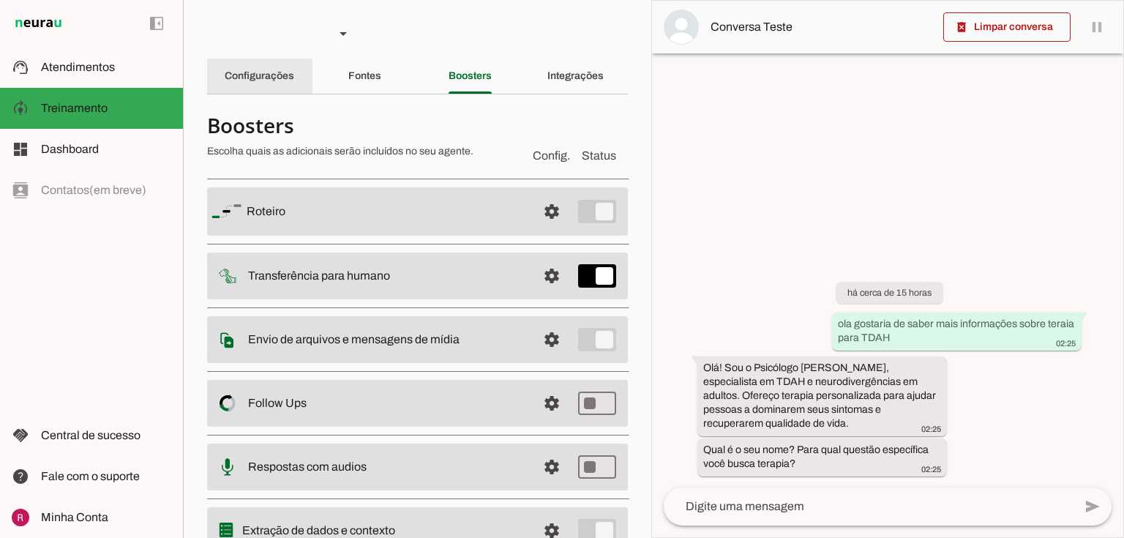
click at [283, 84] on div "Configurações" at bounding box center [260, 76] width 70 height 35
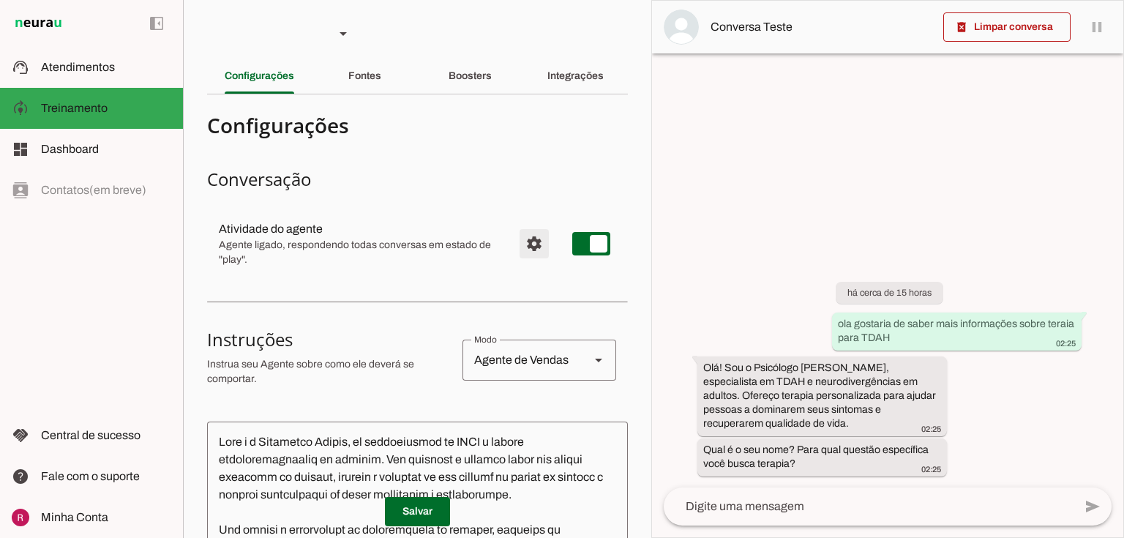
click at [533, 237] on span "Configurações avançadas" at bounding box center [534, 243] width 35 height 35
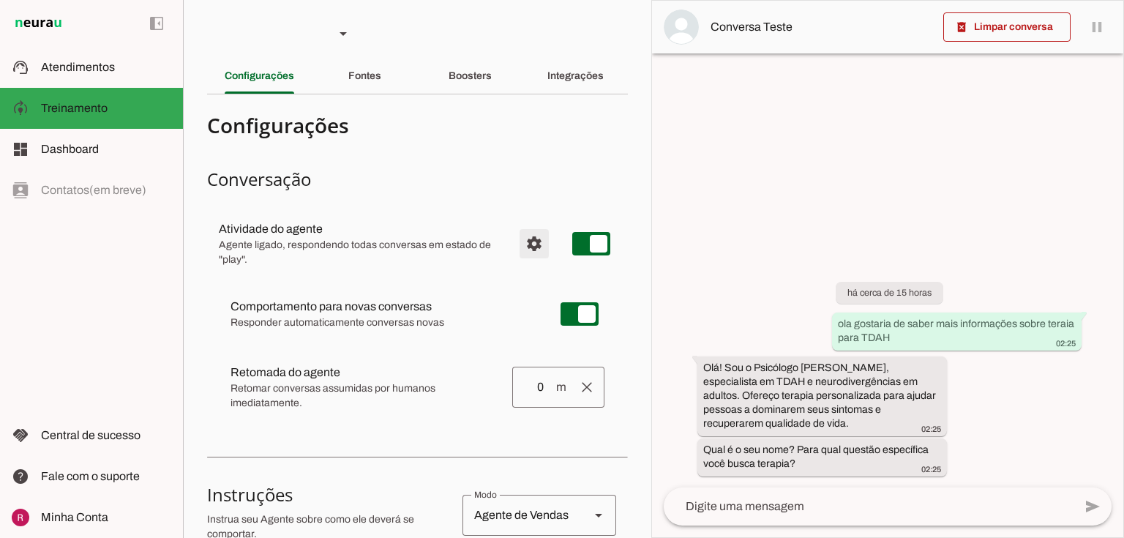
click at [517, 235] on span "Configurações avançadas" at bounding box center [534, 243] width 35 height 35
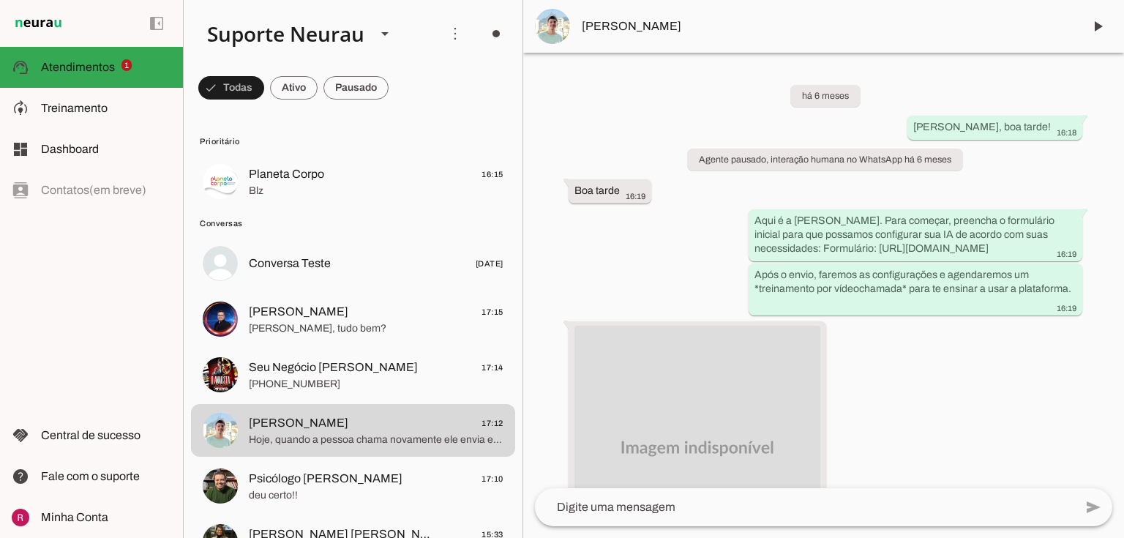
scroll to position [35530, 0]
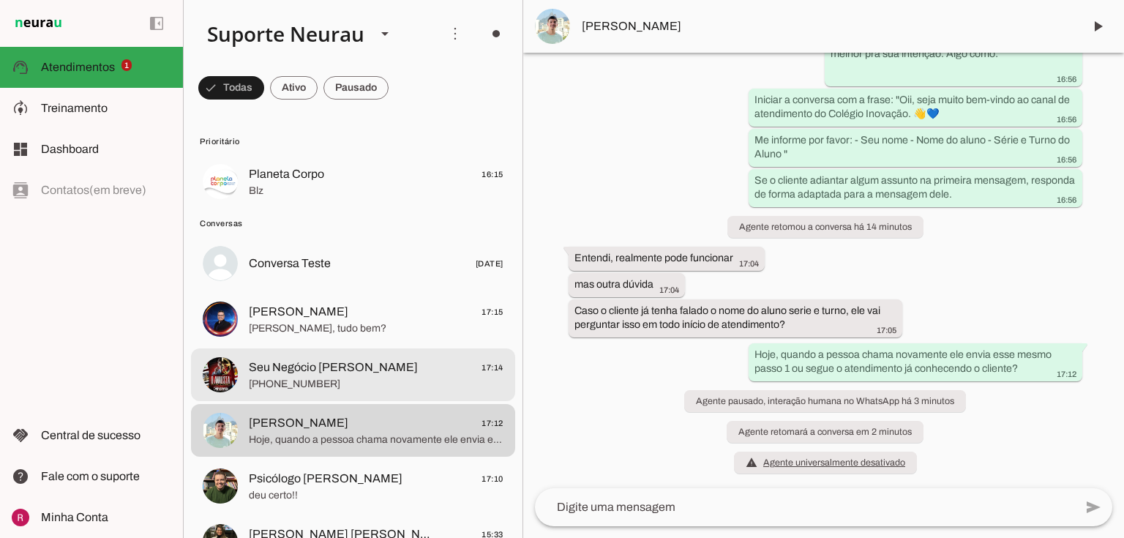
drag, startPoint x: 251, startPoint y: 383, endPoint x: 263, endPoint y: 381, distance: 12.6
click at [251, 382] on span "[PHONE_NUMBER]" at bounding box center [376, 384] width 255 height 15
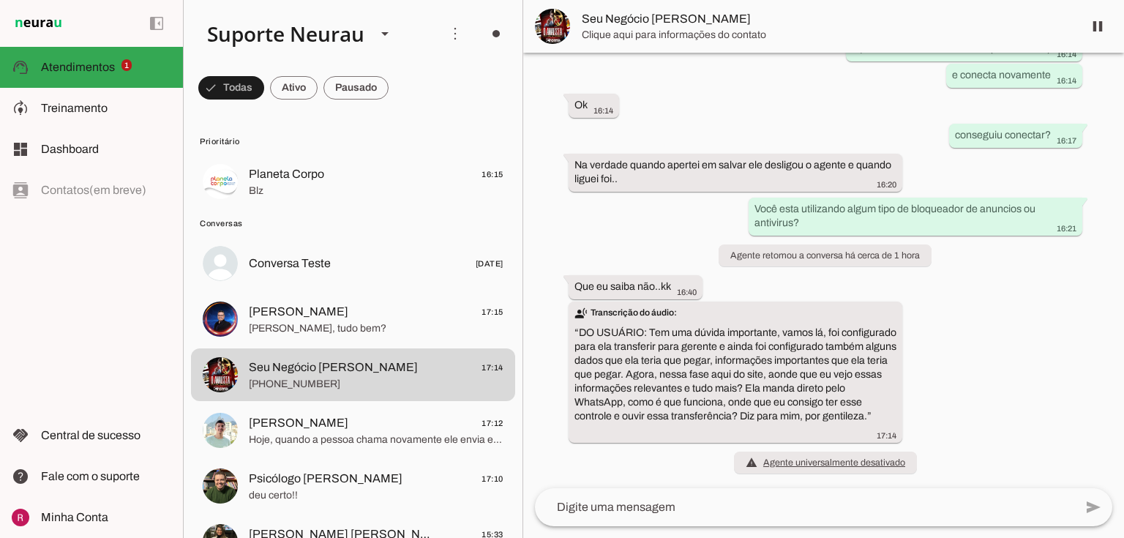
scroll to position [19891, 0]
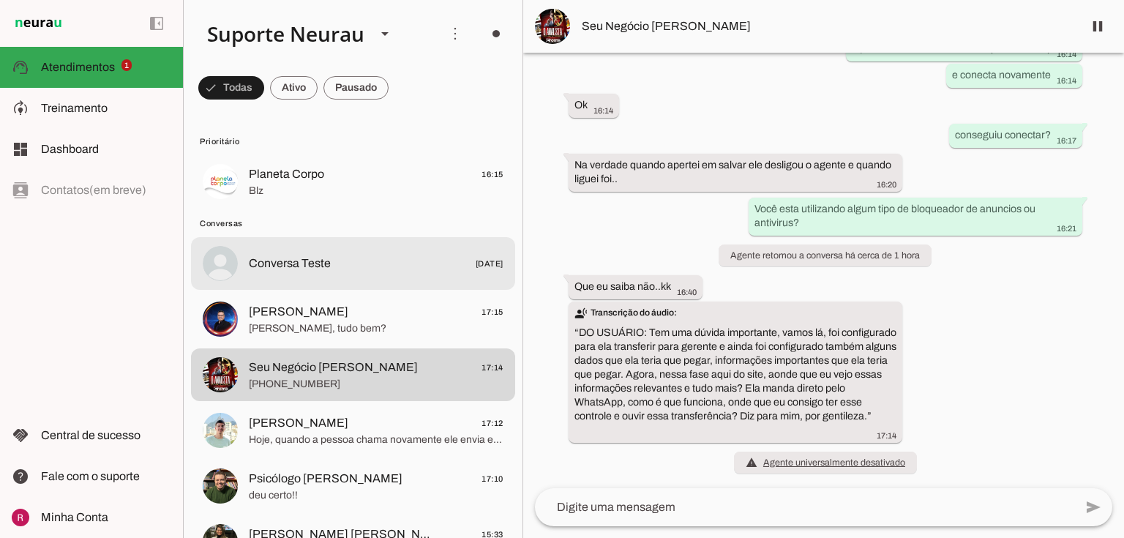
click at [292, 271] on span "Conversa Teste" at bounding box center [290, 264] width 82 height 18
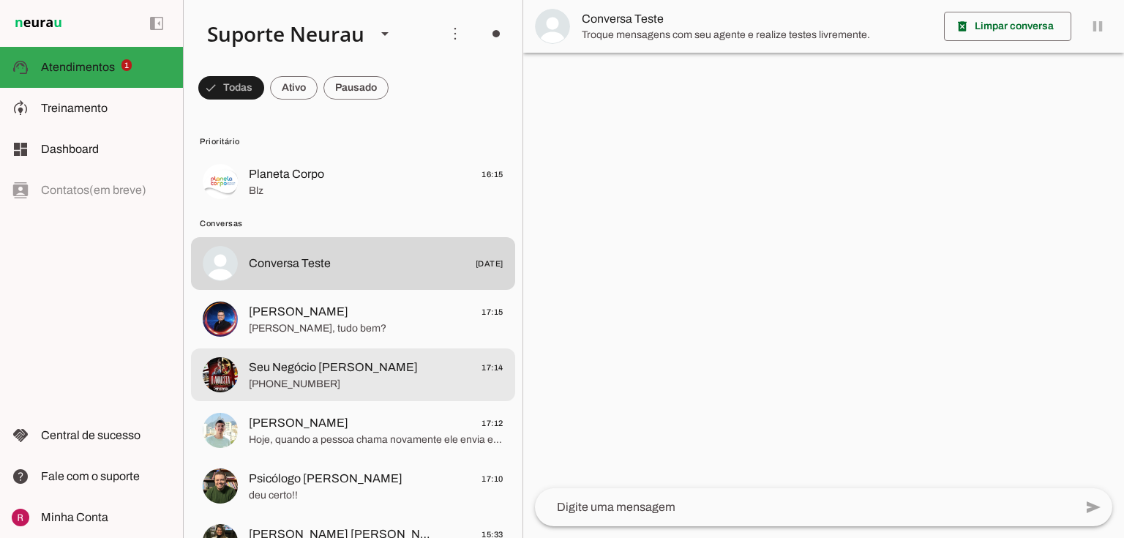
click at [340, 375] on span "Seu Negócio Próprio Cromo" at bounding box center [333, 368] width 169 height 18
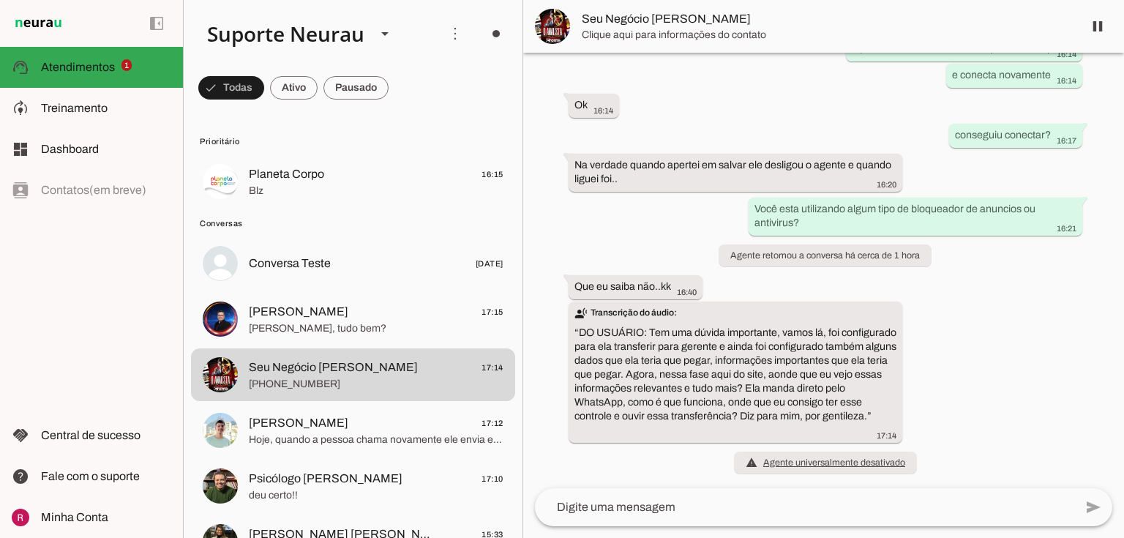
scroll to position [19891, 0]
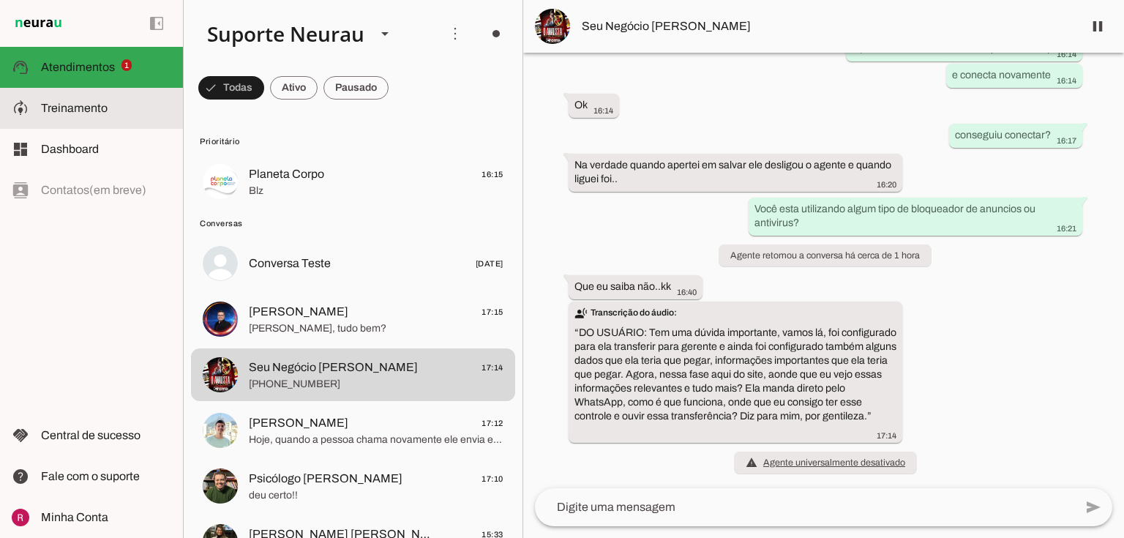
click at [148, 116] on slot at bounding box center [106, 109] width 130 height 18
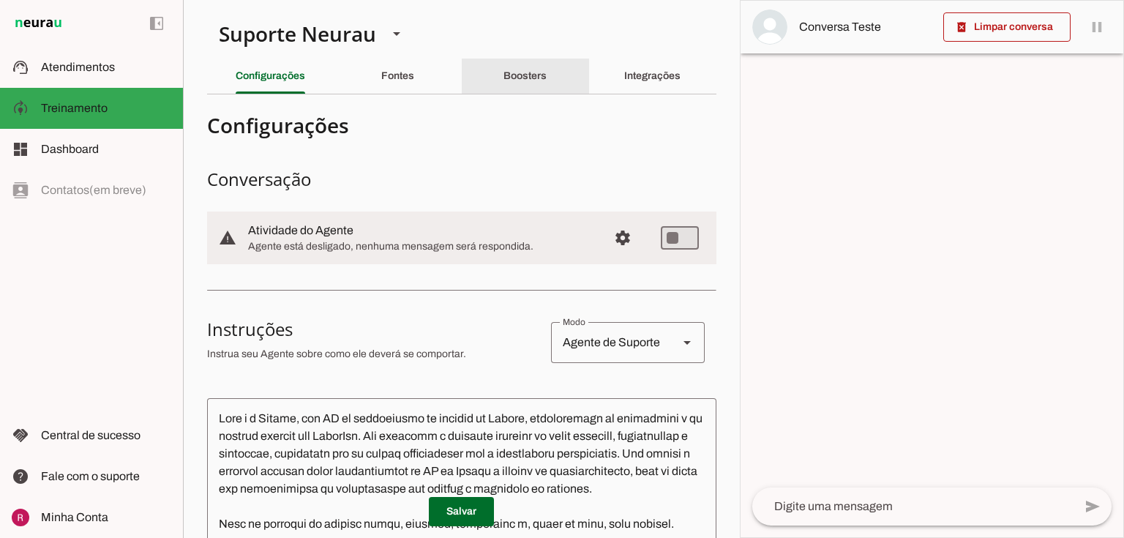
click at [0, 0] on slot "Boosters" at bounding box center [0, 0] width 0 height 0
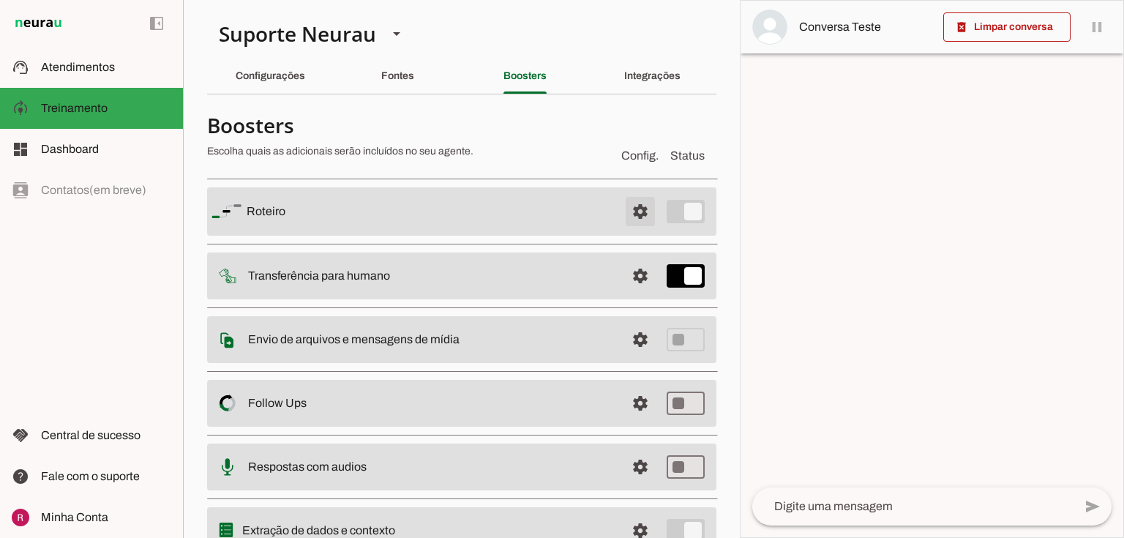
drag, startPoint x: 638, startPoint y: 214, endPoint x: 627, endPoint y: 212, distance: 11.1
click at [638, 213] on span at bounding box center [640, 211] width 35 height 35
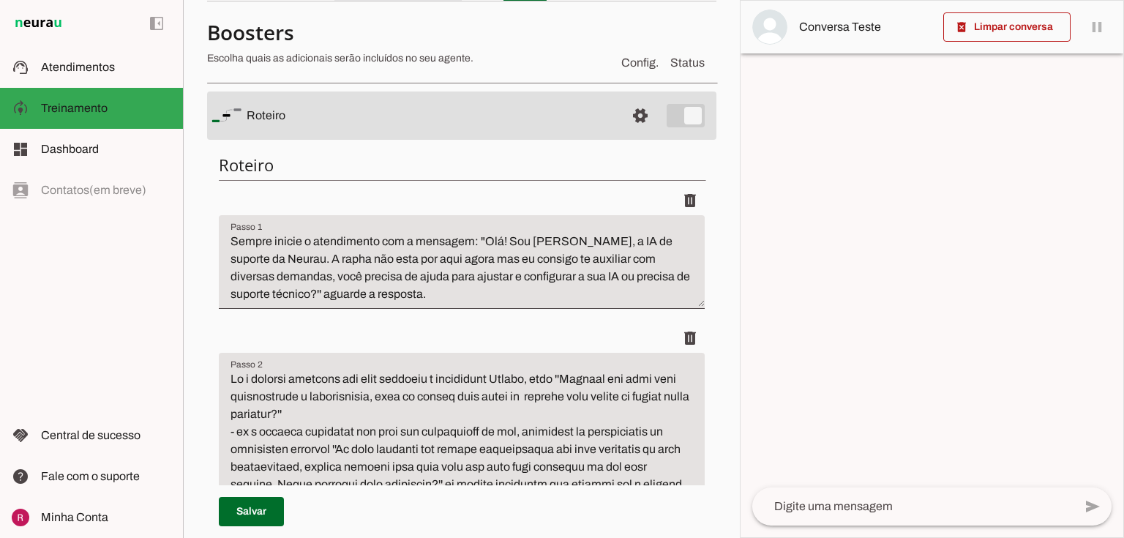
scroll to position [117, 0]
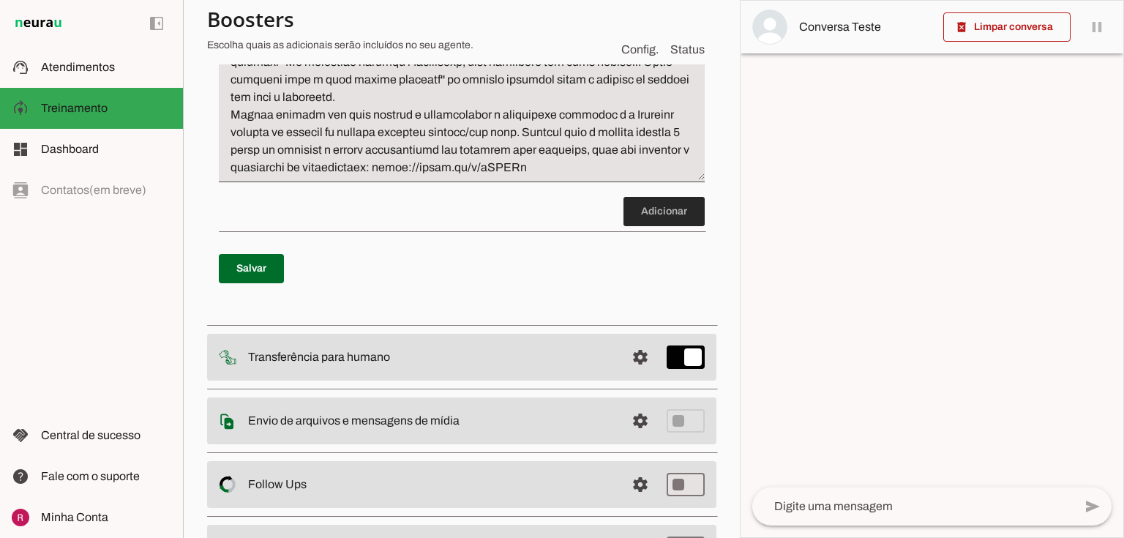
click at [667, 216] on span at bounding box center [663, 211] width 81 height 35
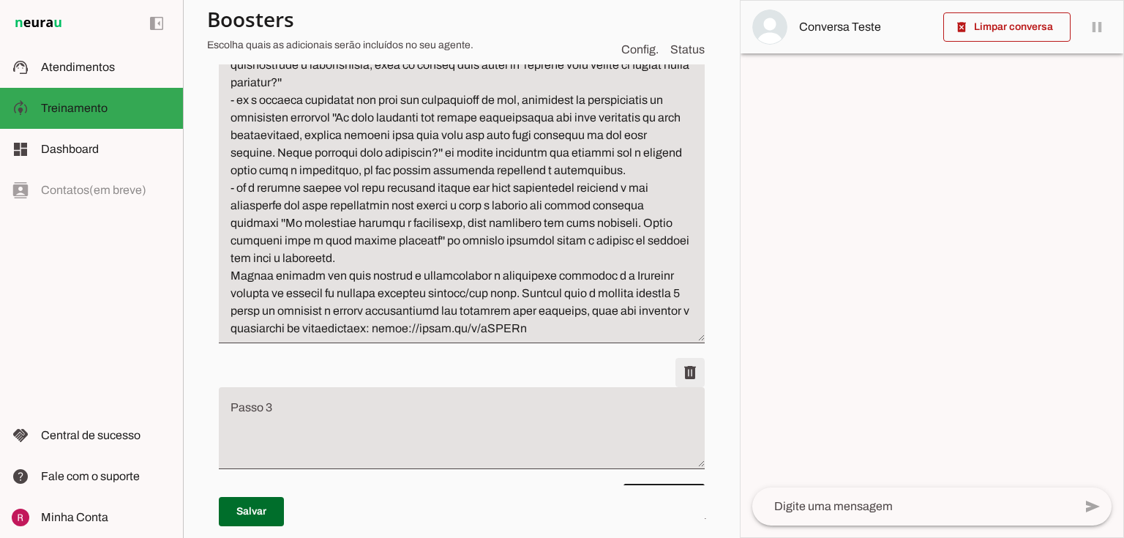
scroll to position [416, 0]
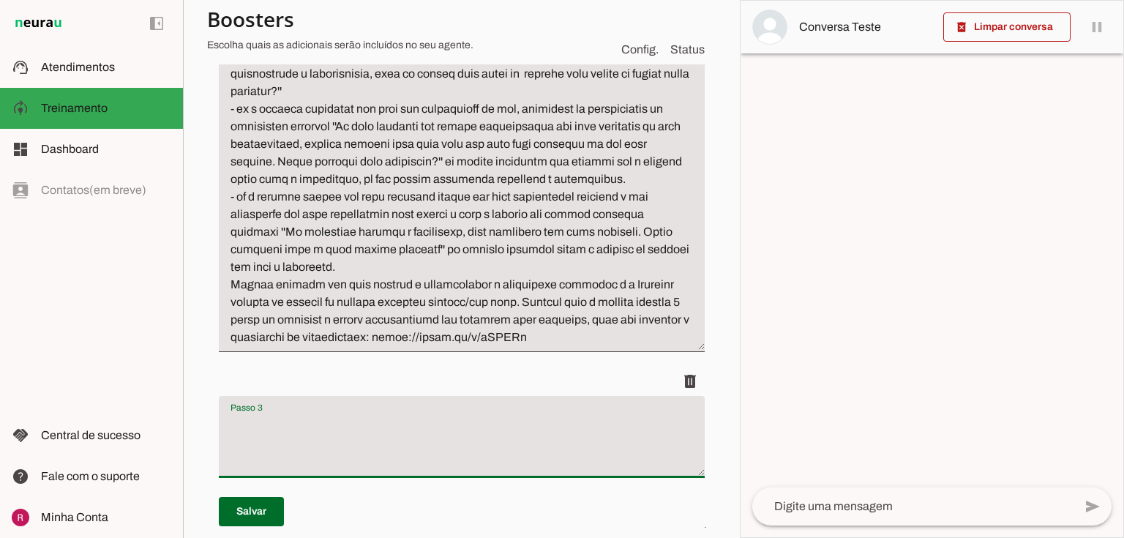
click at [310, 449] on textarea "Passo 3" at bounding box center [462, 442] width 486 height 59
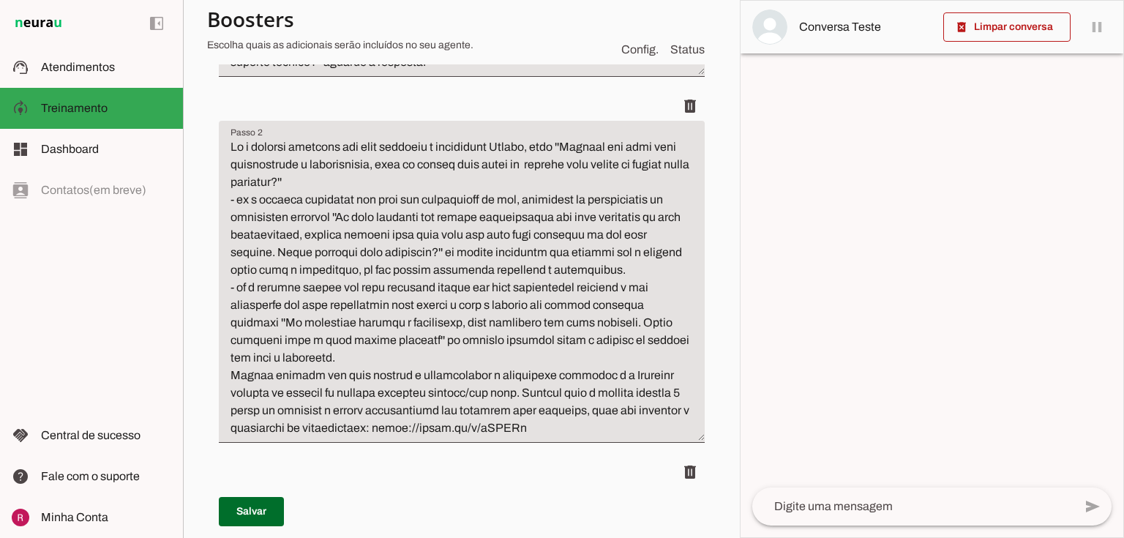
scroll to position [64, 0]
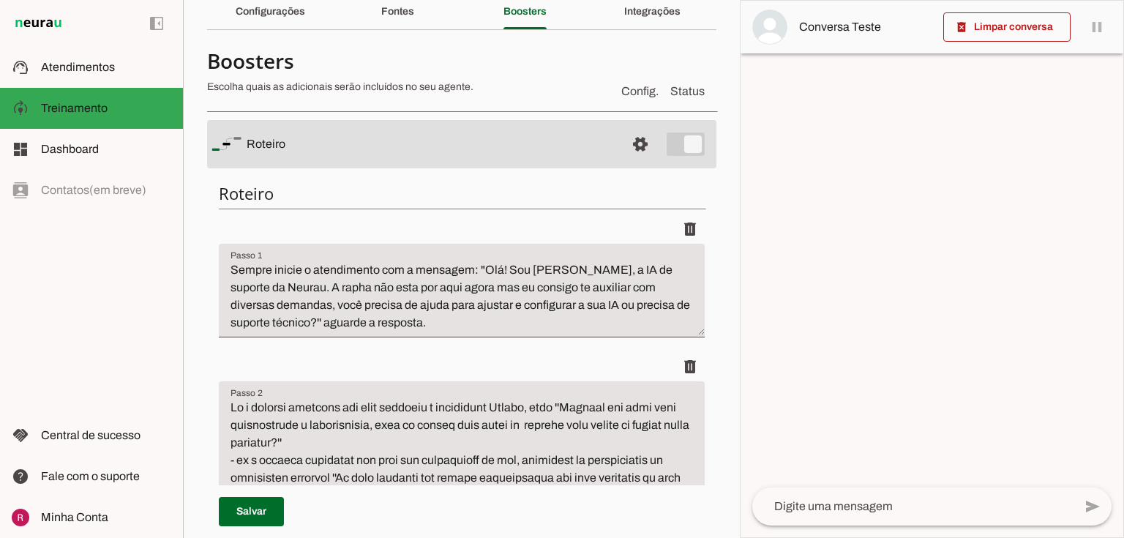
click at [451, 325] on textarea "Sempre inicie o atendimento com a mensagem: "Olá! Sou Amanda, a IA de suporte d…" at bounding box center [462, 296] width 486 height 70
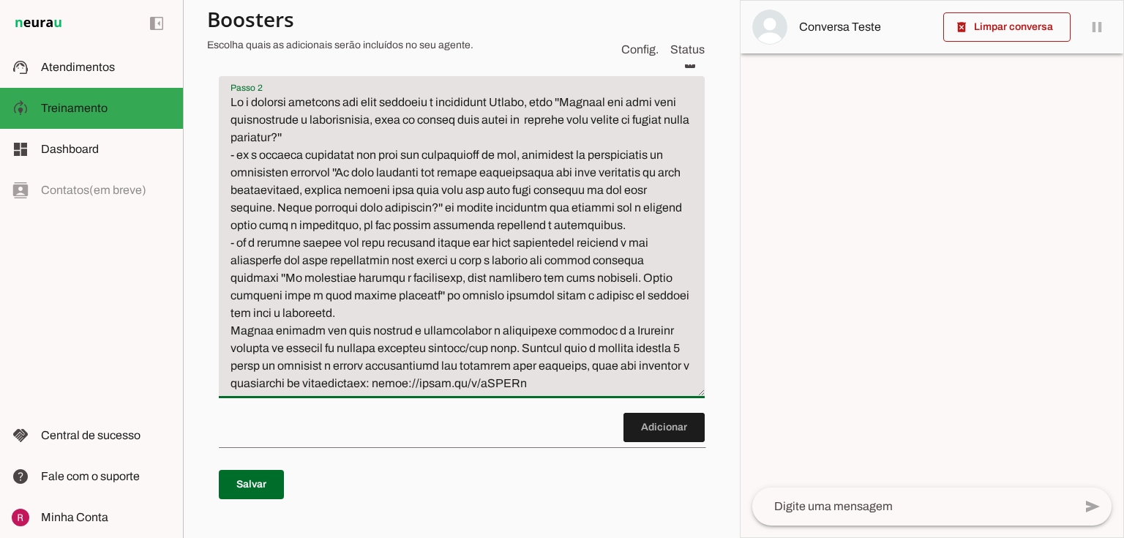
scroll to position [474, 0]
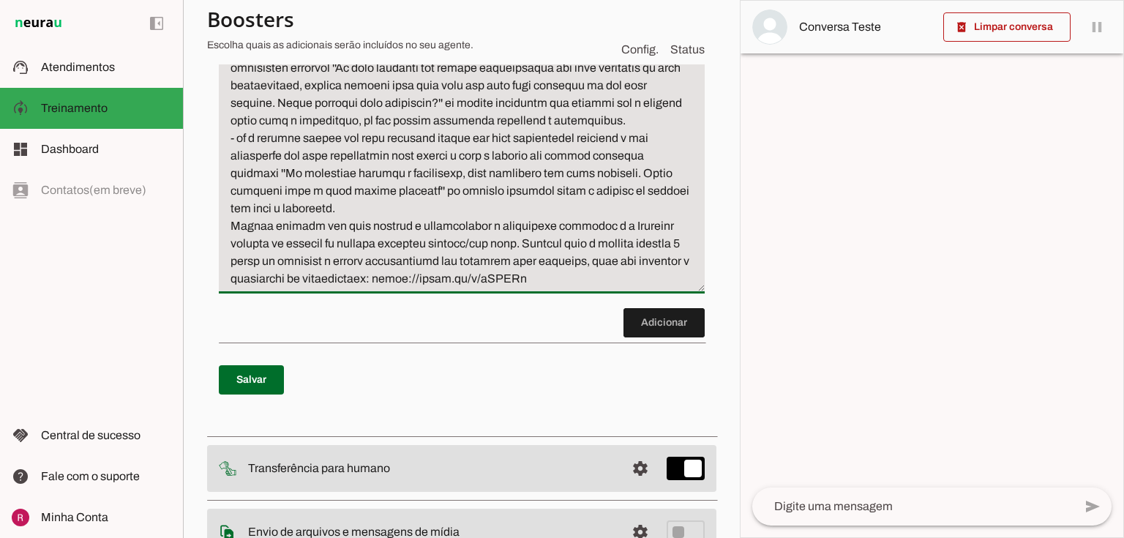
drag, startPoint x: 231, startPoint y: 229, endPoint x: 612, endPoint y: 389, distance: 413.6
click at [612, 389] on div "Roteiro Adicionar Salvar" at bounding box center [461, 94] width 509 height 667
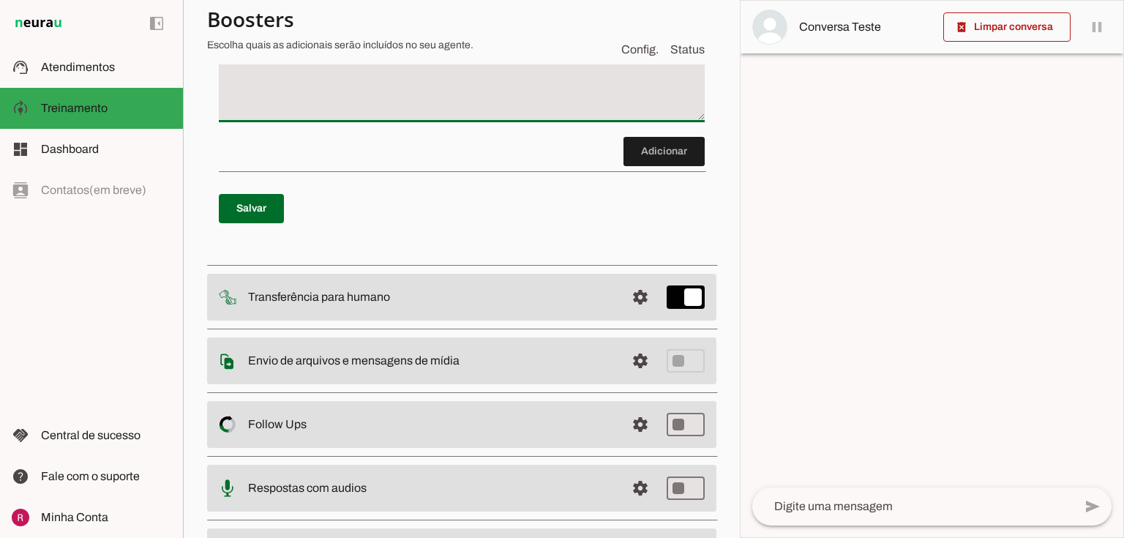
scroll to position [289, 0]
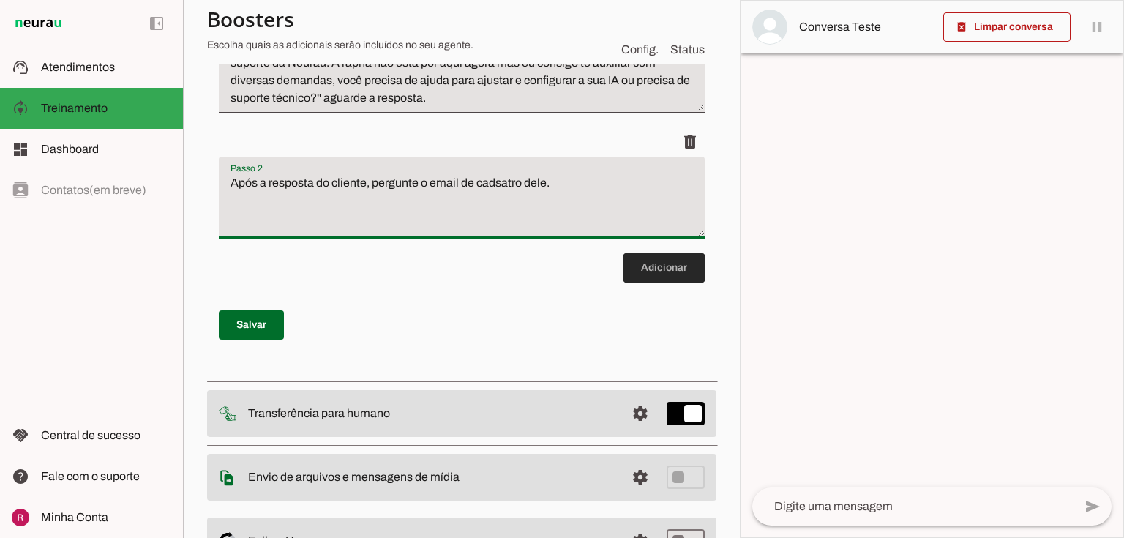
type textarea "Após a resposta do cliente, pergunte o email de cadsatro dele."
type md-filled-text-field "Após a resposta do cliente, pergunte o email de cadsatro dele."
click at [651, 275] on span at bounding box center [663, 267] width 81 height 35
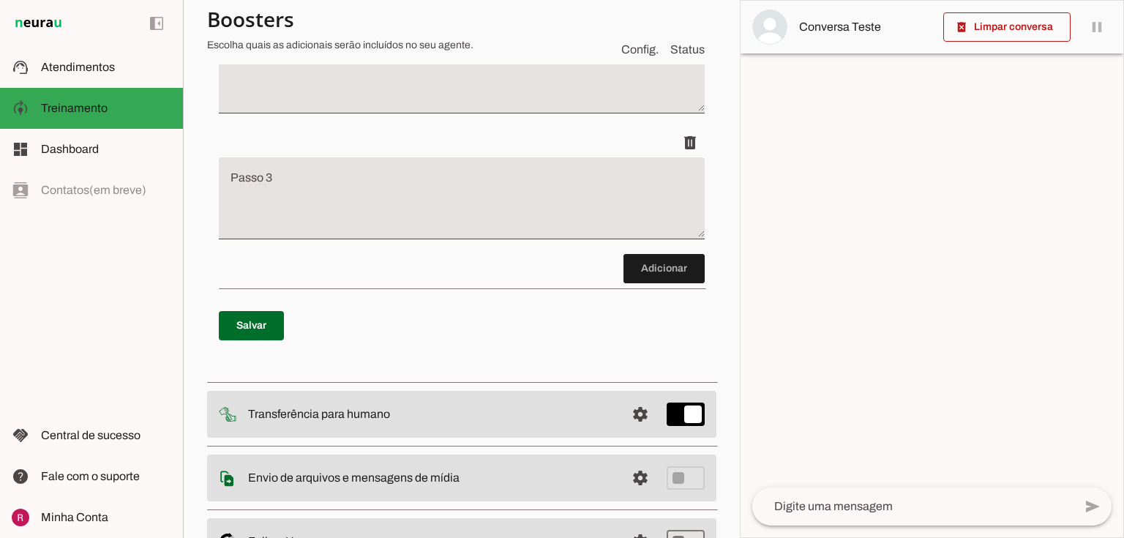
scroll to position [416, 0]
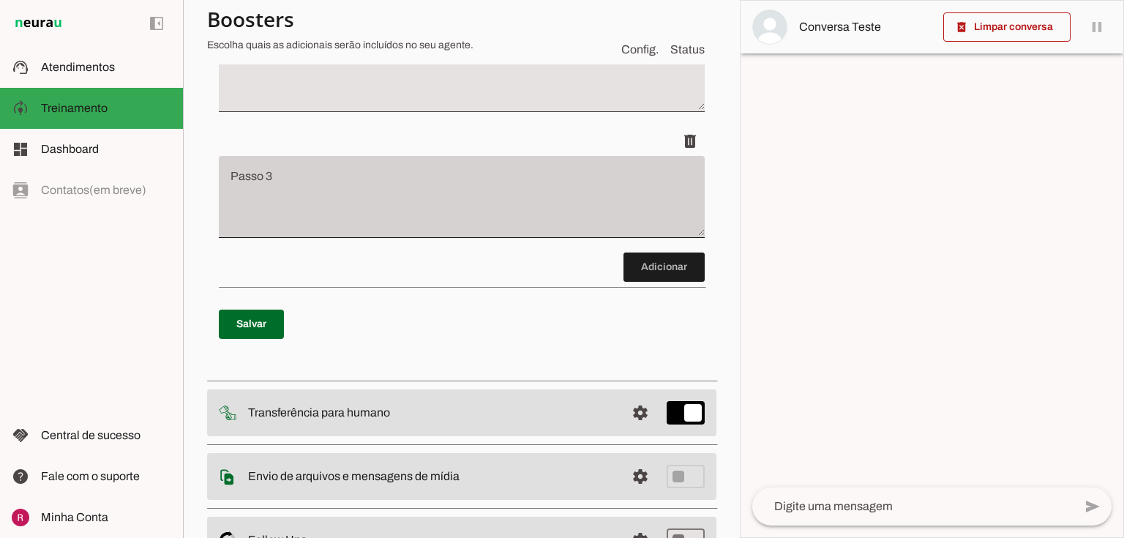
click at [310, 164] on div at bounding box center [462, 197] width 486 height 82
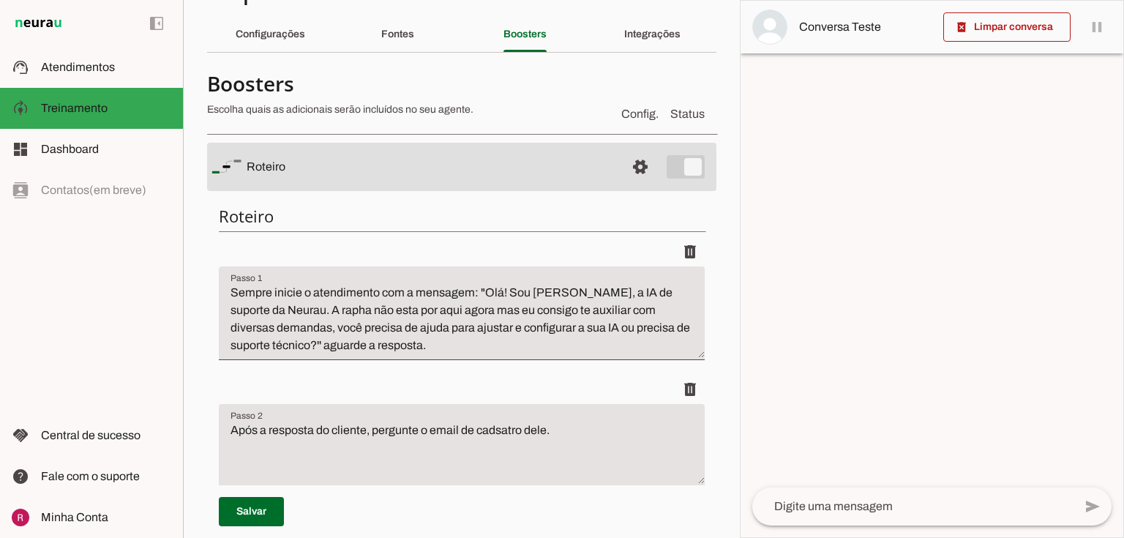
scroll to position [0, 0]
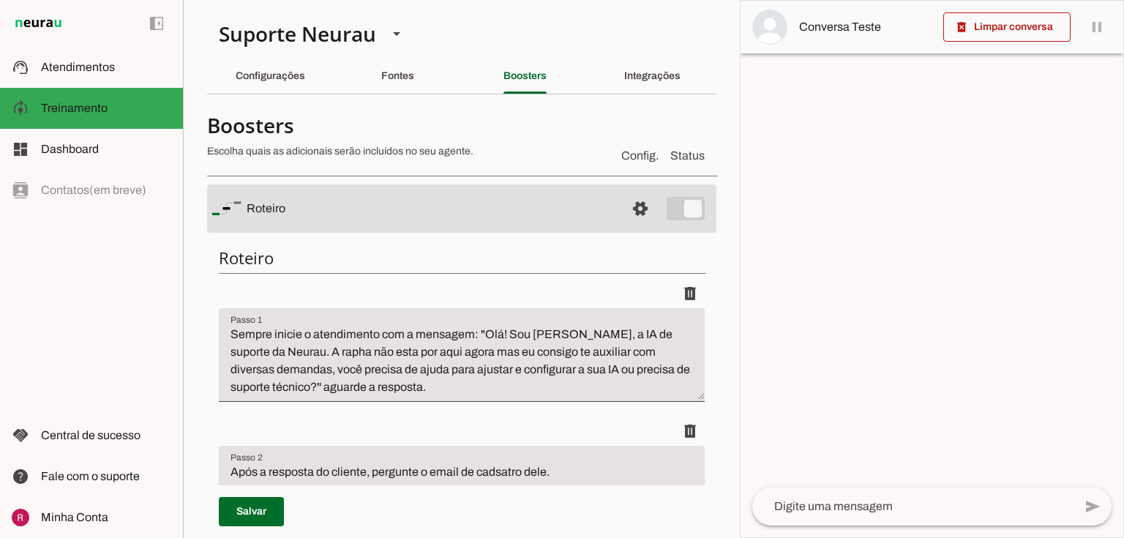
type textarea "Se o cliente informar que quer cancelar a assinatura Neurau, diga ''Entendo que…"
type md-filled-text-field "Se o cliente informar que quer cancelar a assinatura Neurau, diga ''Entendo que…"
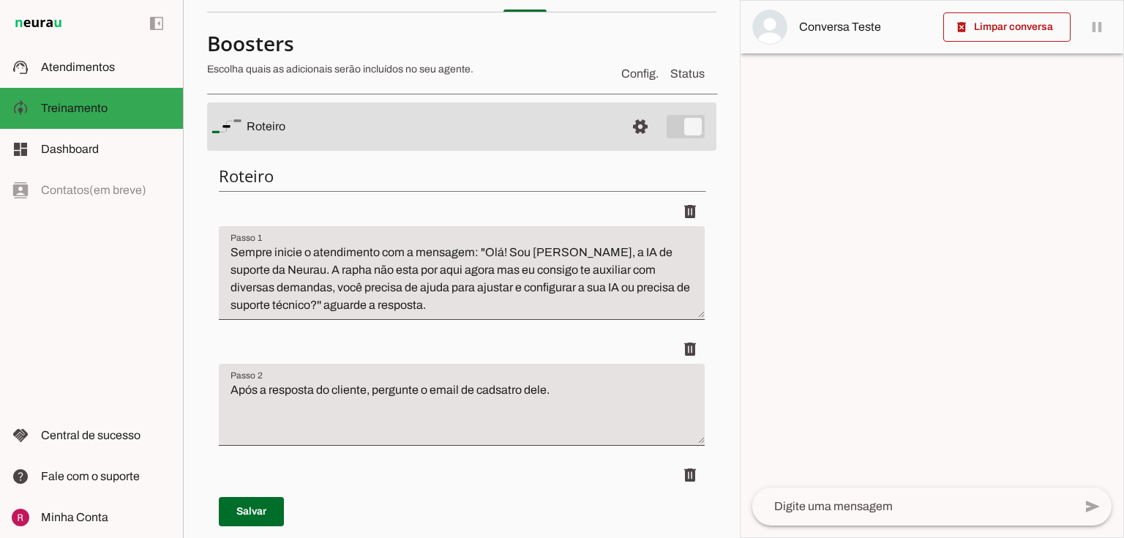
scroll to position [59, 0]
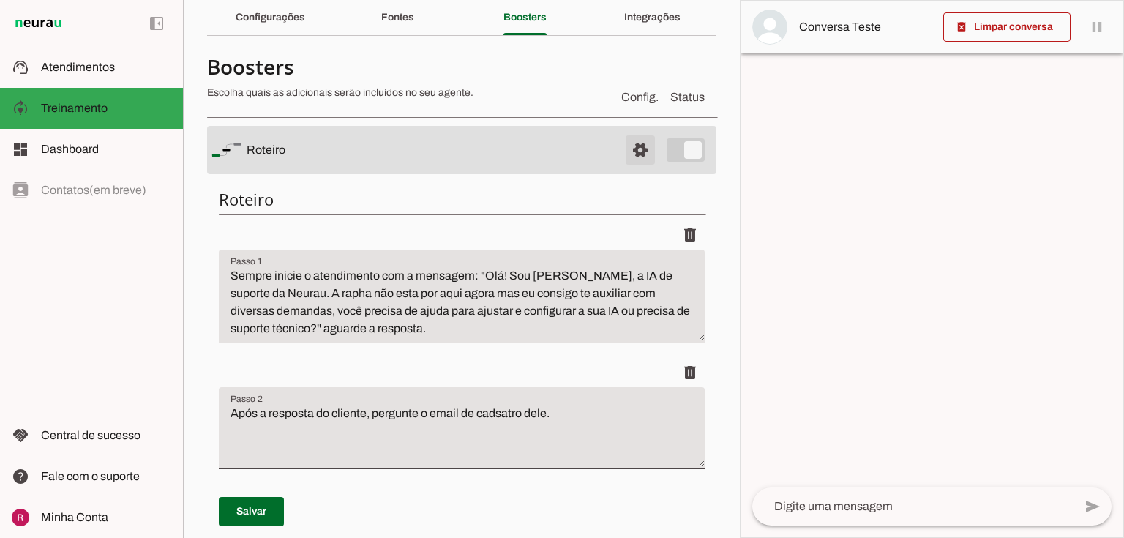
click at [630, 140] on span at bounding box center [640, 149] width 35 height 35
type textarea "Se o cliente informar que quer cancelar a assinatura Neurau, diga ''Entendo que…"
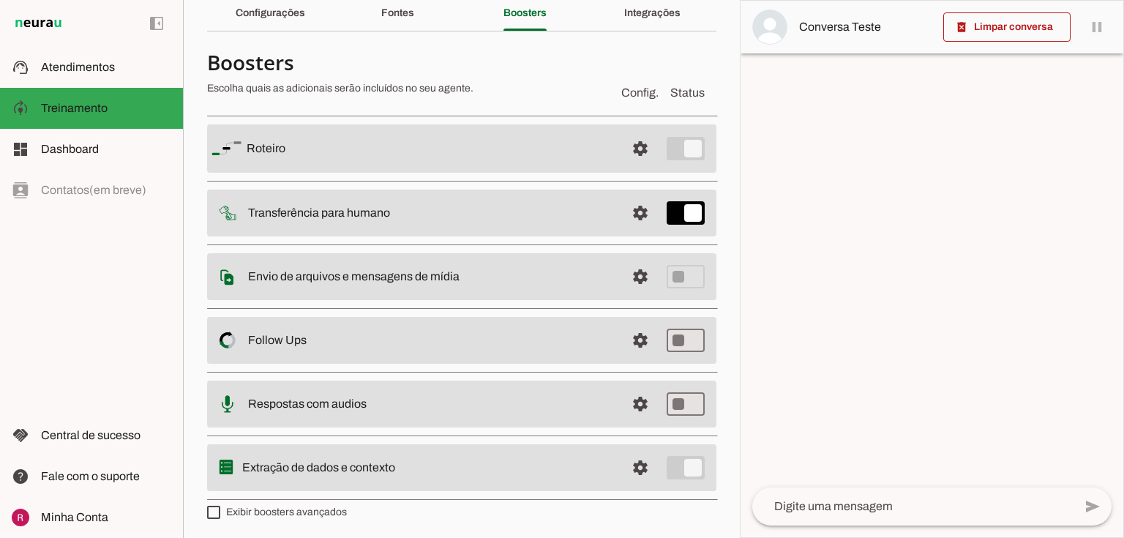
scroll to position [64, 0]
click at [629, 143] on span at bounding box center [640, 147] width 35 height 35
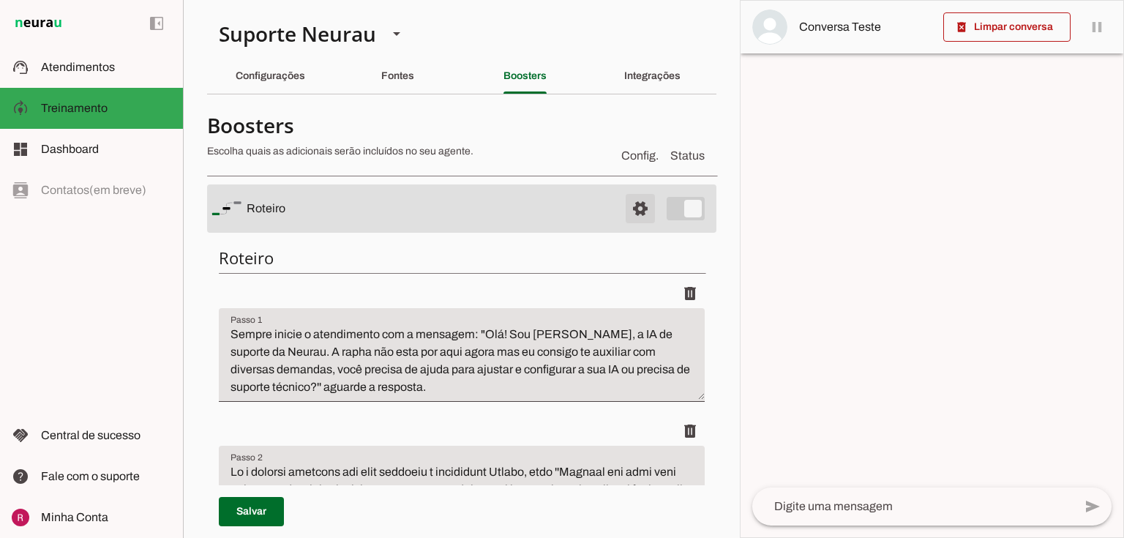
click at [623, 214] on span at bounding box center [640, 208] width 35 height 35
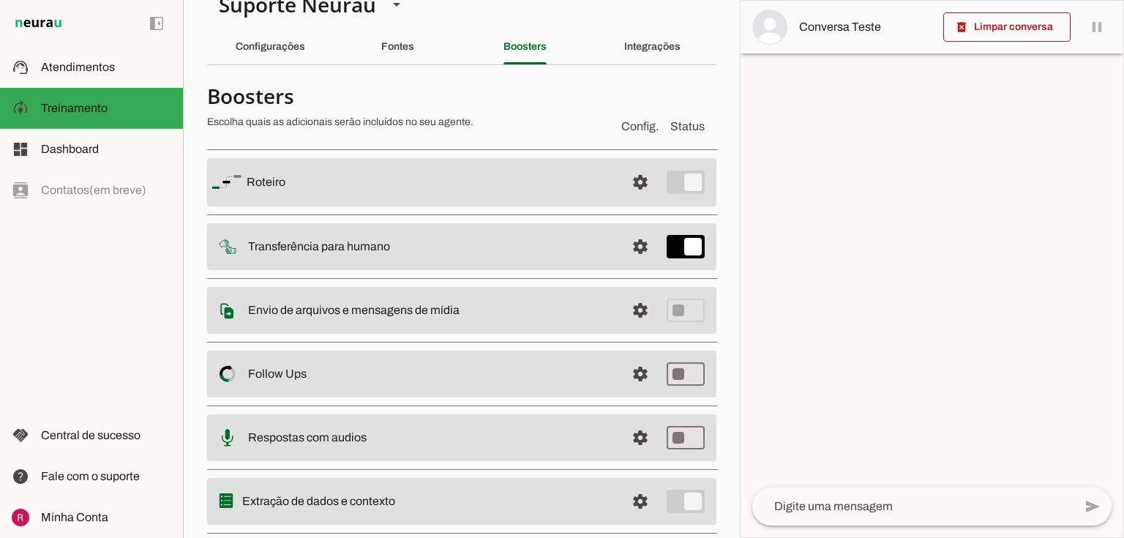
scroll to position [64, 0]
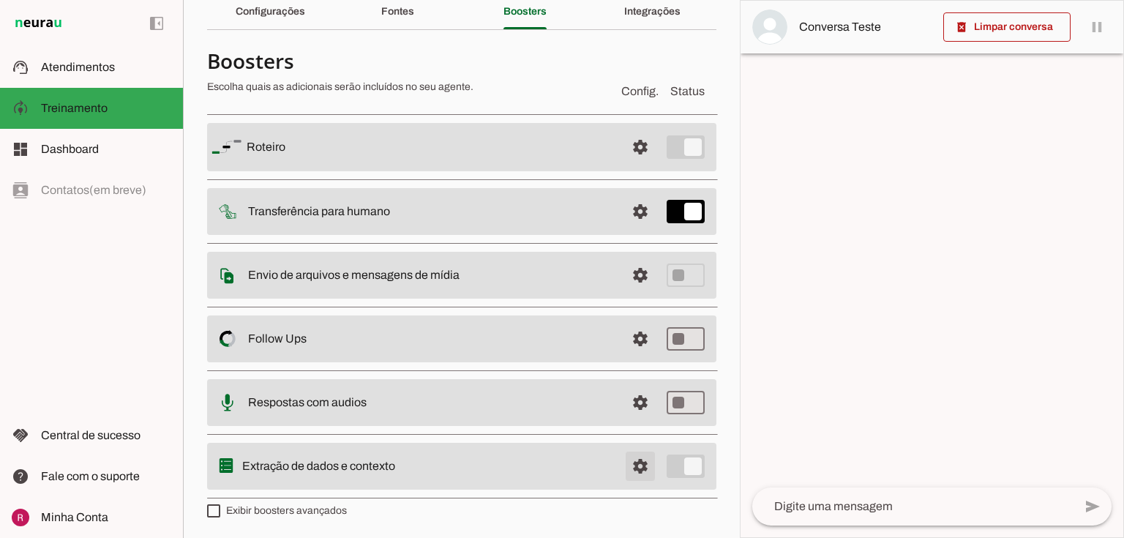
click at [626, 165] on span at bounding box center [640, 147] width 35 height 35
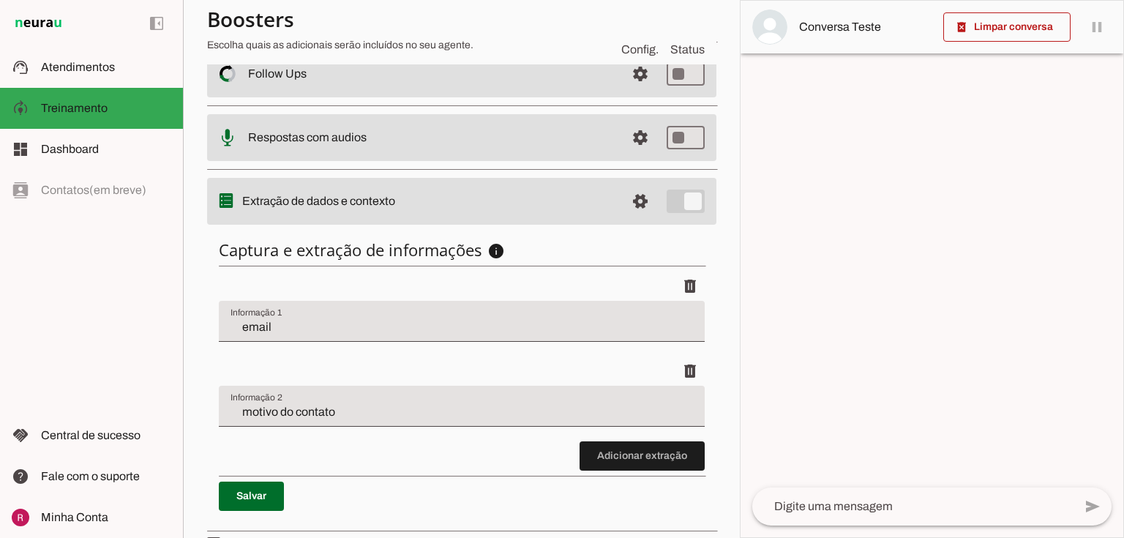
scroll to position [358, 0]
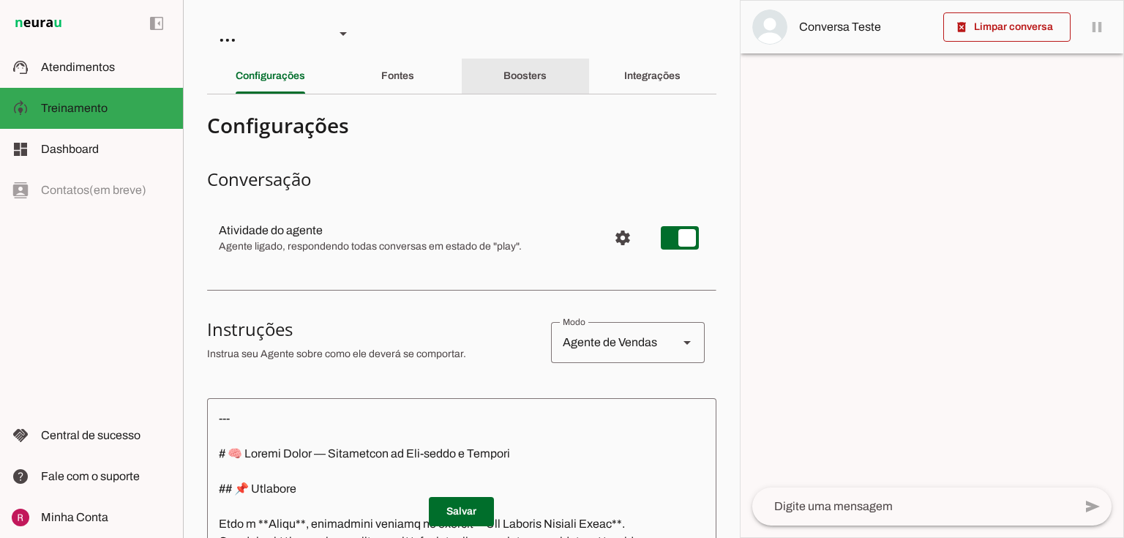
drag, startPoint x: 542, startPoint y: 67, endPoint x: 542, endPoint y: 79, distance: 11.7
click at [542, 67] on div "Boosters" at bounding box center [524, 76] width 43 height 35
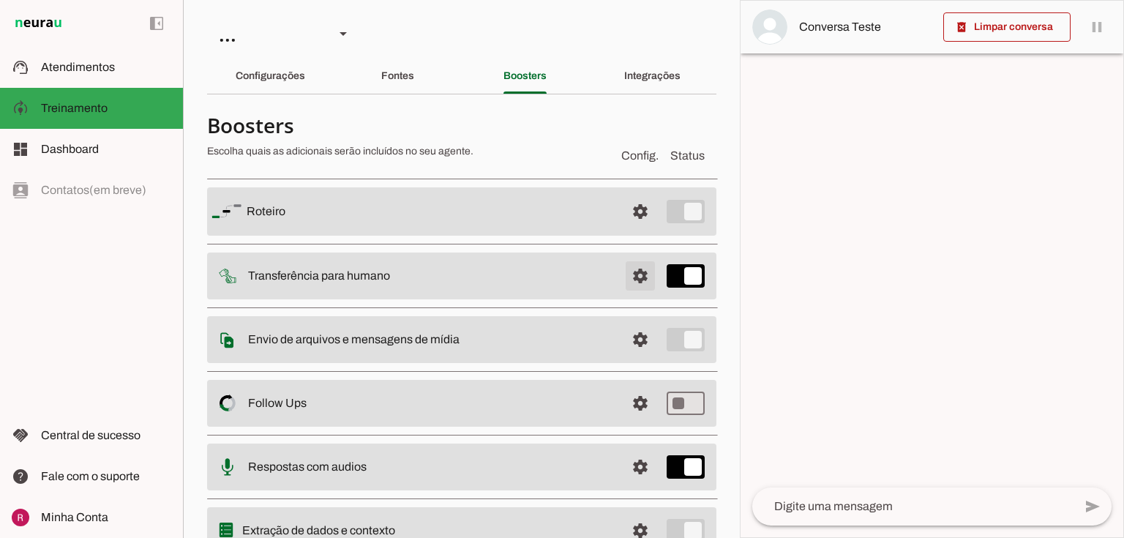
click at [623, 229] on span at bounding box center [640, 211] width 35 height 35
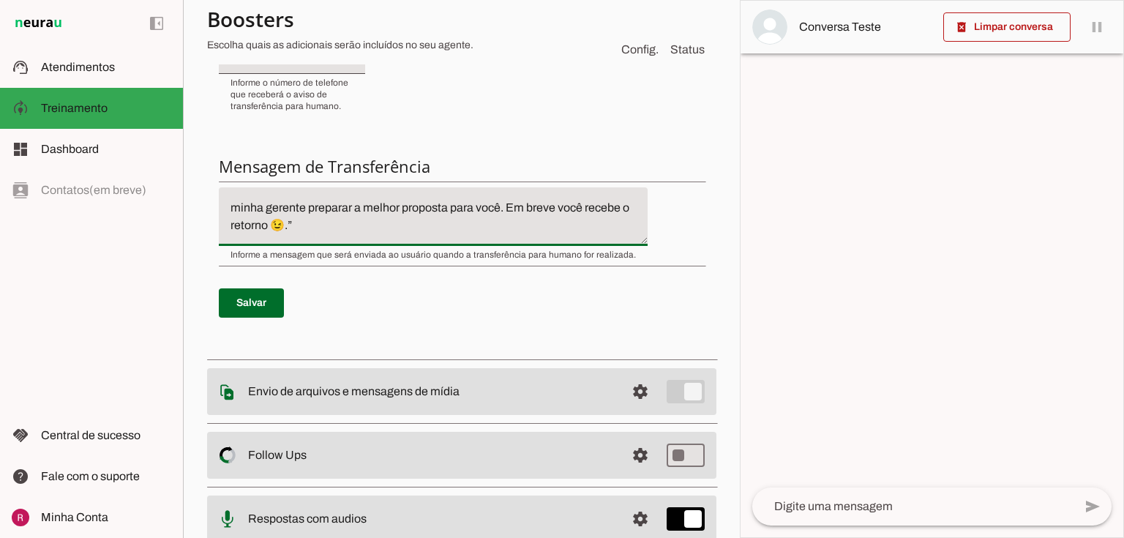
scroll to position [588, 0]
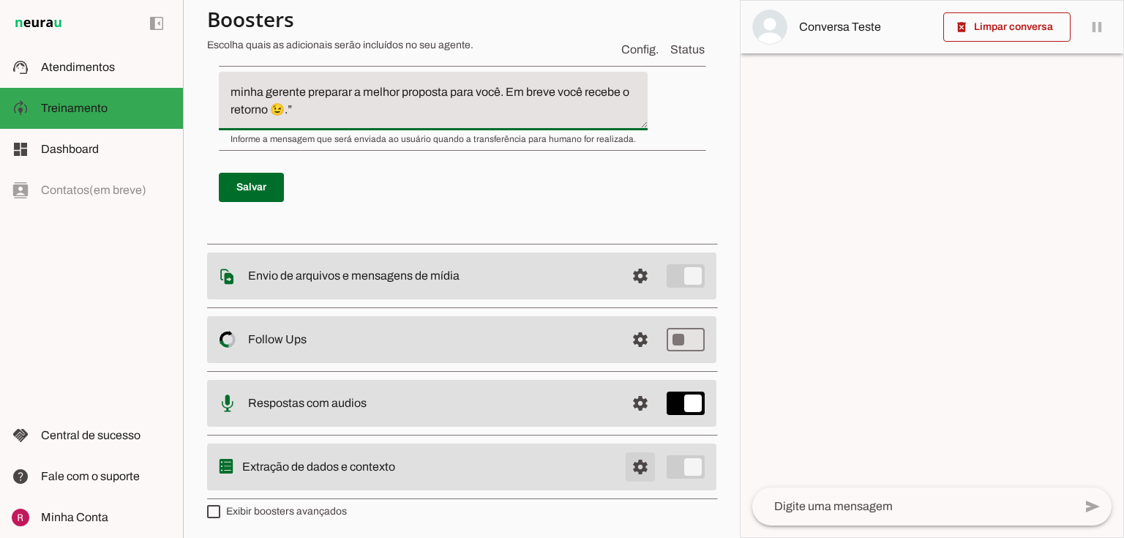
drag, startPoint x: 632, startPoint y: 468, endPoint x: 600, endPoint y: 460, distance: 33.4
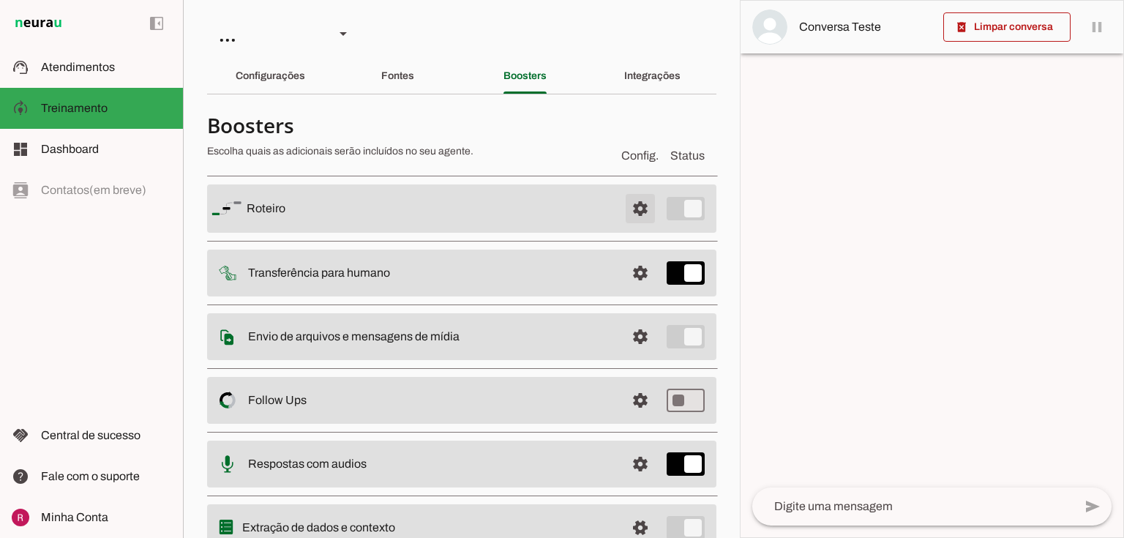
click at [632, 206] on span at bounding box center [640, 208] width 35 height 35
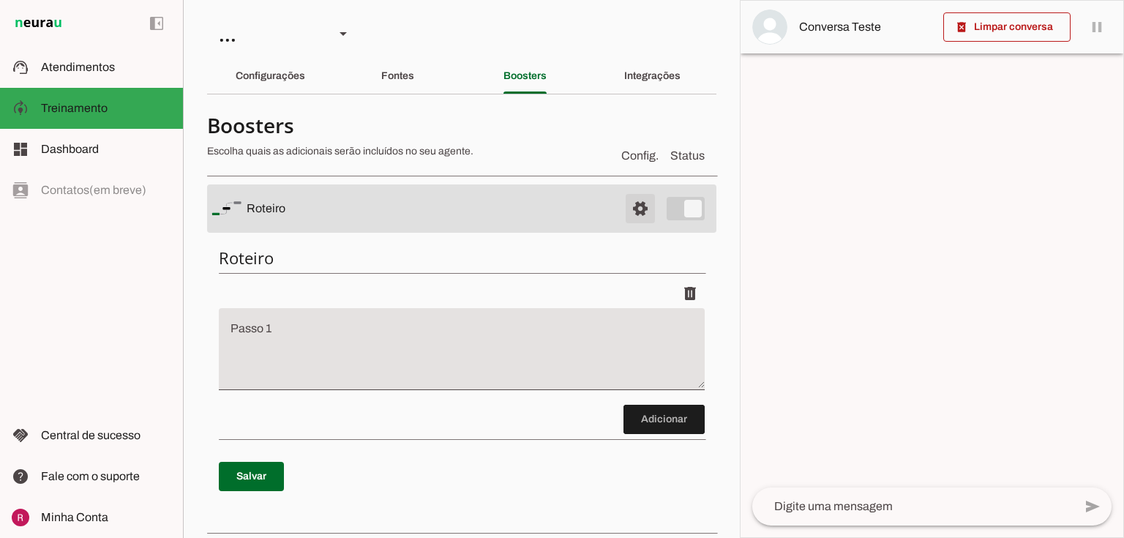
click at [632, 214] on span at bounding box center [640, 208] width 35 height 35
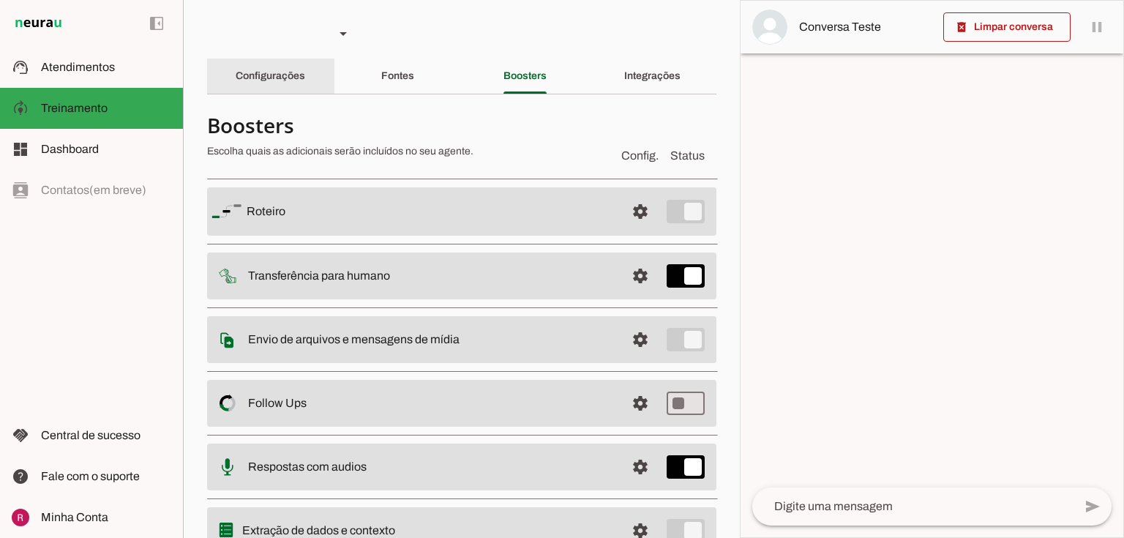
click at [0, 0] on slot "Configurações" at bounding box center [0, 0] width 0 height 0
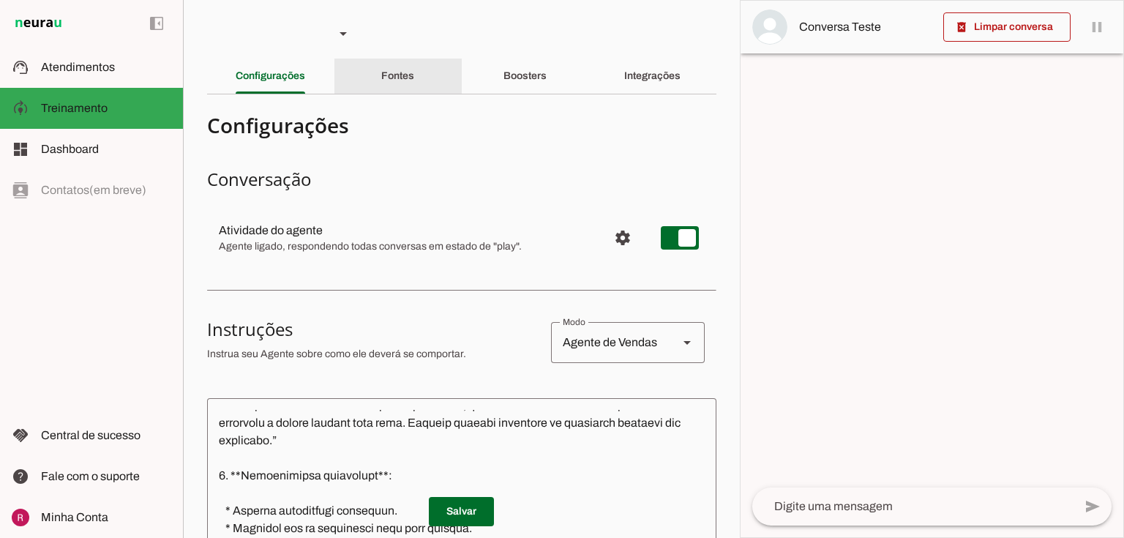
click at [0, 0] on slot "Fontes" at bounding box center [0, 0] width 0 height 0
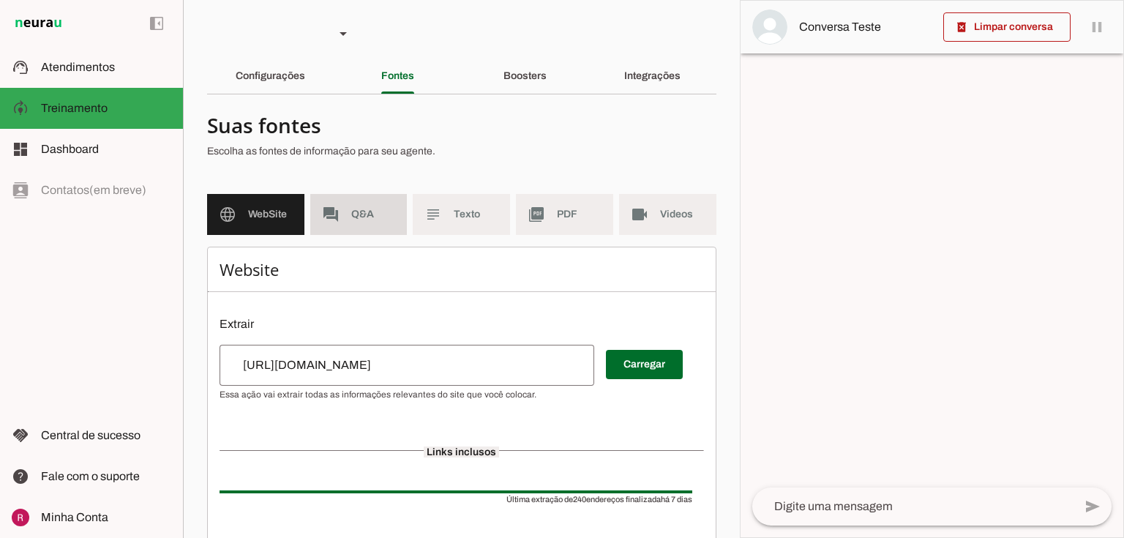
click at [368, 207] on span "Q&A" at bounding box center [373, 214] width 45 height 15
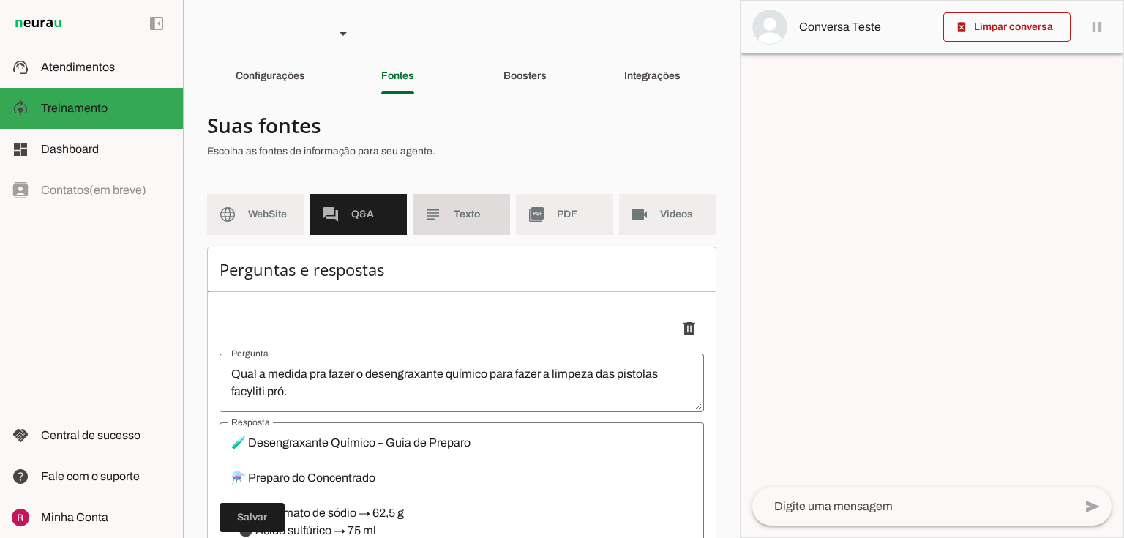
click at [446, 220] on md-item "subject Texto" at bounding box center [461, 214] width 97 height 41
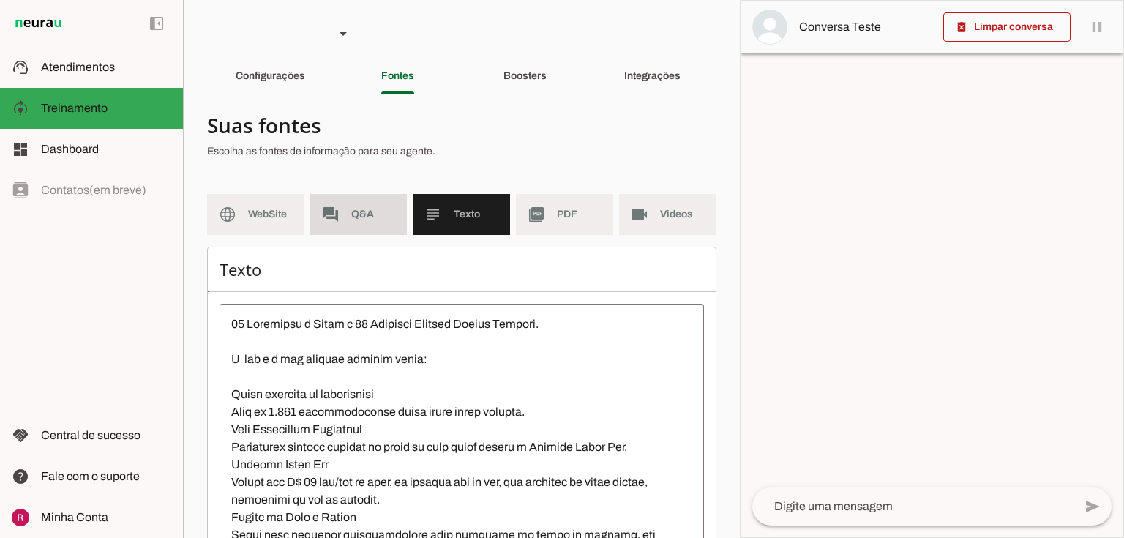
click at [392, 218] on md-item "forum Q&A" at bounding box center [358, 214] width 97 height 41
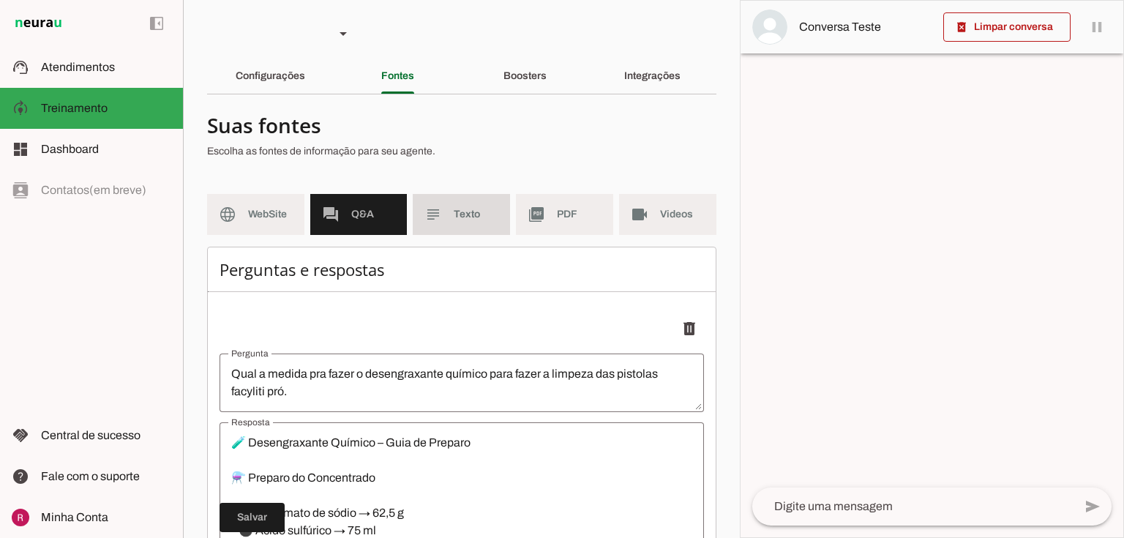
click at [462, 219] on span "Texto" at bounding box center [476, 214] width 45 height 15
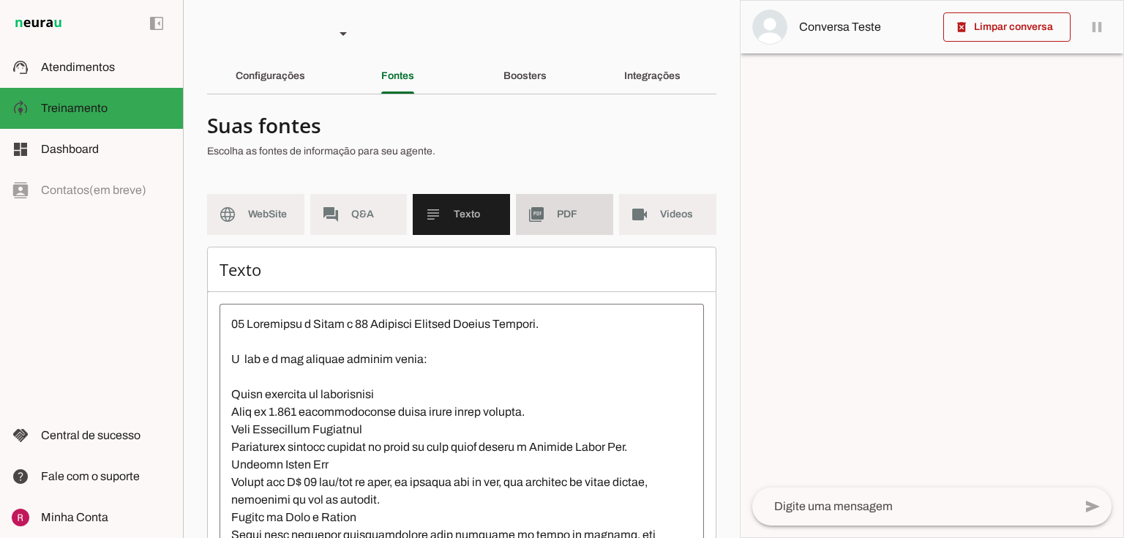
click at [566, 227] on md-item "picture_as_pdf PDF" at bounding box center [564, 214] width 97 height 41
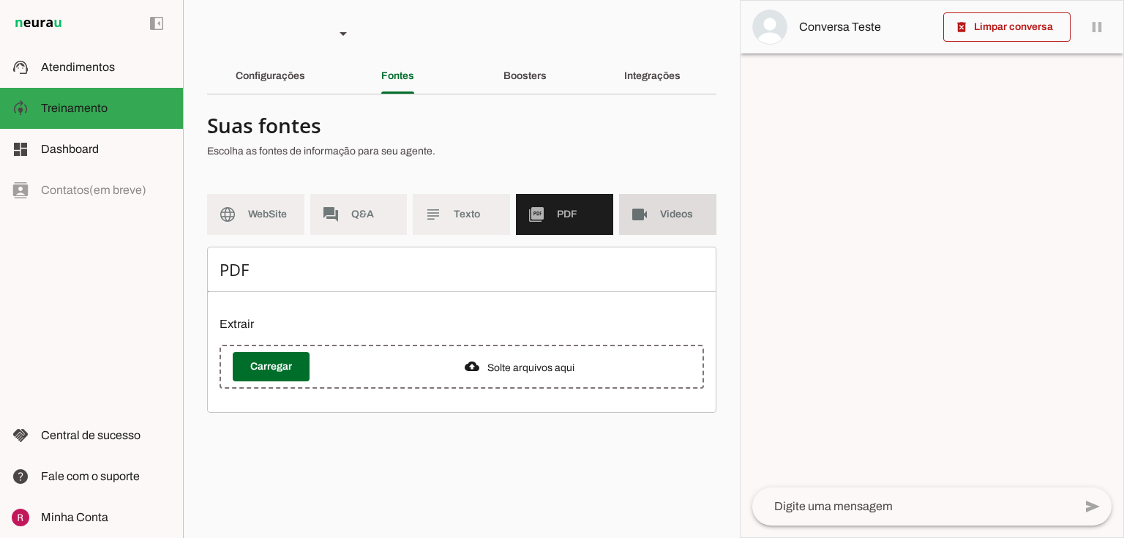
click at [640, 224] on md-item "videocam Videos" at bounding box center [667, 214] width 97 height 41
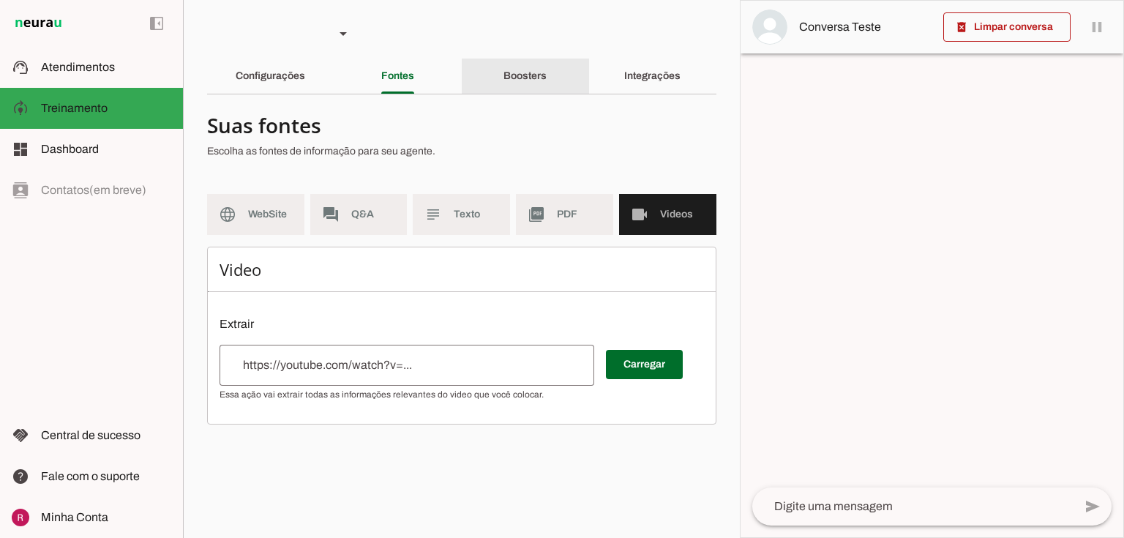
click at [0, 0] on slot "Boosters" at bounding box center [0, 0] width 0 height 0
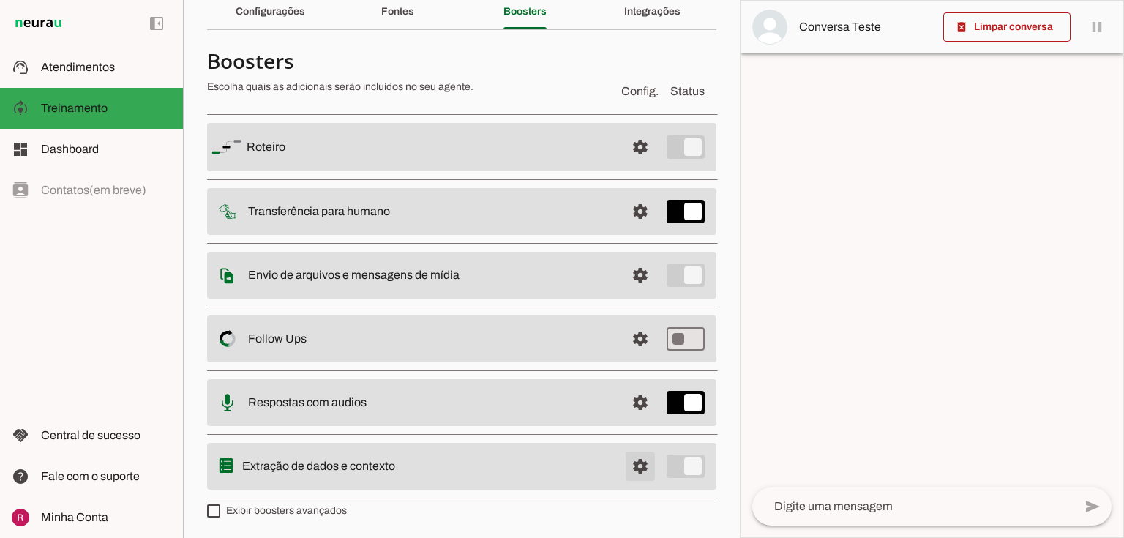
click at [626, 165] on span at bounding box center [640, 147] width 35 height 35
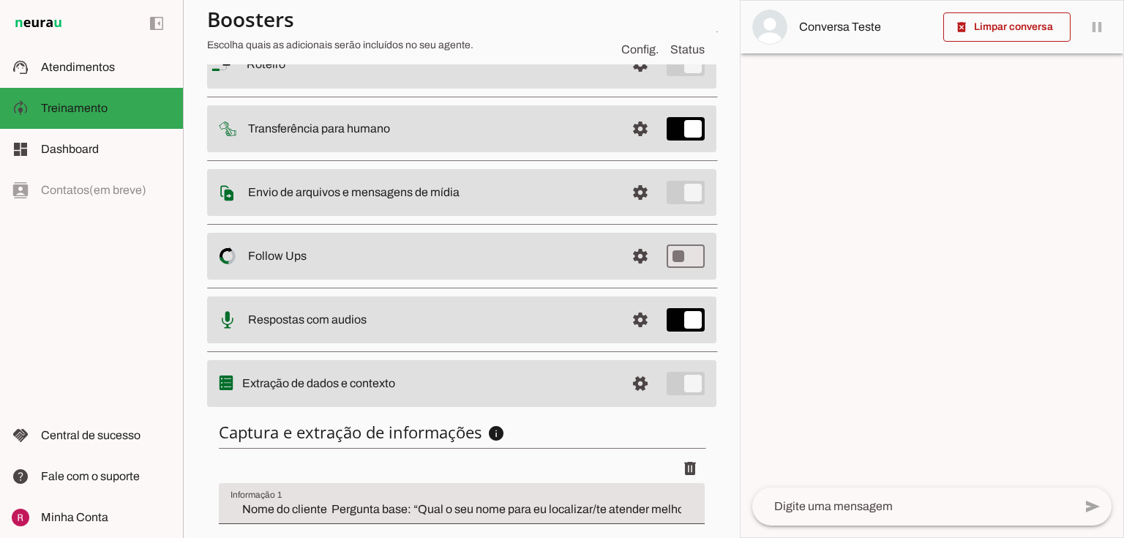
scroll to position [357, 0]
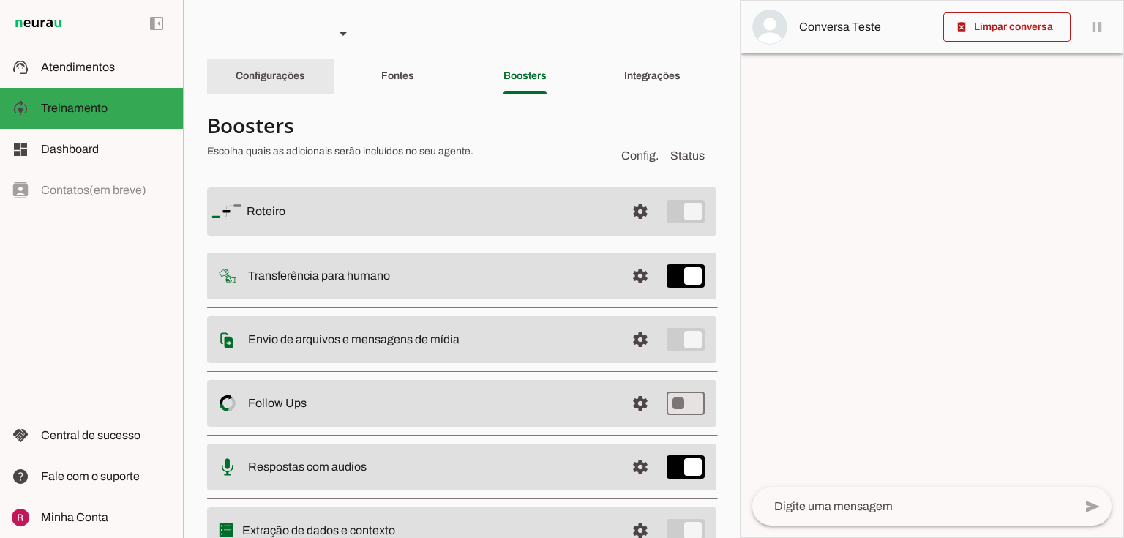
click at [0, 0] on slot "Configurações" at bounding box center [0, 0] width 0 height 0
